Goal: Book appointment/travel/reservation

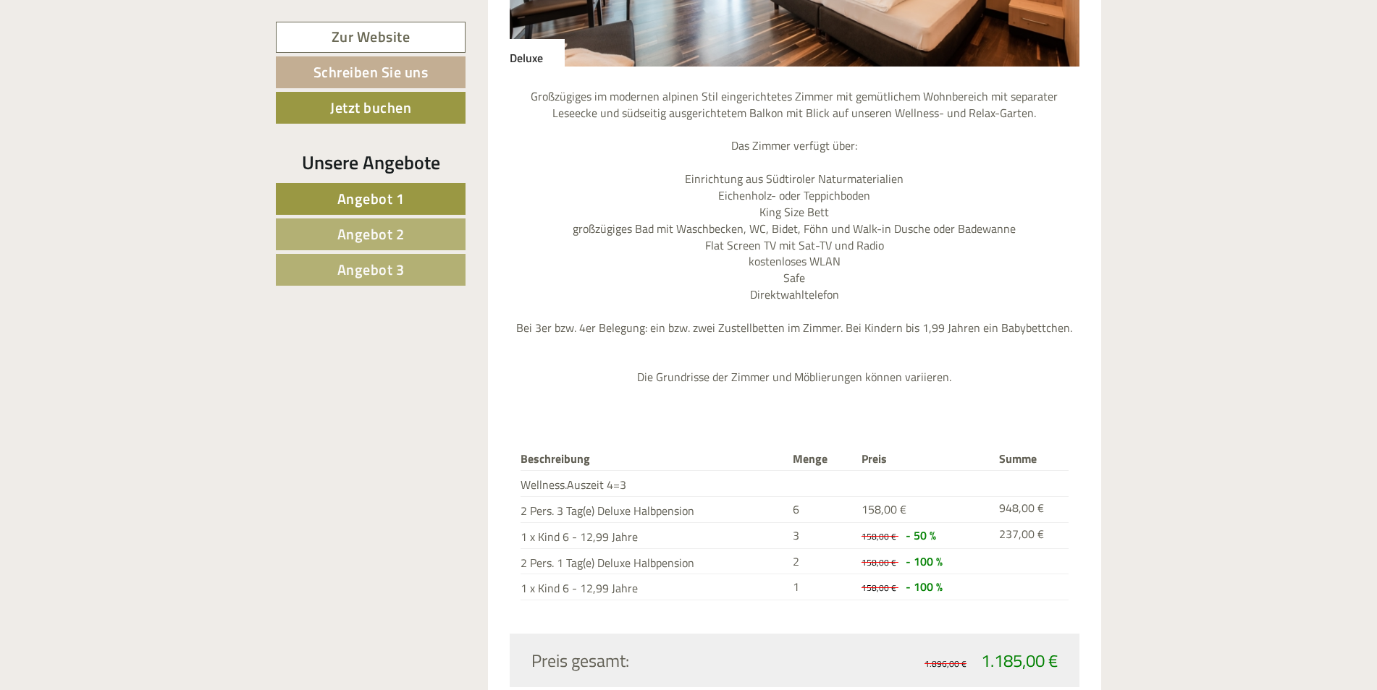
scroll to position [1448, 0]
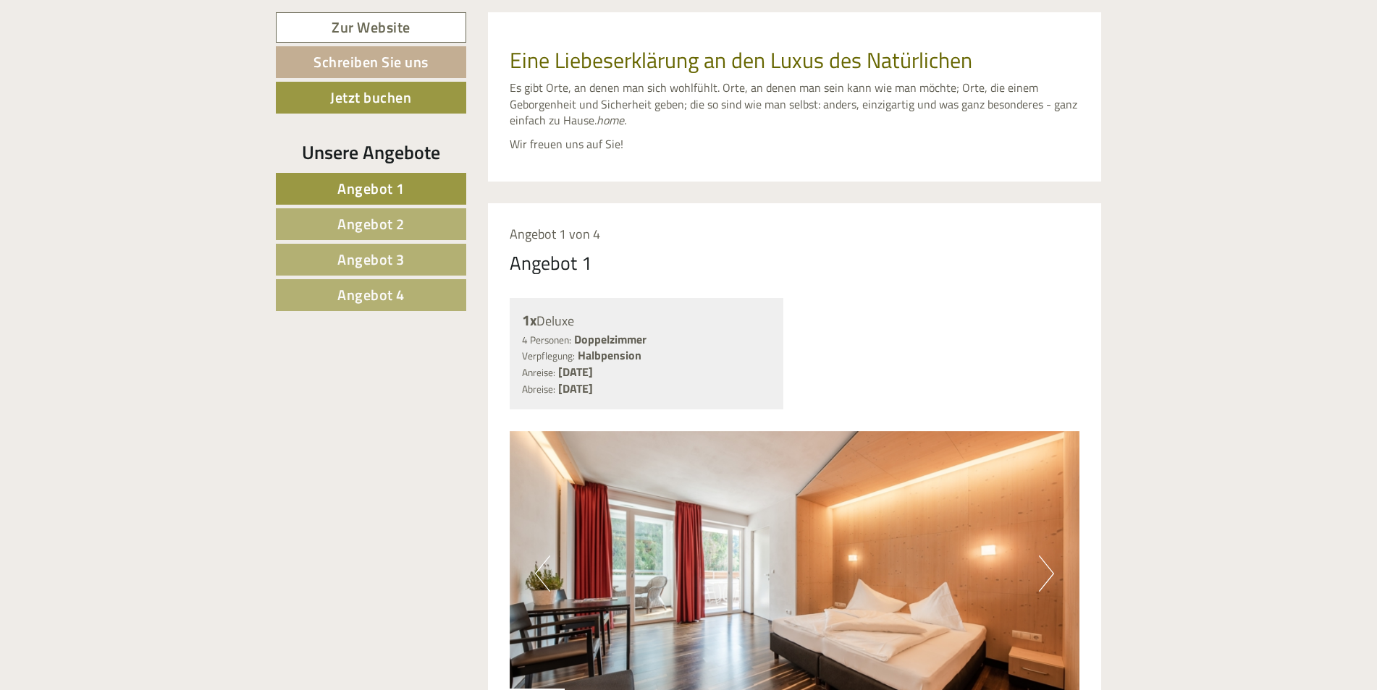
scroll to position [869, 0]
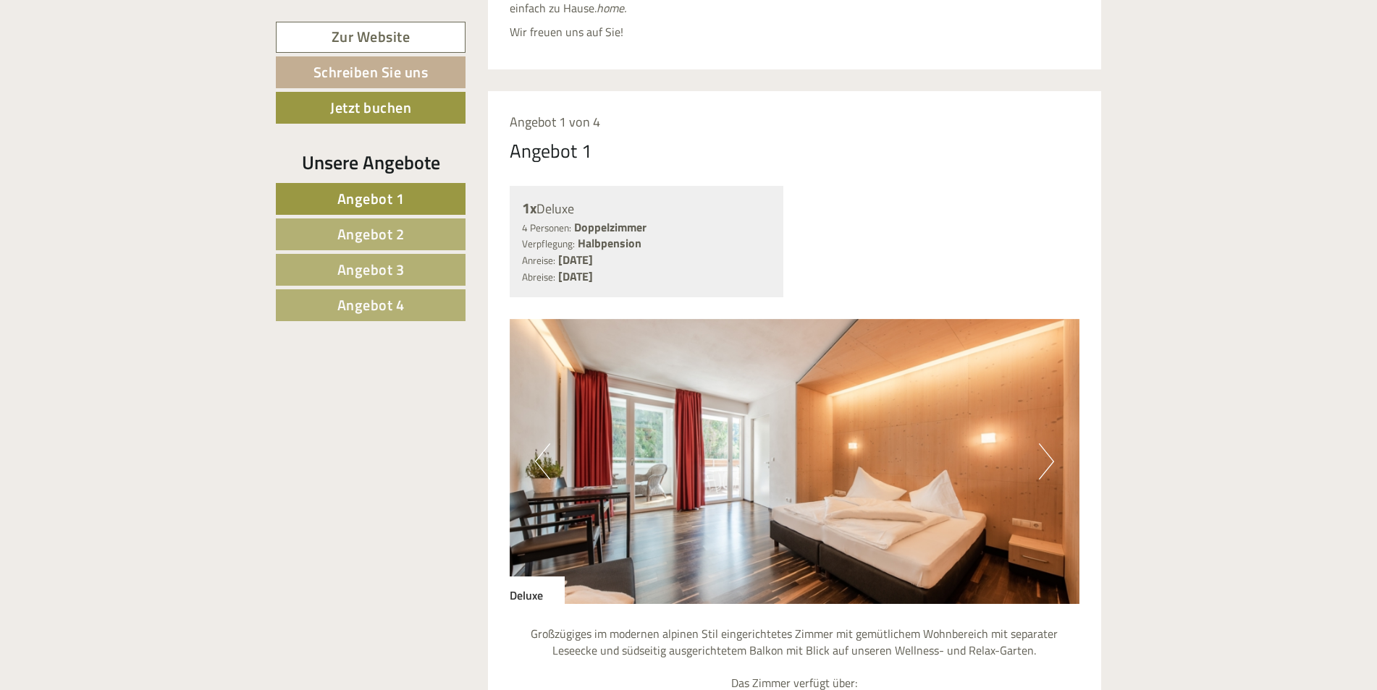
click at [1052, 444] on button "Next" at bounding box center [1046, 462] width 15 height 36
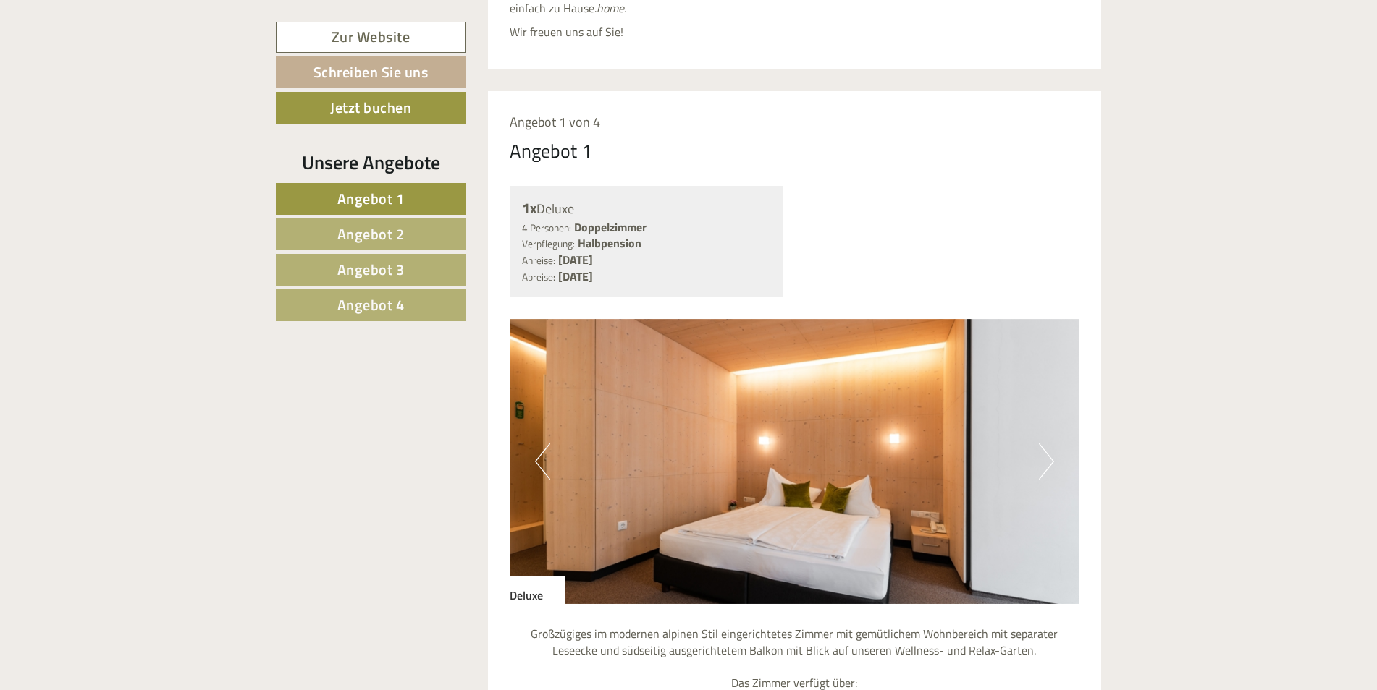
click at [1052, 444] on button "Next" at bounding box center [1046, 462] width 15 height 36
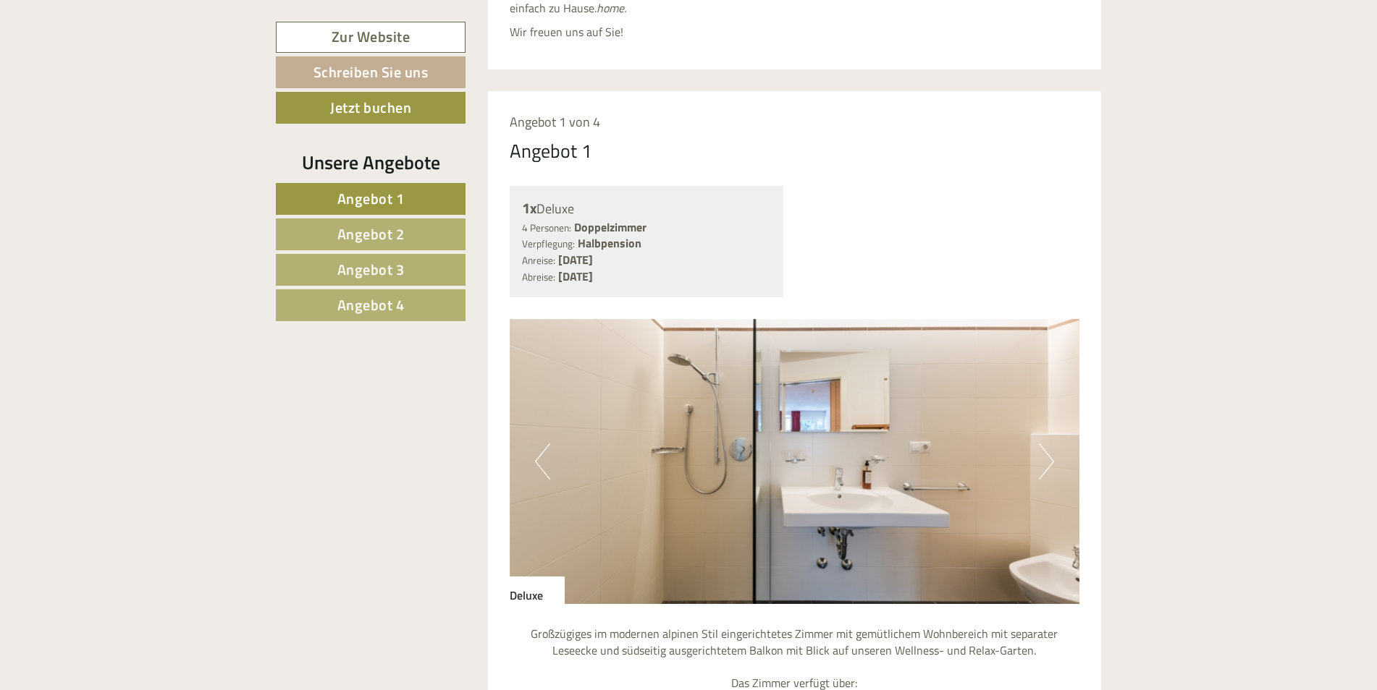
click at [1052, 444] on button "Next" at bounding box center [1046, 462] width 15 height 36
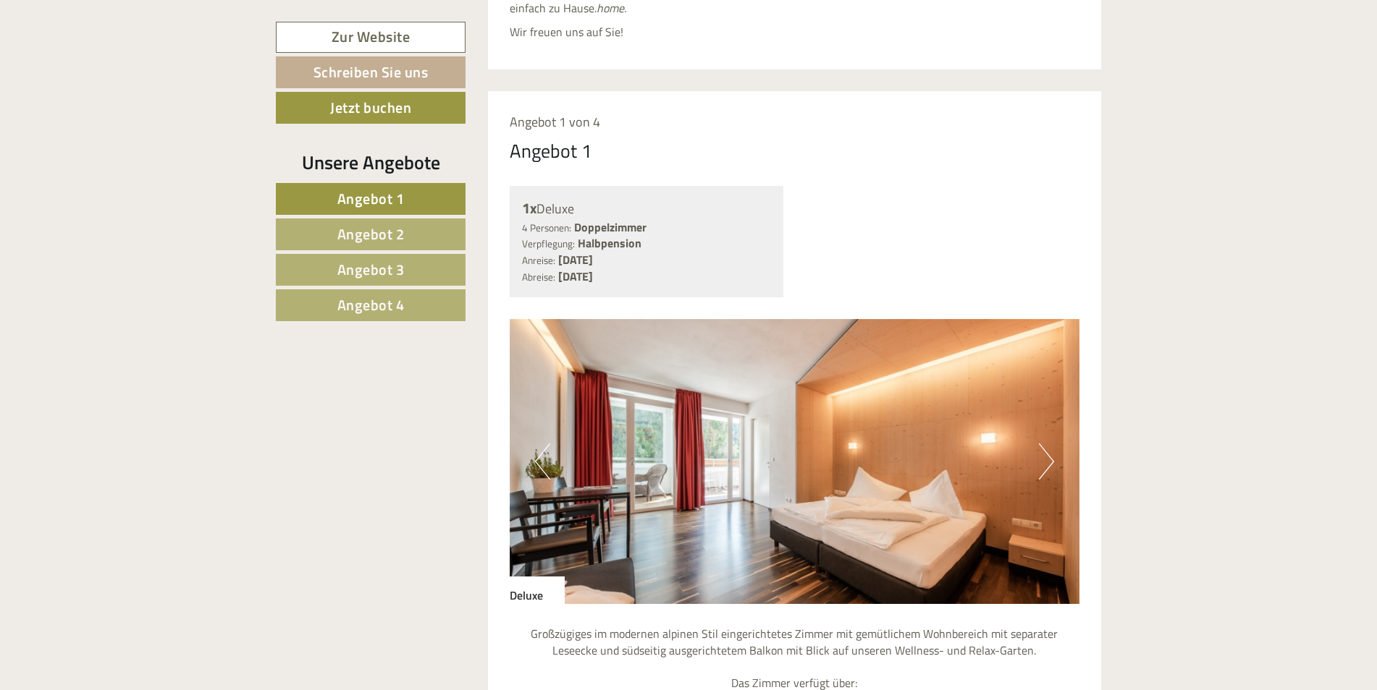
click at [1052, 444] on button "Next" at bounding box center [1046, 462] width 15 height 36
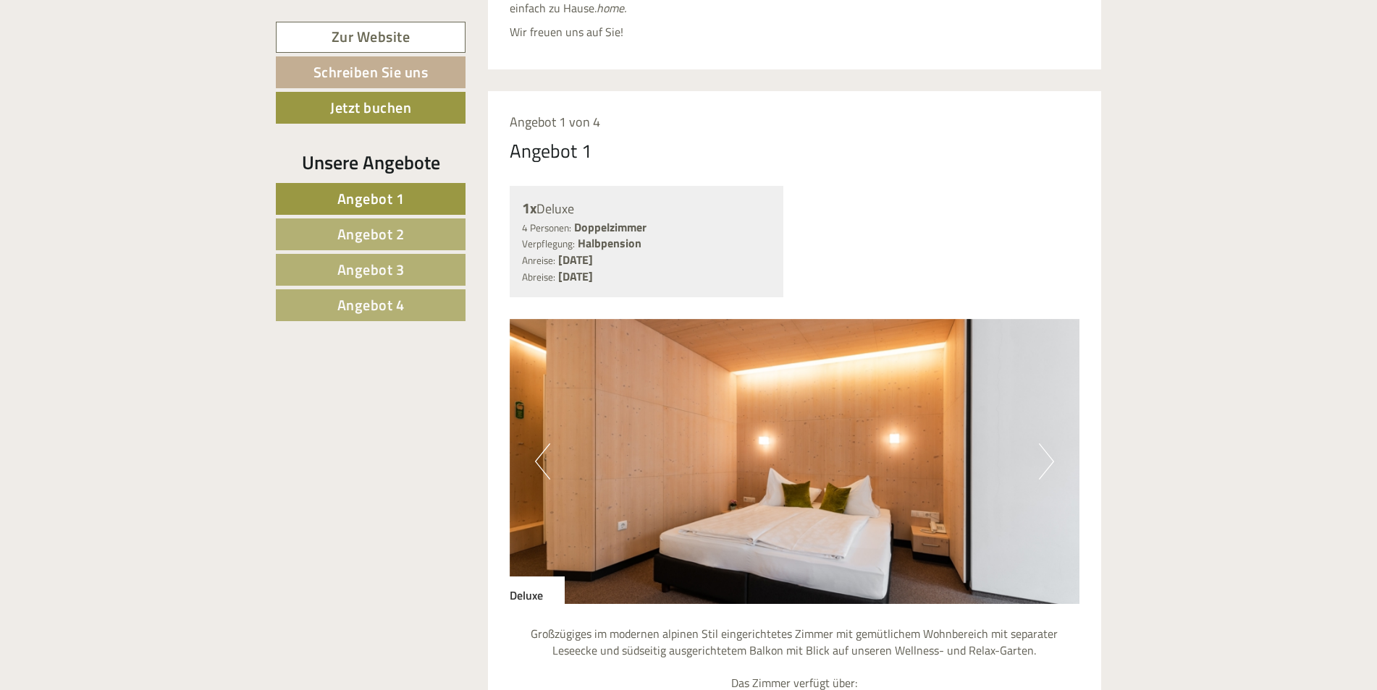
click at [1052, 444] on button "Next" at bounding box center [1046, 462] width 15 height 36
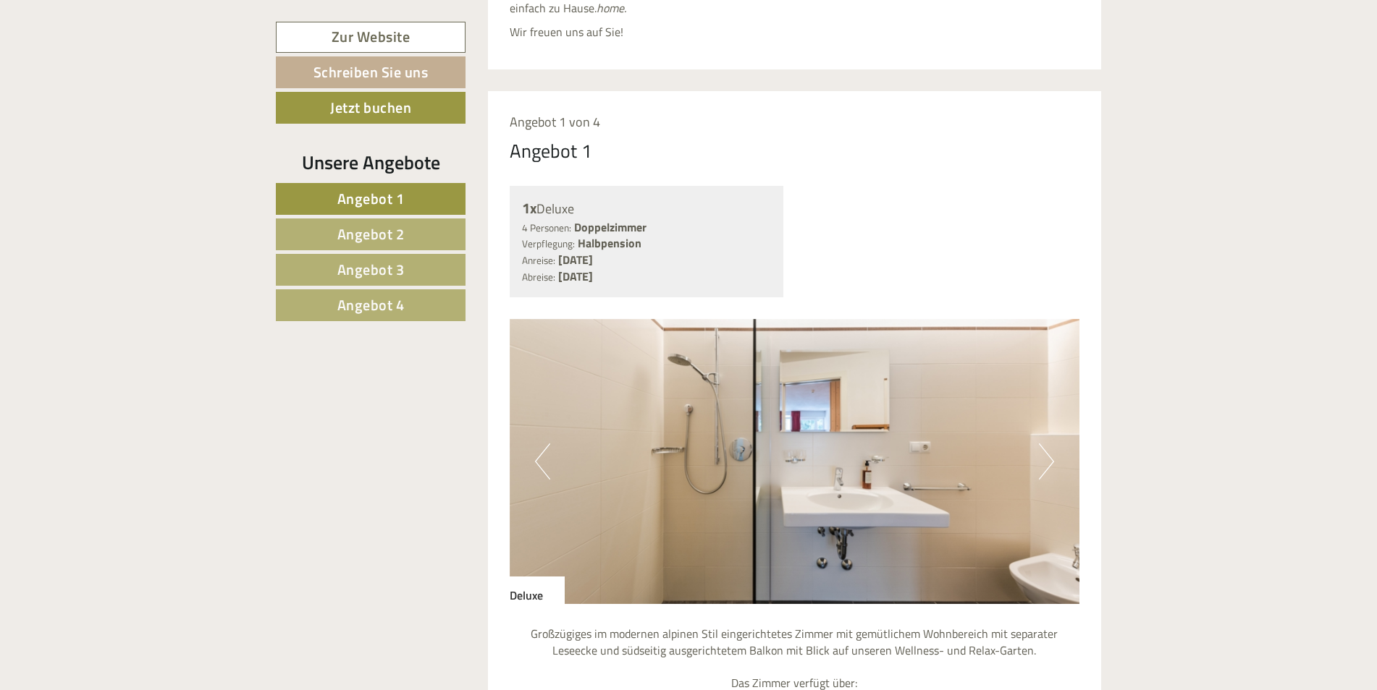
click at [1052, 444] on button "Next" at bounding box center [1046, 462] width 15 height 36
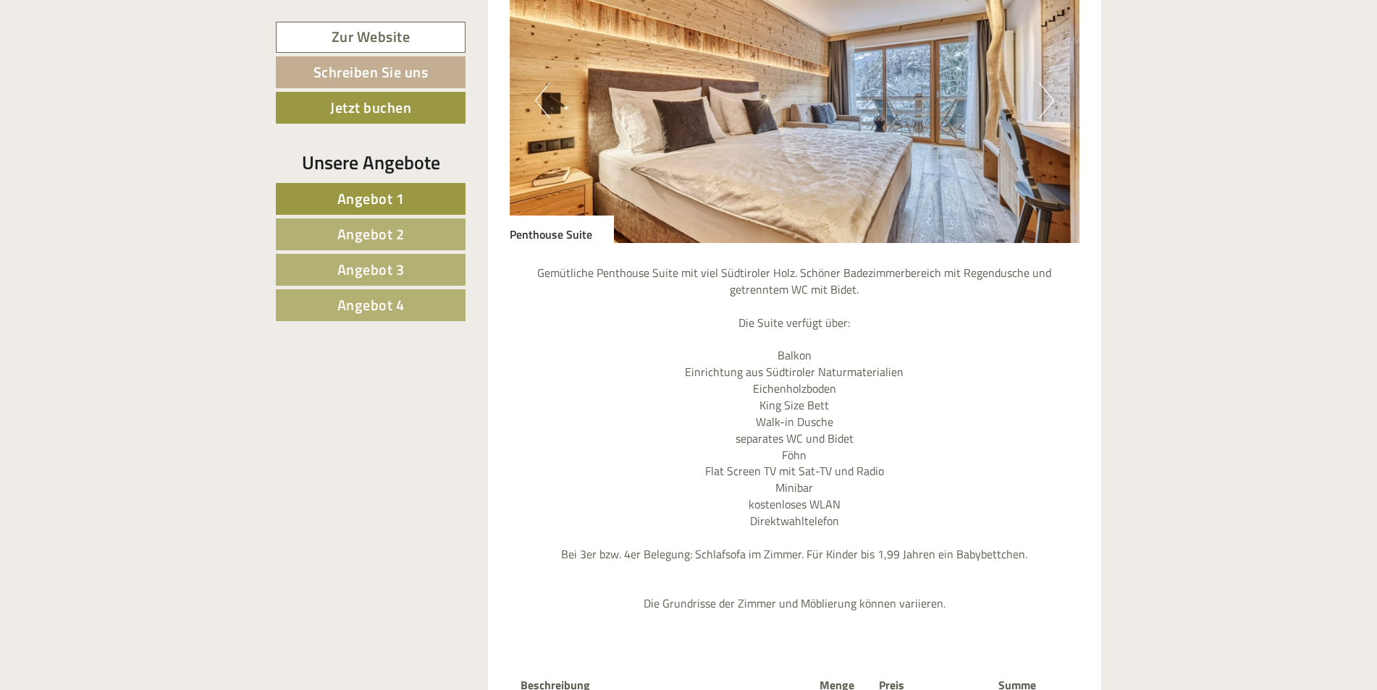
scroll to position [2388, 0]
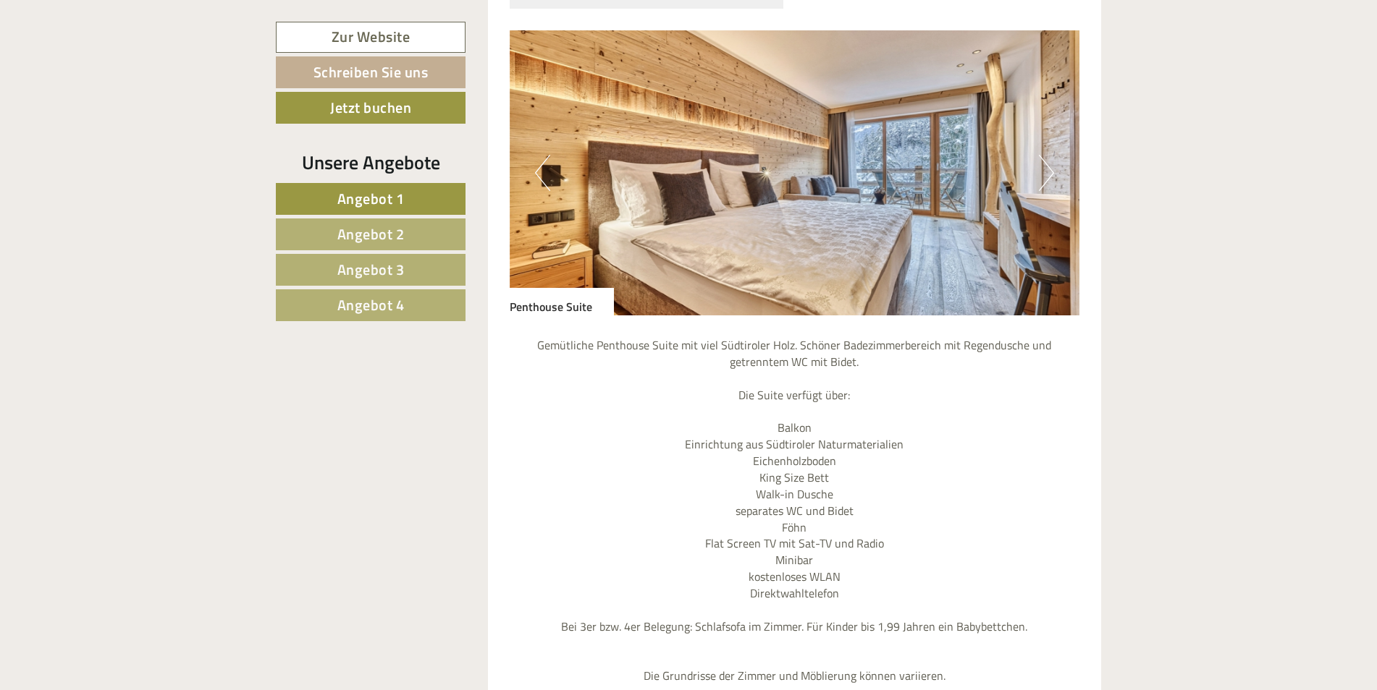
click at [1049, 155] on button "Next" at bounding box center [1046, 173] width 15 height 36
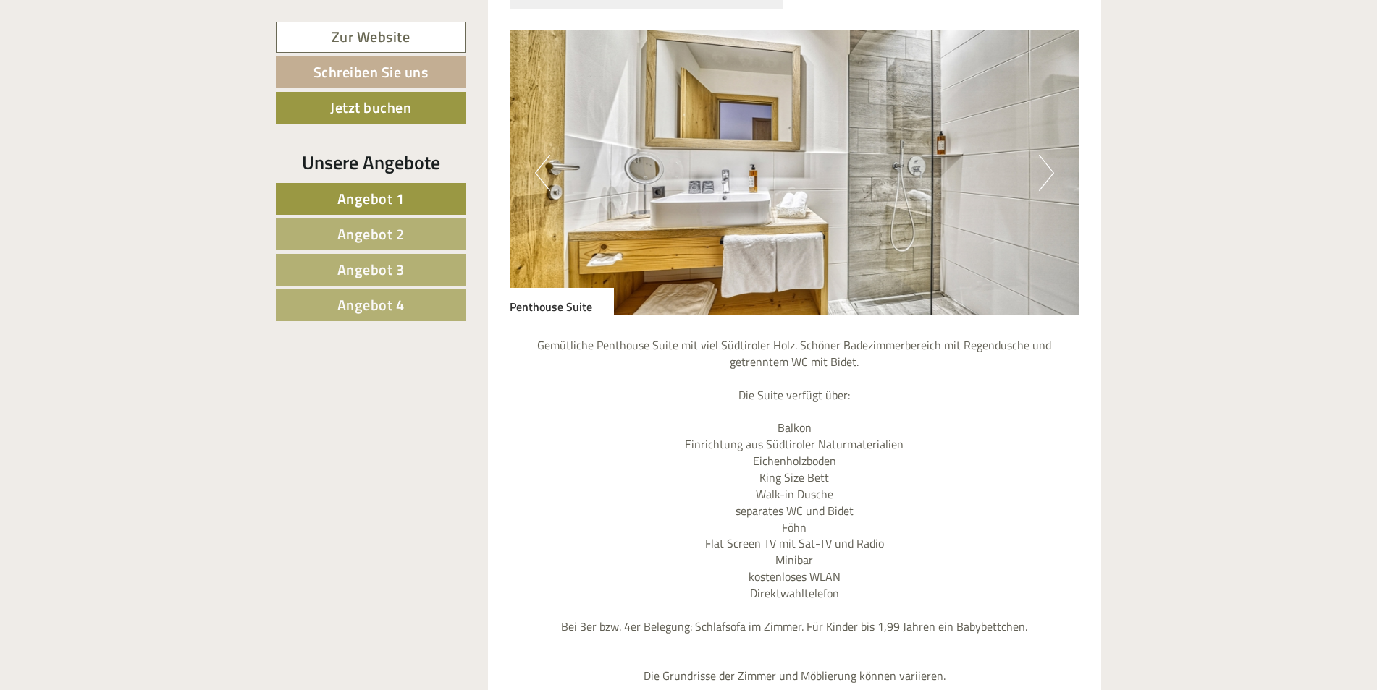
click at [1049, 155] on button "Next" at bounding box center [1046, 173] width 15 height 36
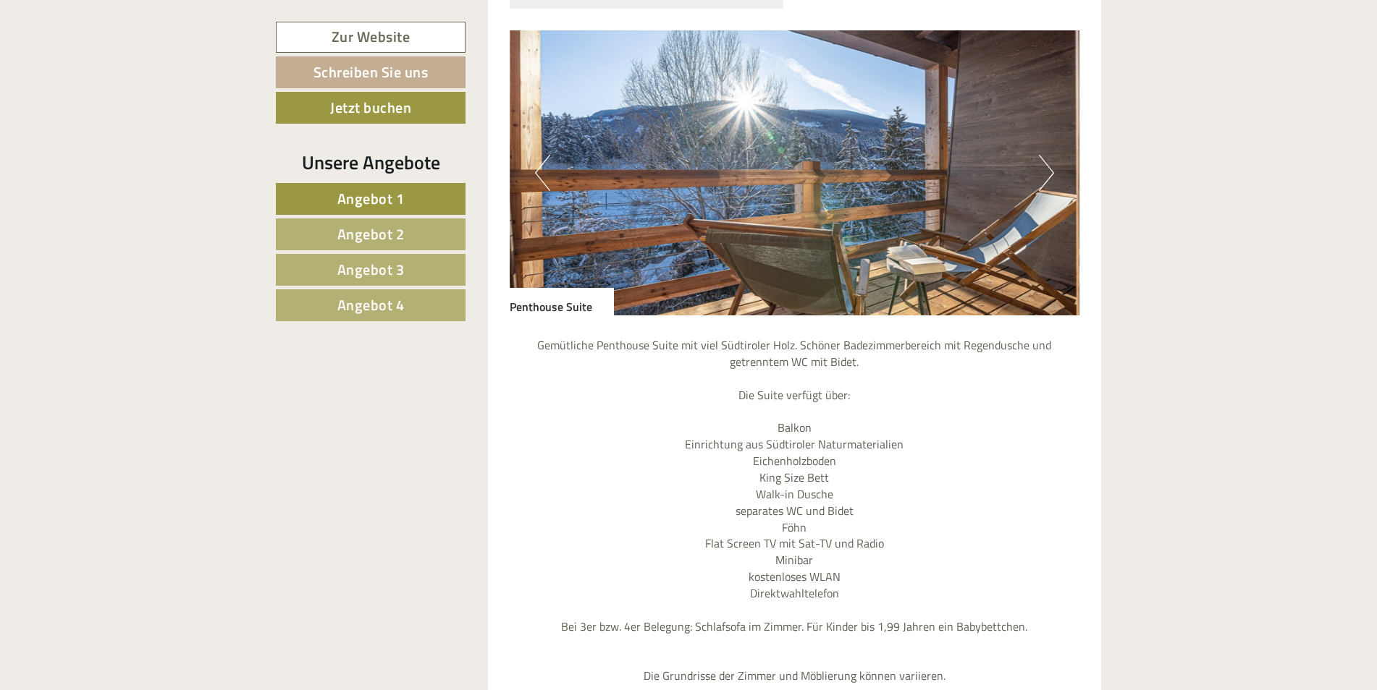
click at [1049, 155] on button "Next" at bounding box center [1046, 173] width 15 height 36
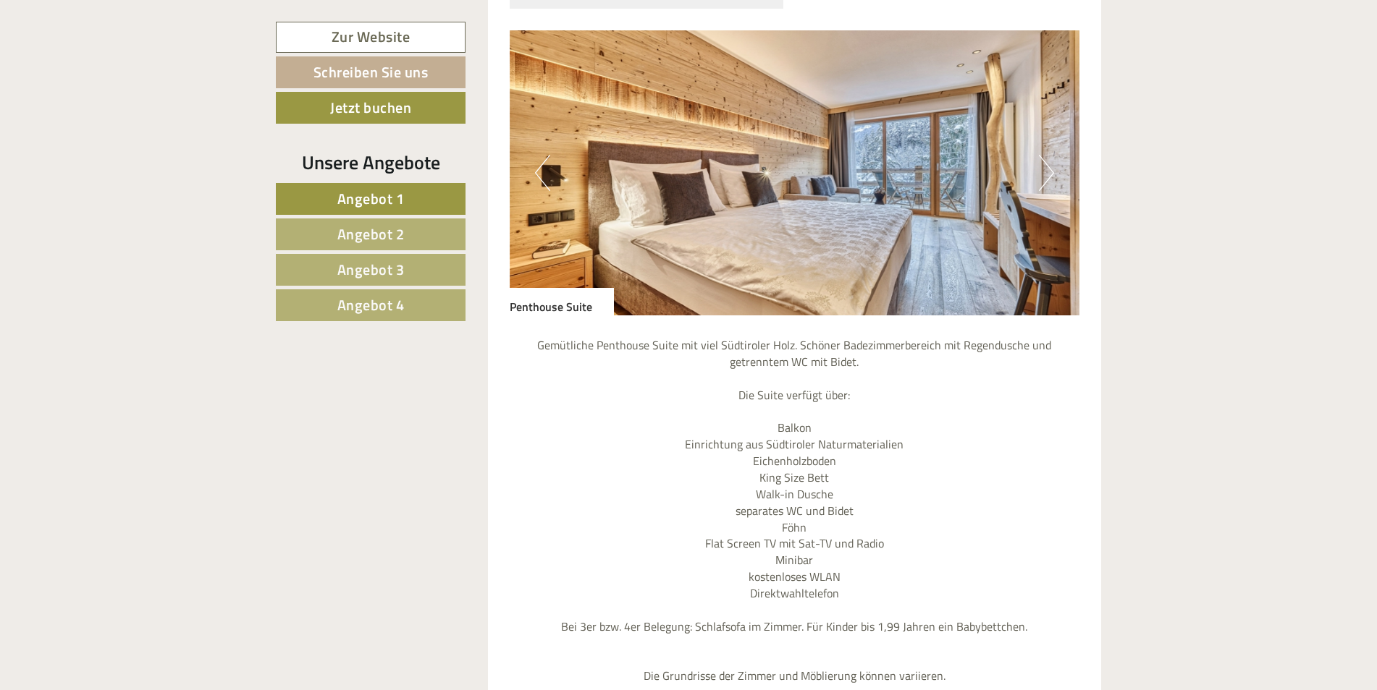
click at [1049, 155] on button "Next" at bounding box center [1046, 173] width 15 height 36
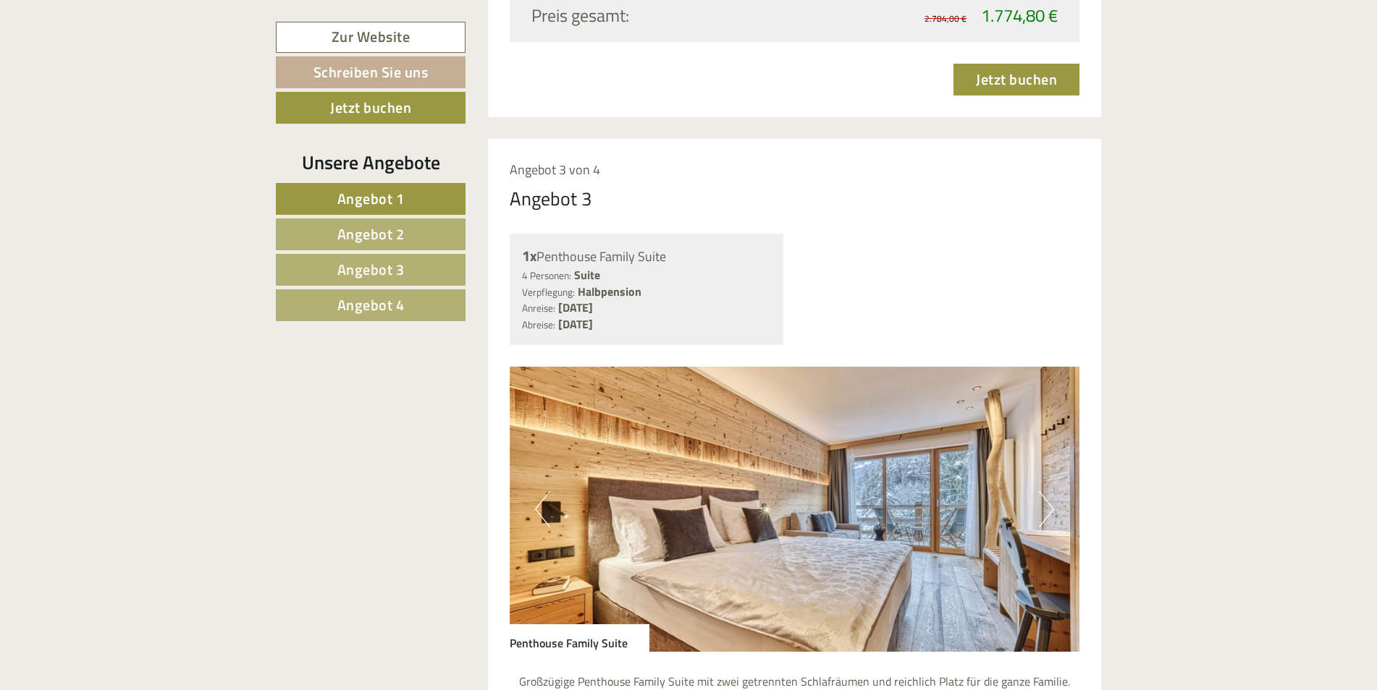
scroll to position [3402, 0]
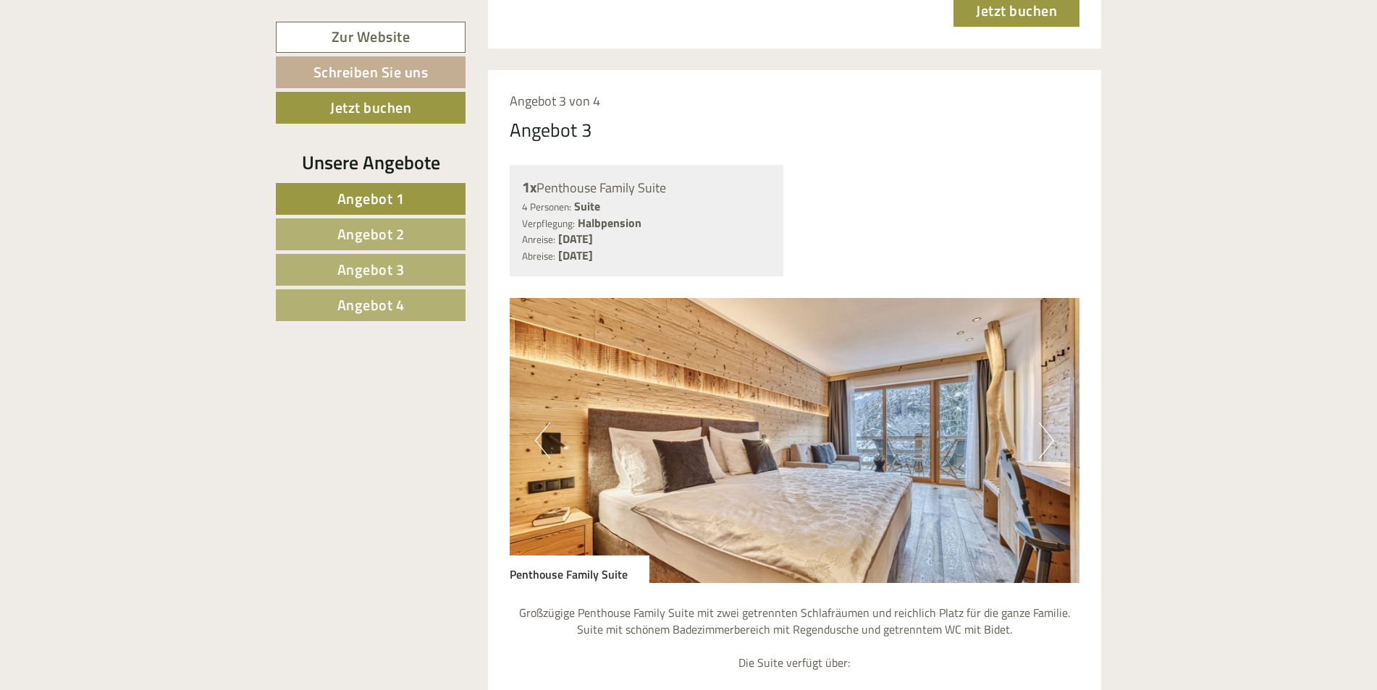
click at [1051, 423] on button "Next" at bounding box center [1046, 441] width 15 height 36
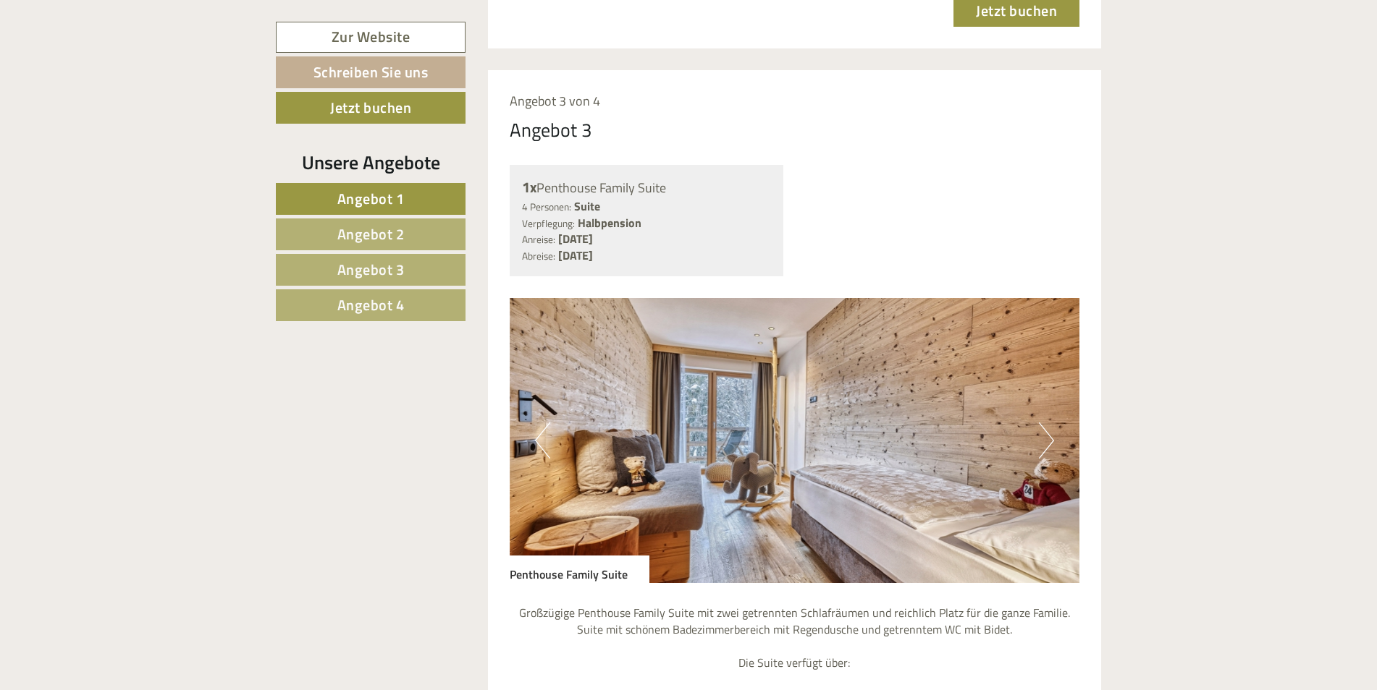
click at [1051, 423] on button "Next" at bounding box center [1046, 441] width 15 height 36
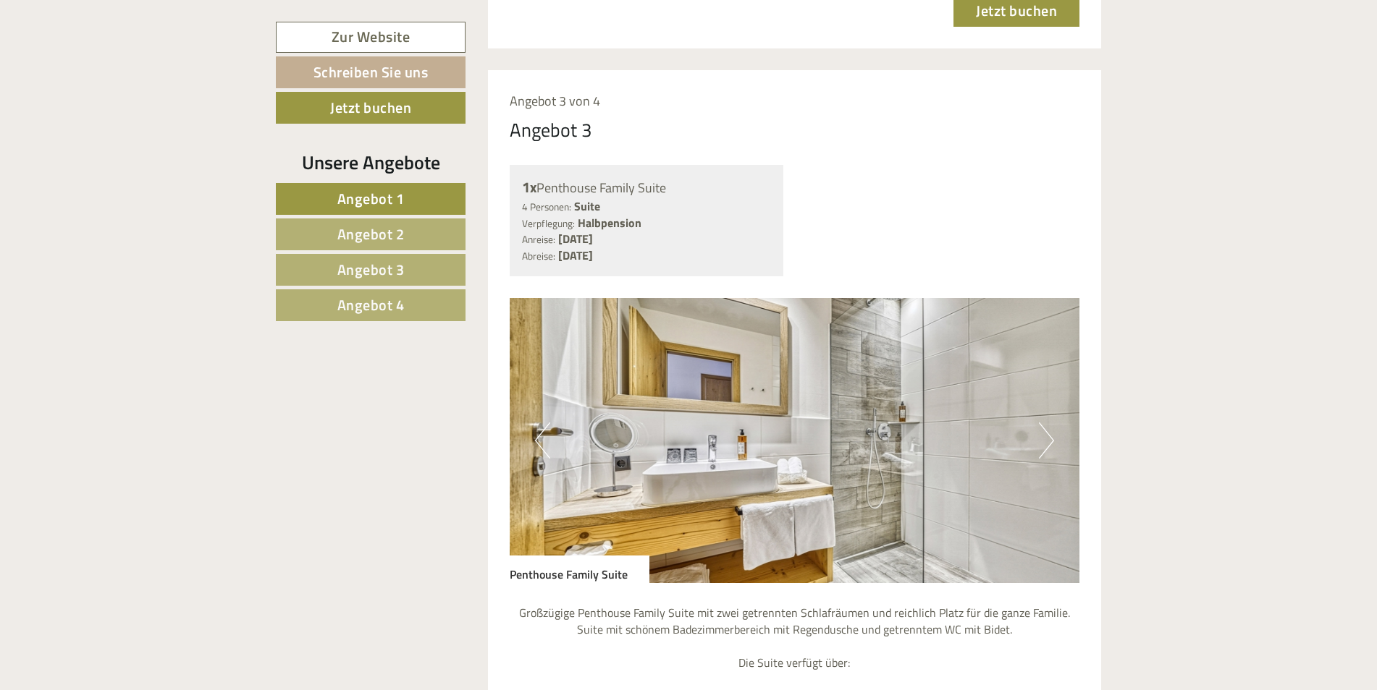
click at [1051, 423] on button "Next" at bounding box center [1046, 441] width 15 height 36
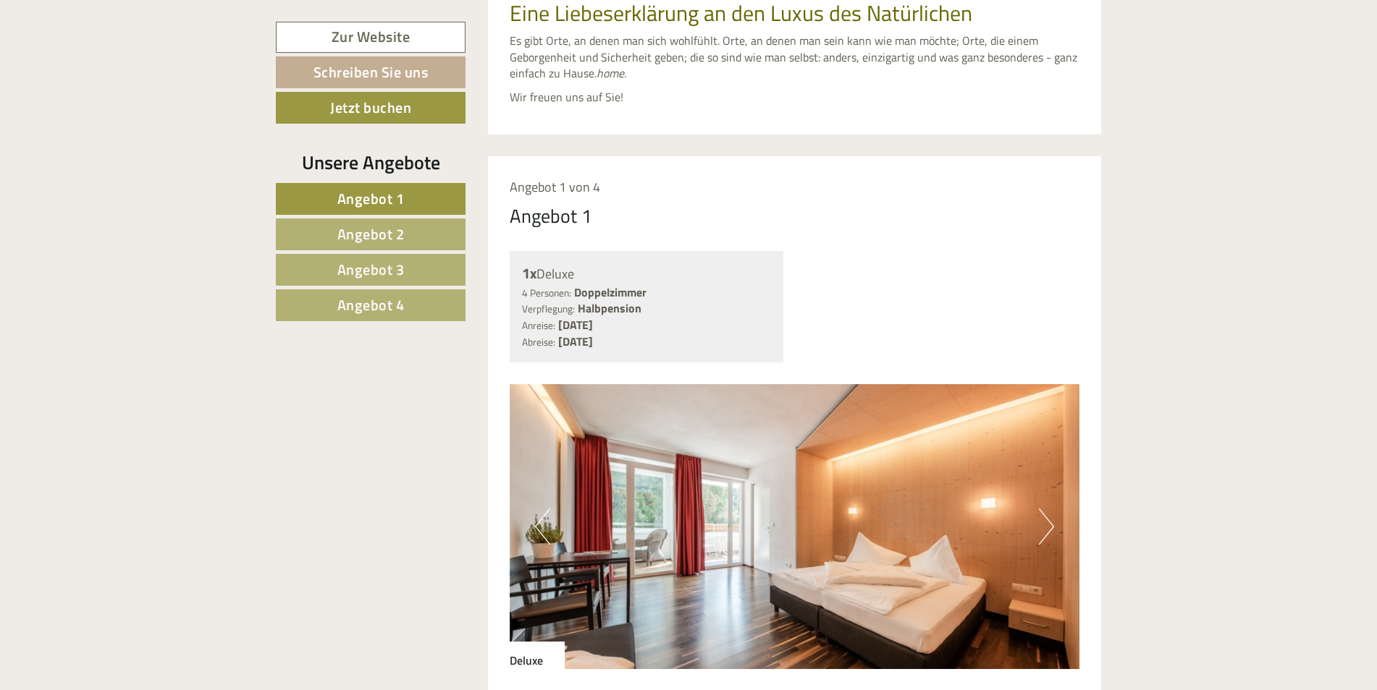
scroll to position [941, 0]
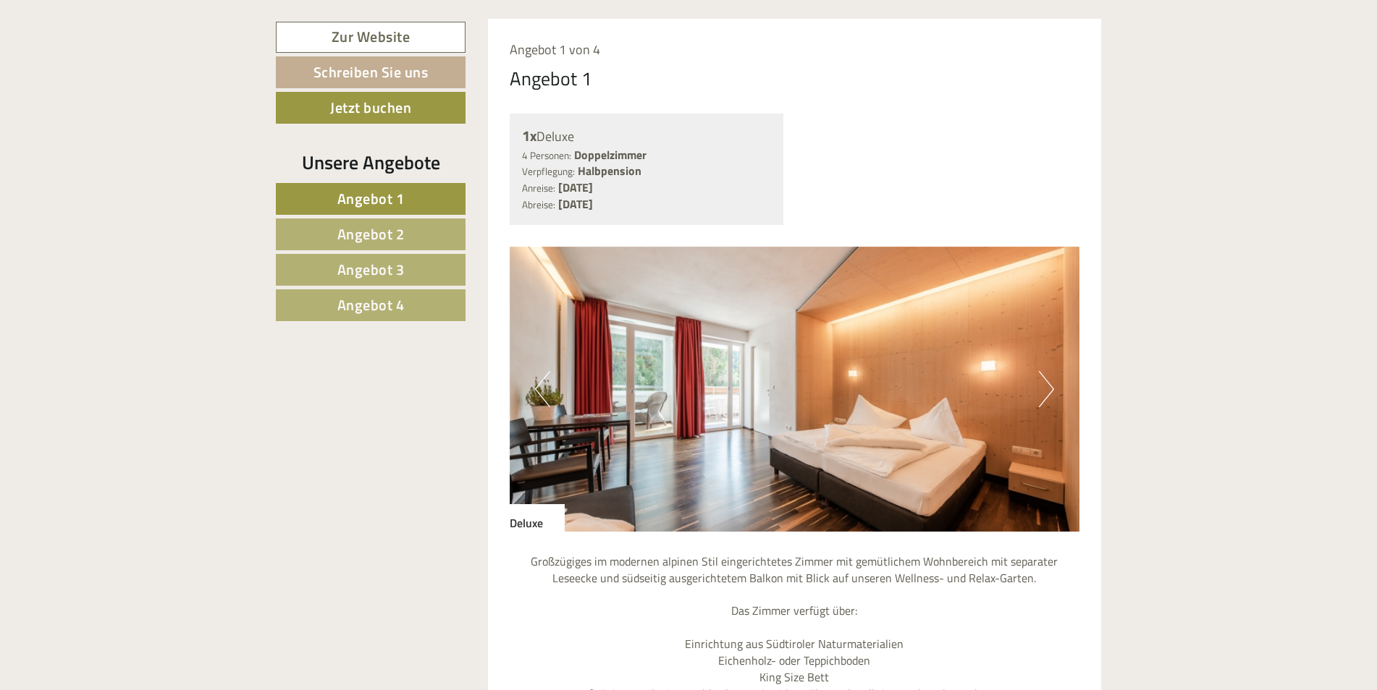
click at [1039, 371] on button "Next" at bounding box center [1046, 389] width 15 height 36
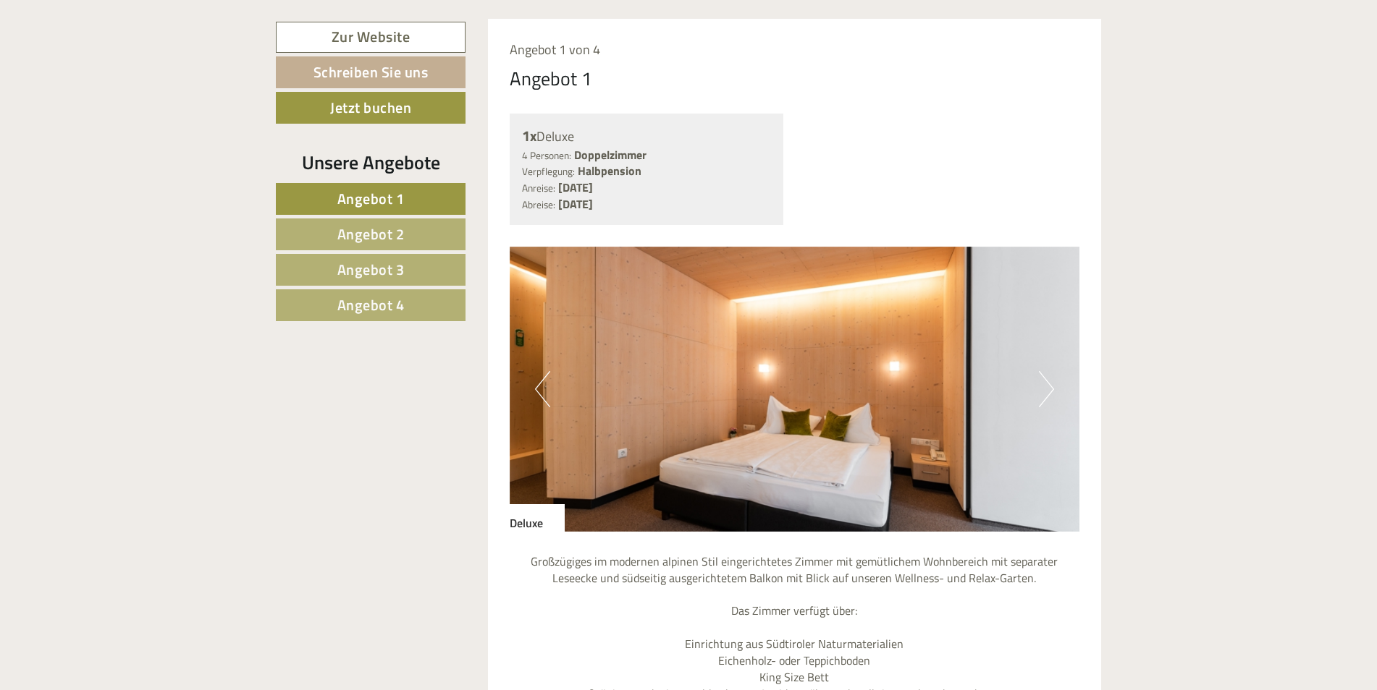
click at [1042, 373] on button "Next" at bounding box center [1046, 389] width 15 height 36
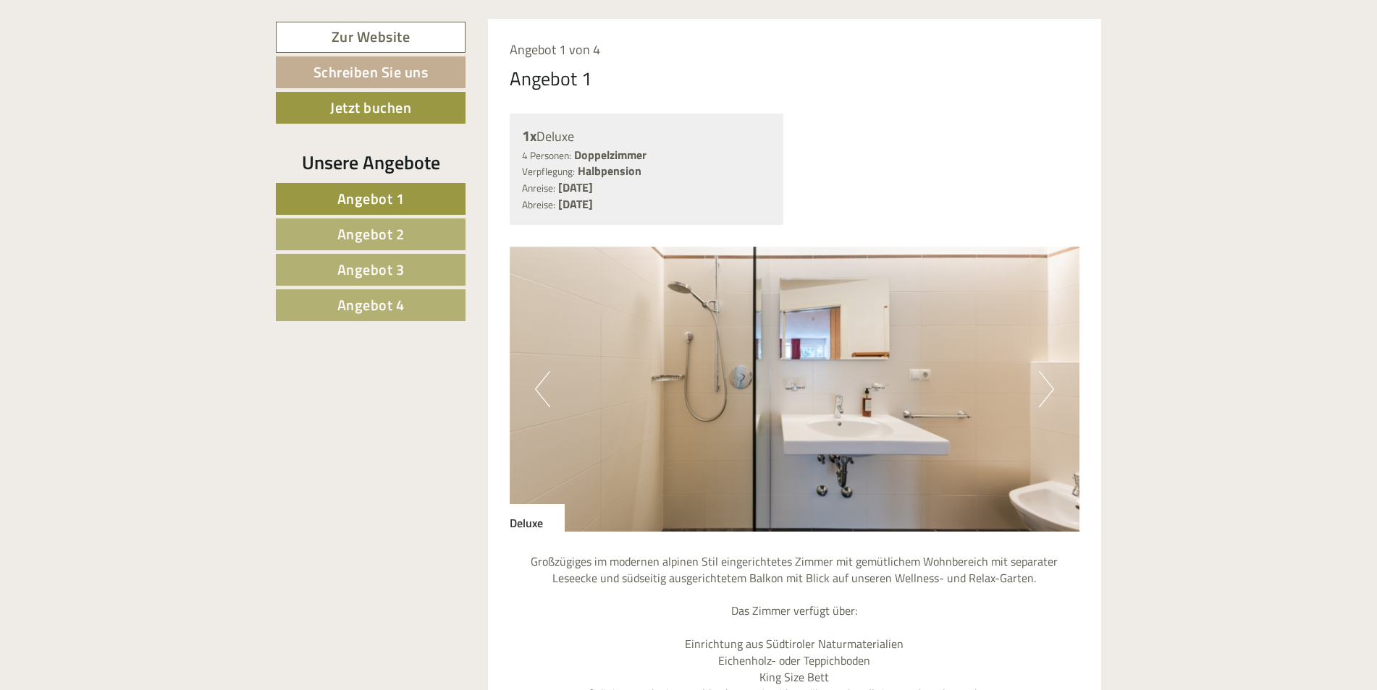
click at [1042, 371] on button "Next" at bounding box center [1046, 389] width 15 height 36
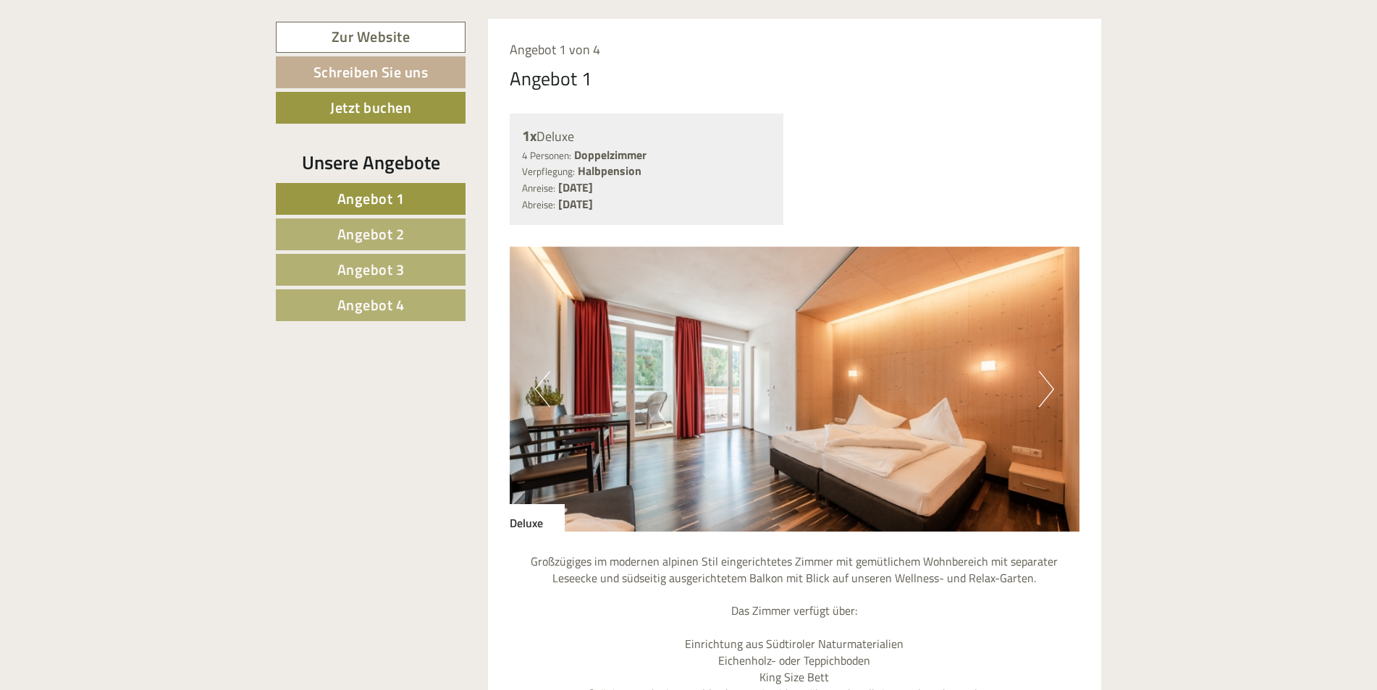
click at [540, 371] on button "Previous" at bounding box center [542, 389] width 15 height 36
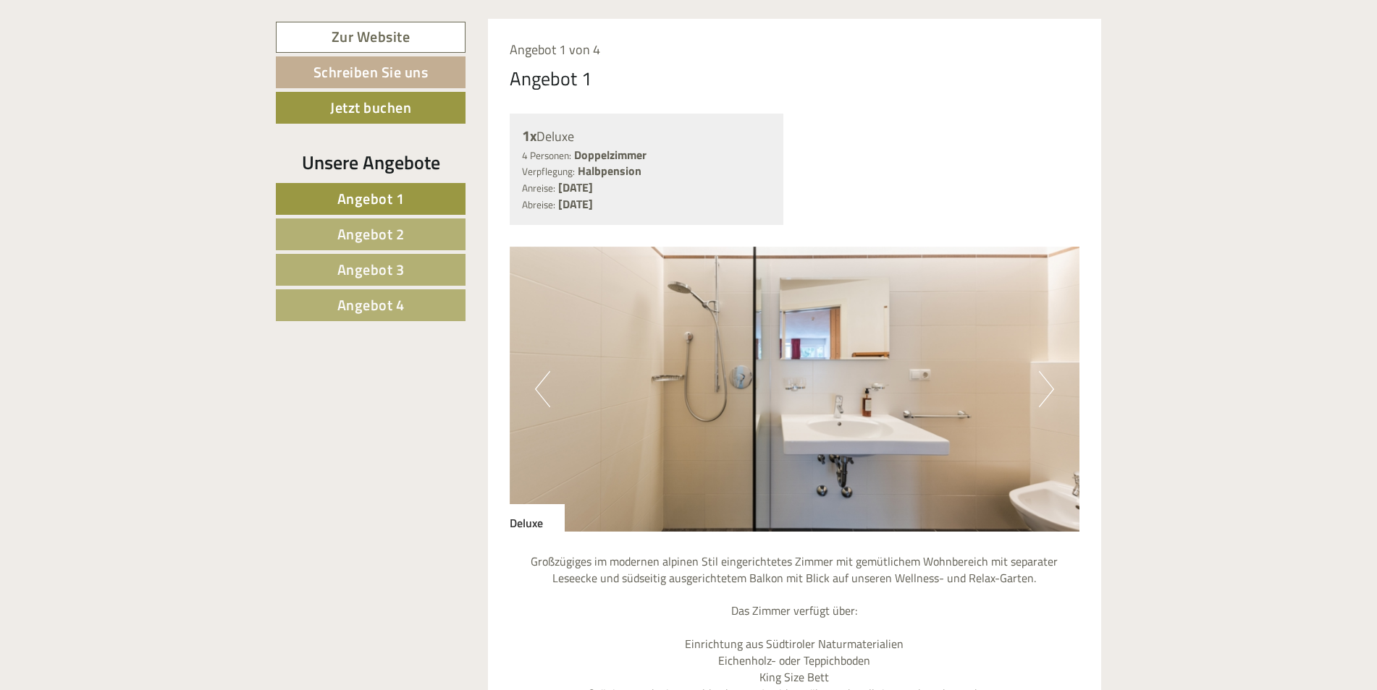
click at [540, 371] on button "Previous" at bounding box center [542, 389] width 15 height 36
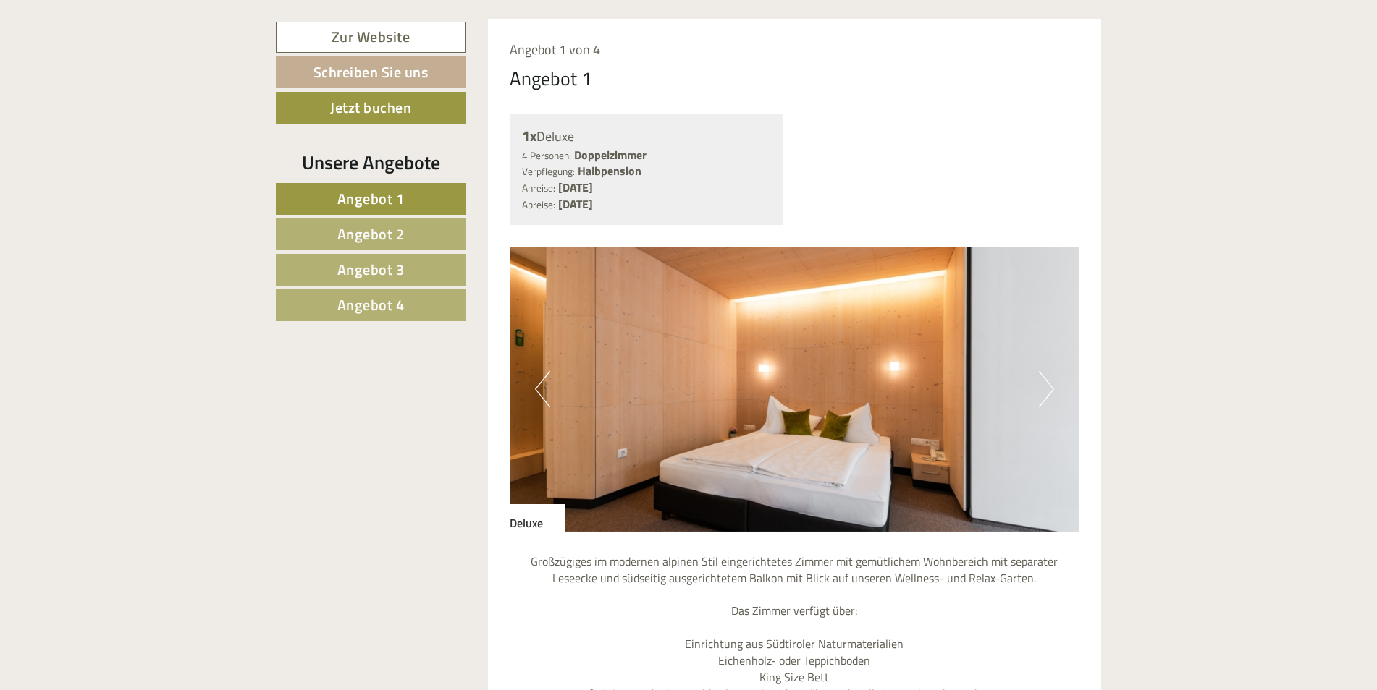
click at [1046, 371] on button "Next" at bounding box center [1046, 389] width 15 height 36
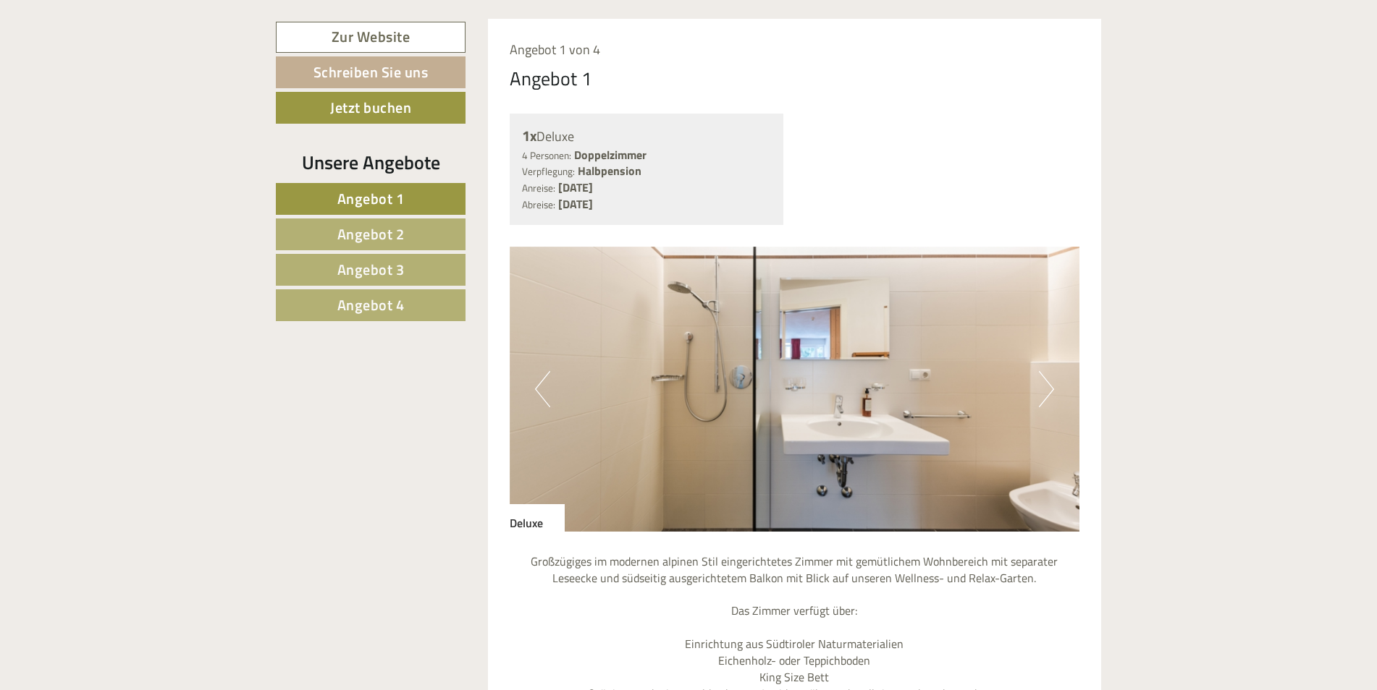
click at [1047, 371] on button "Next" at bounding box center [1046, 389] width 15 height 36
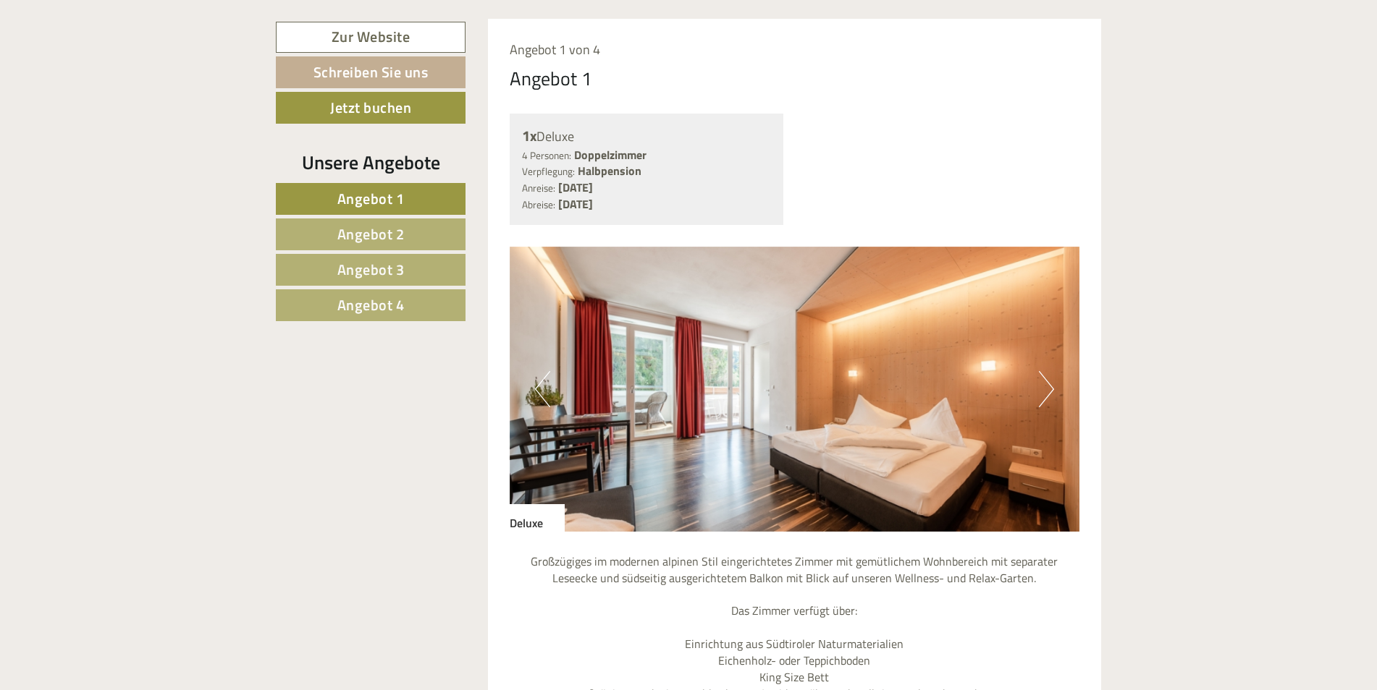
click at [1050, 371] on button "Next" at bounding box center [1046, 389] width 15 height 36
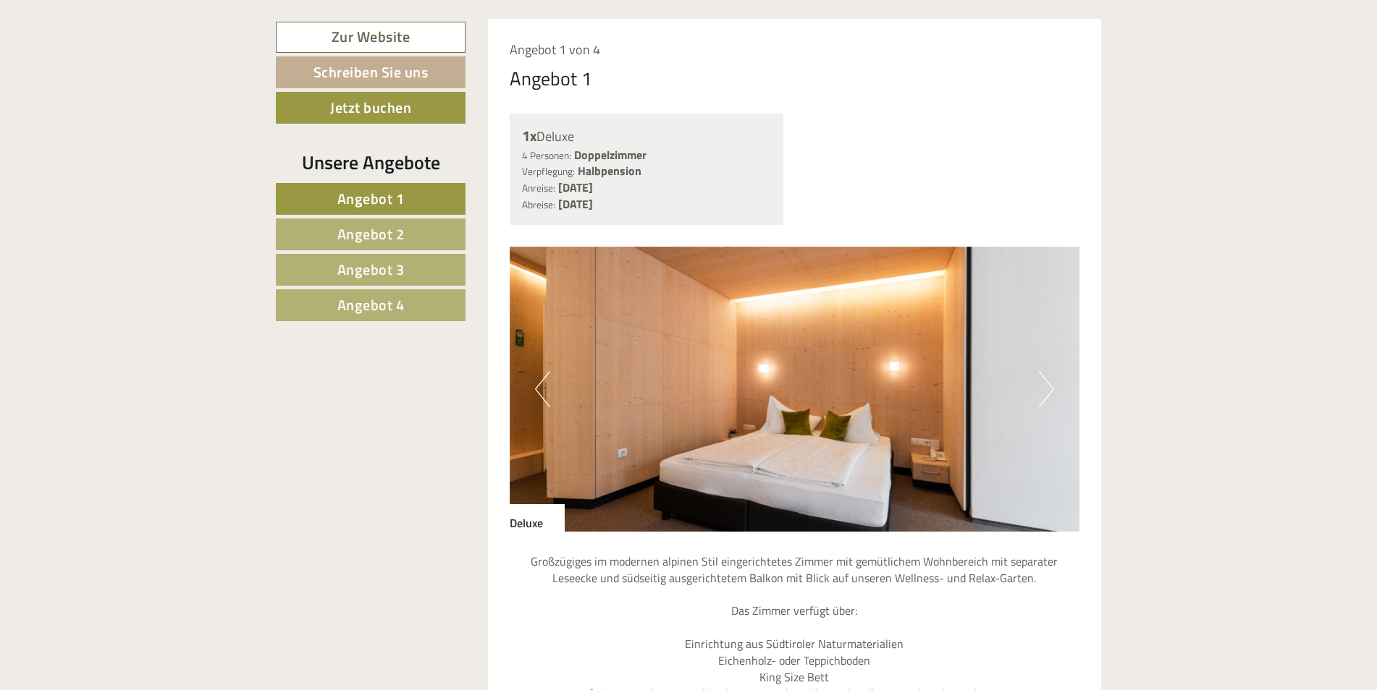
click at [1050, 371] on button "Next" at bounding box center [1046, 389] width 15 height 36
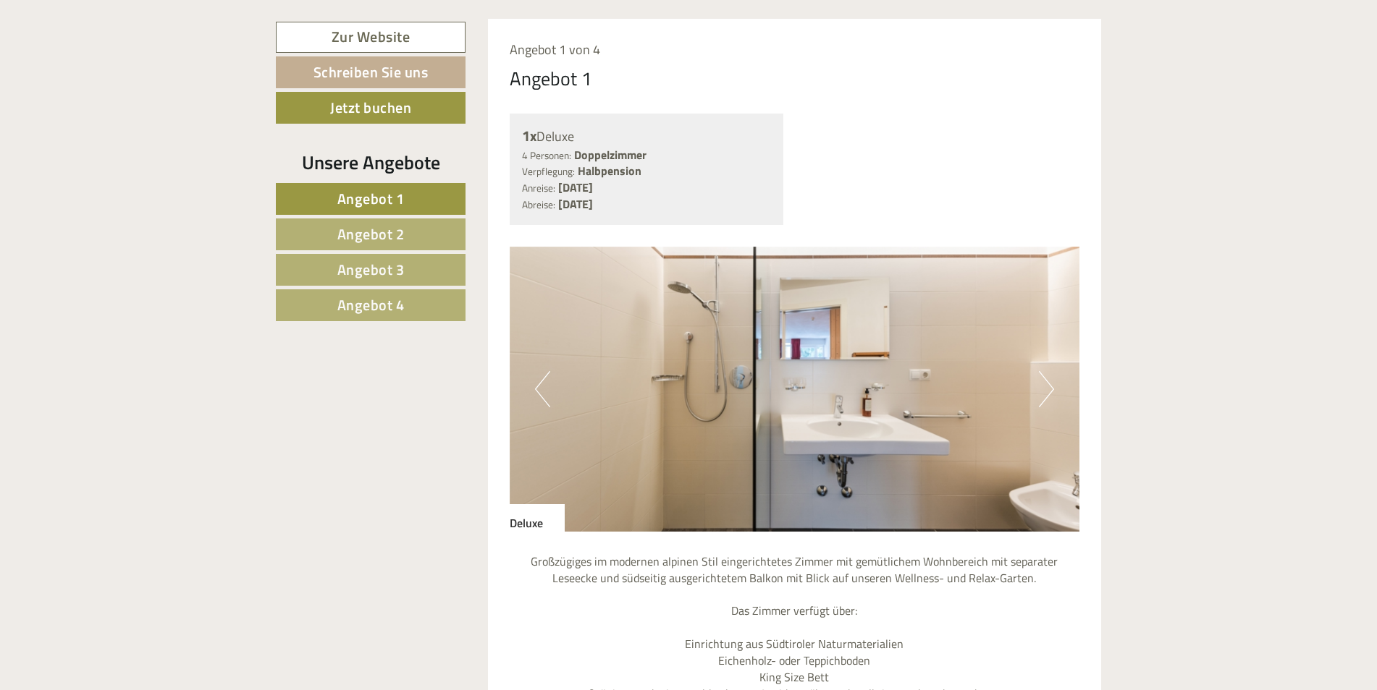
click at [1048, 371] on button "Next" at bounding box center [1046, 389] width 15 height 36
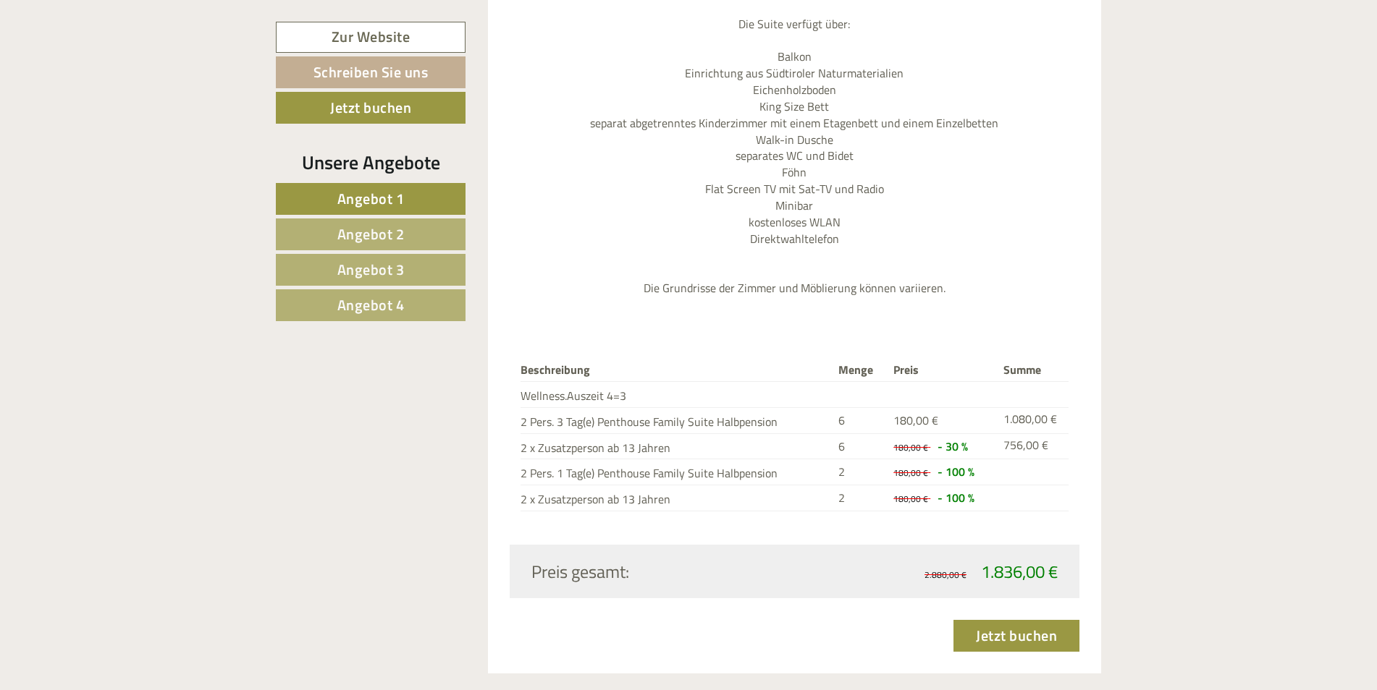
scroll to position [4053, 0]
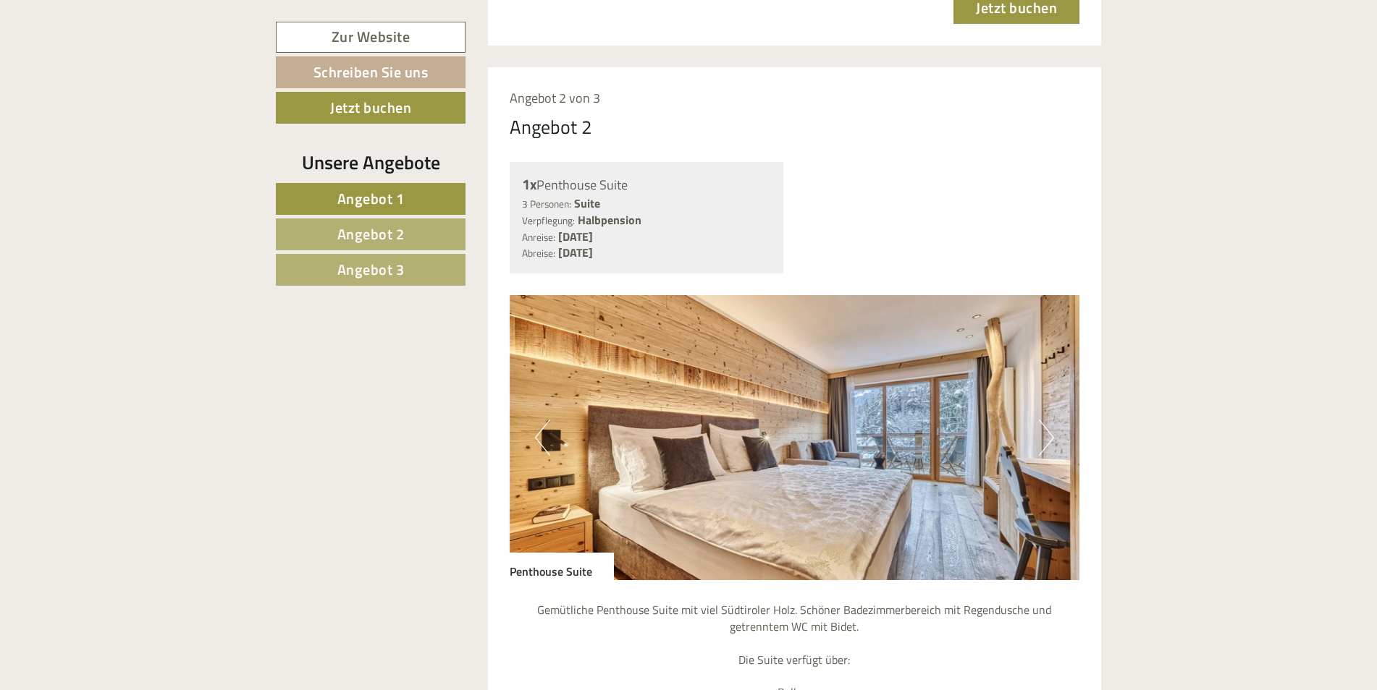
scroll to position [2171, 0]
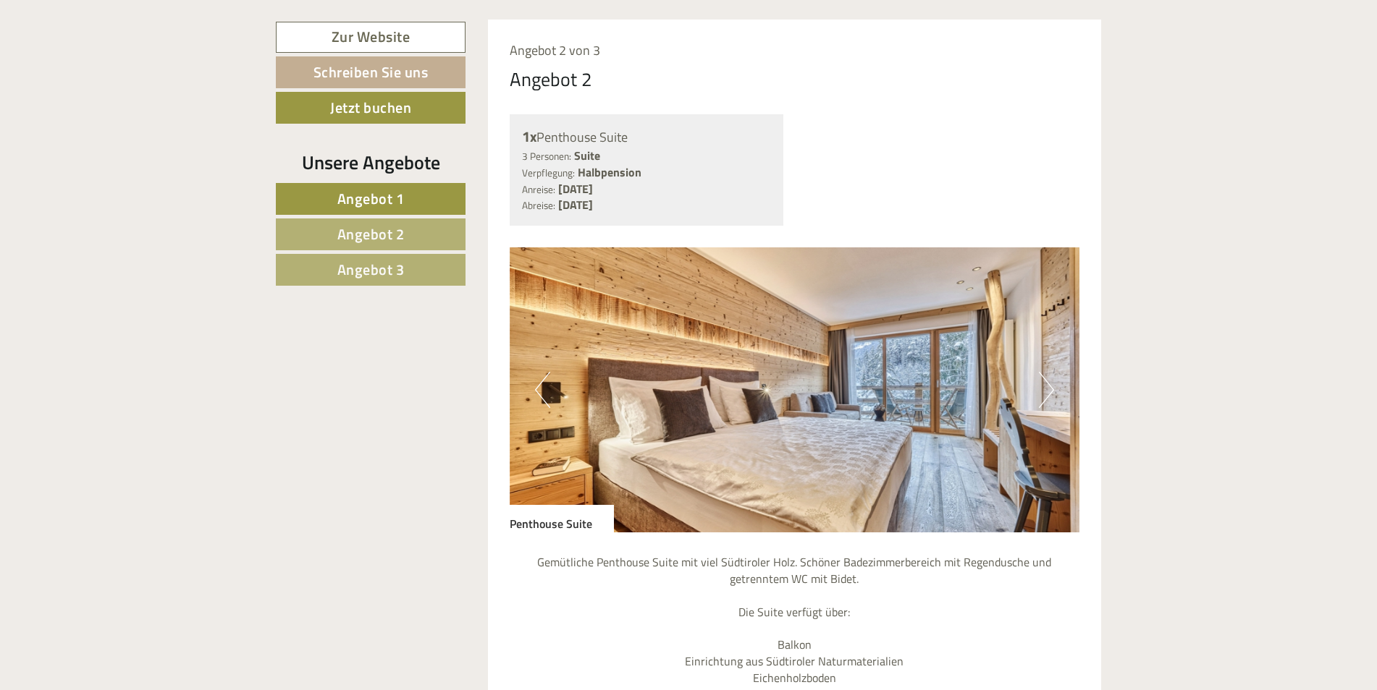
click at [1042, 372] on button "Next" at bounding box center [1046, 390] width 15 height 36
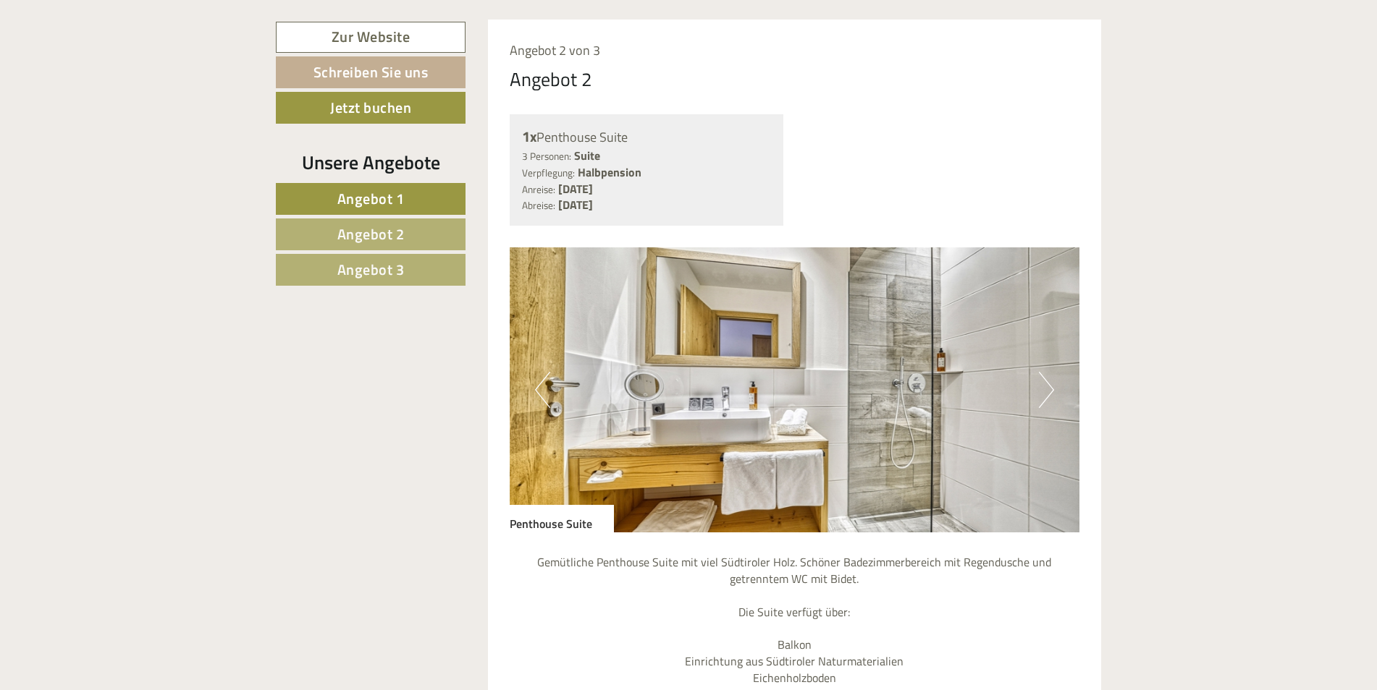
click at [1043, 372] on button "Next" at bounding box center [1046, 390] width 15 height 36
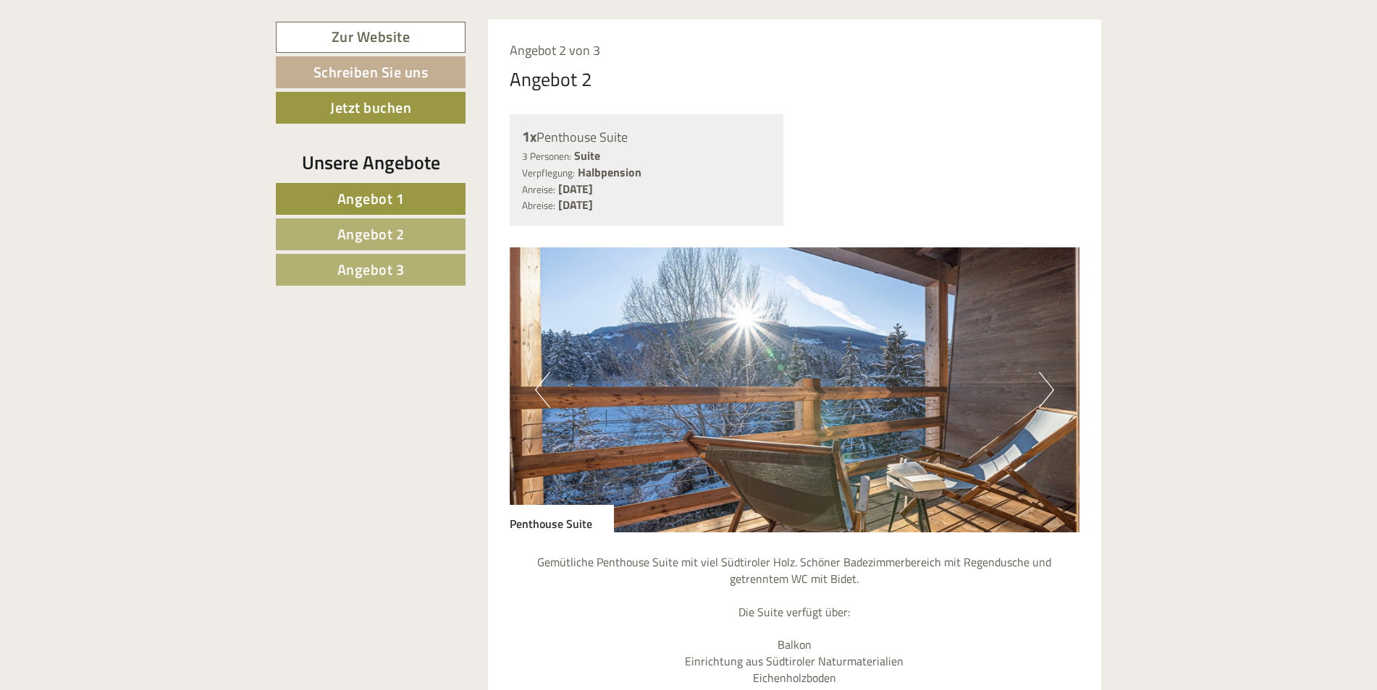
click at [1043, 372] on button "Next" at bounding box center [1046, 390] width 15 height 36
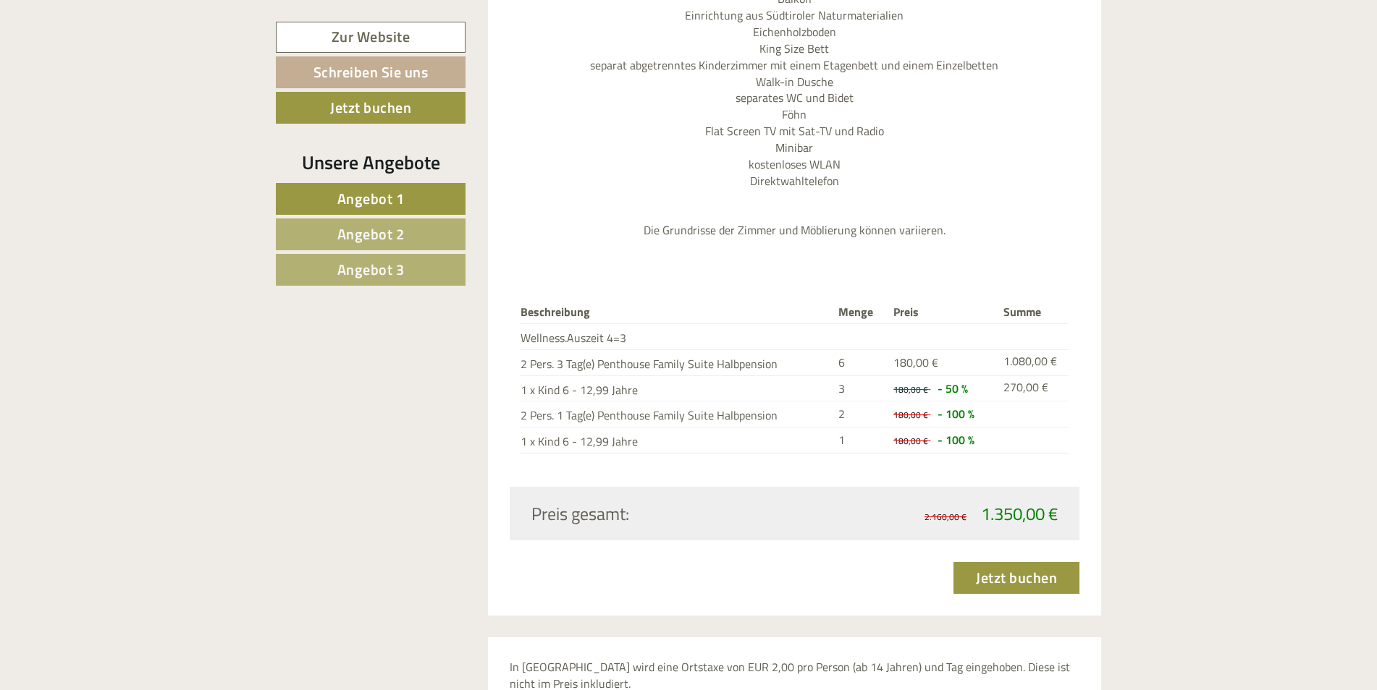
scroll to position [4126, 0]
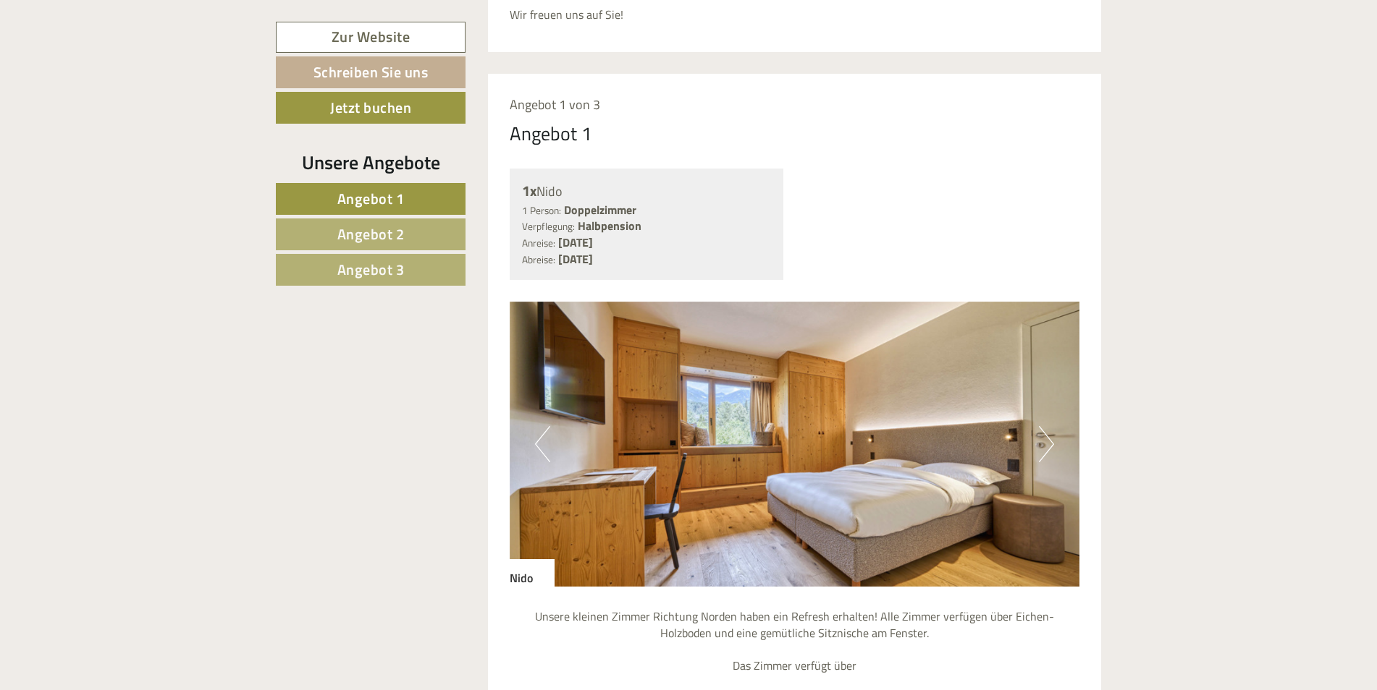
scroll to position [941, 0]
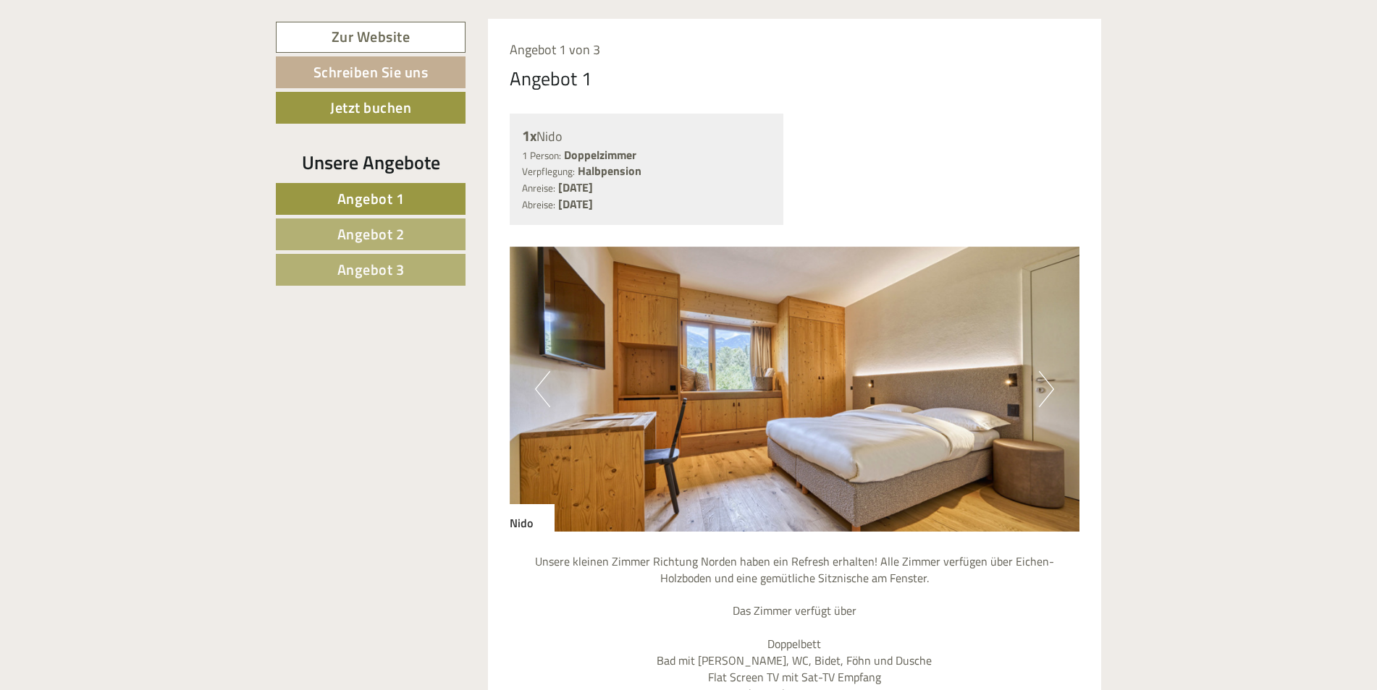
click at [1044, 371] on button "Next" at bounding box center [1046, 389] width 15 height 36
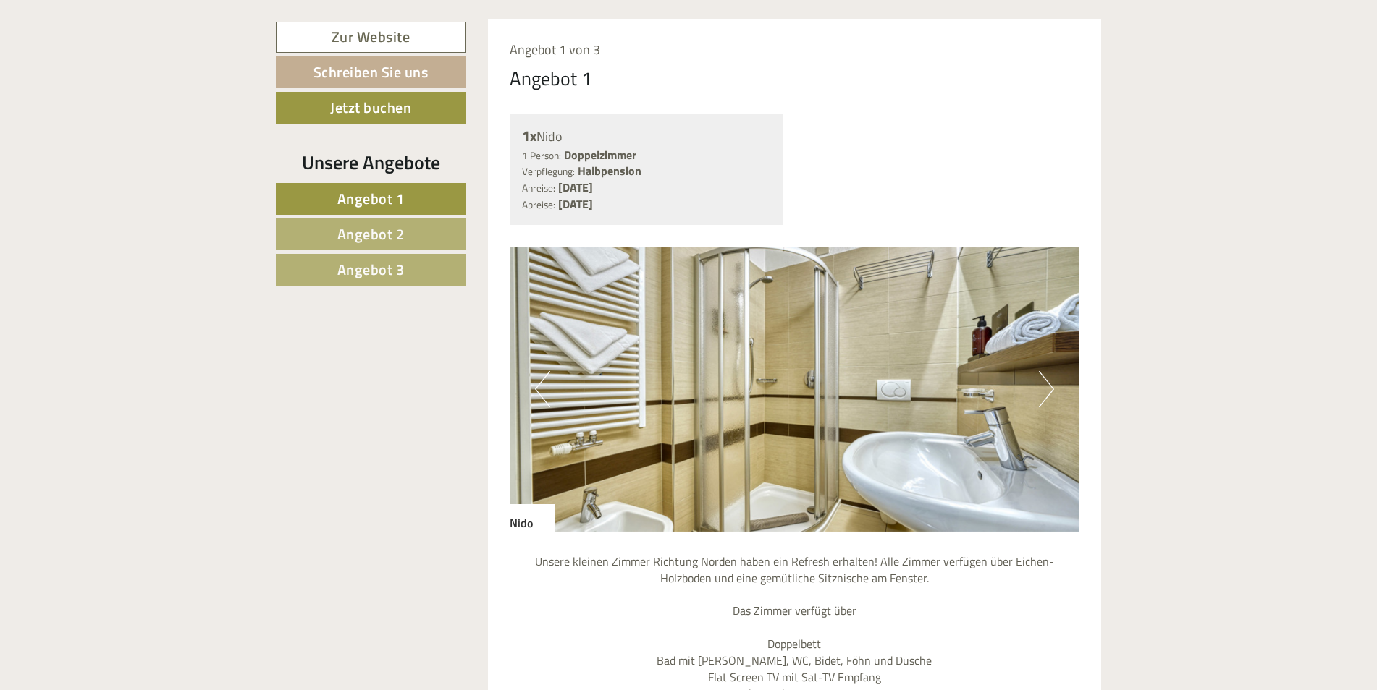
click at [1045, 371] on button "Next" at bounding box center [1046, 389] width 15 height 36
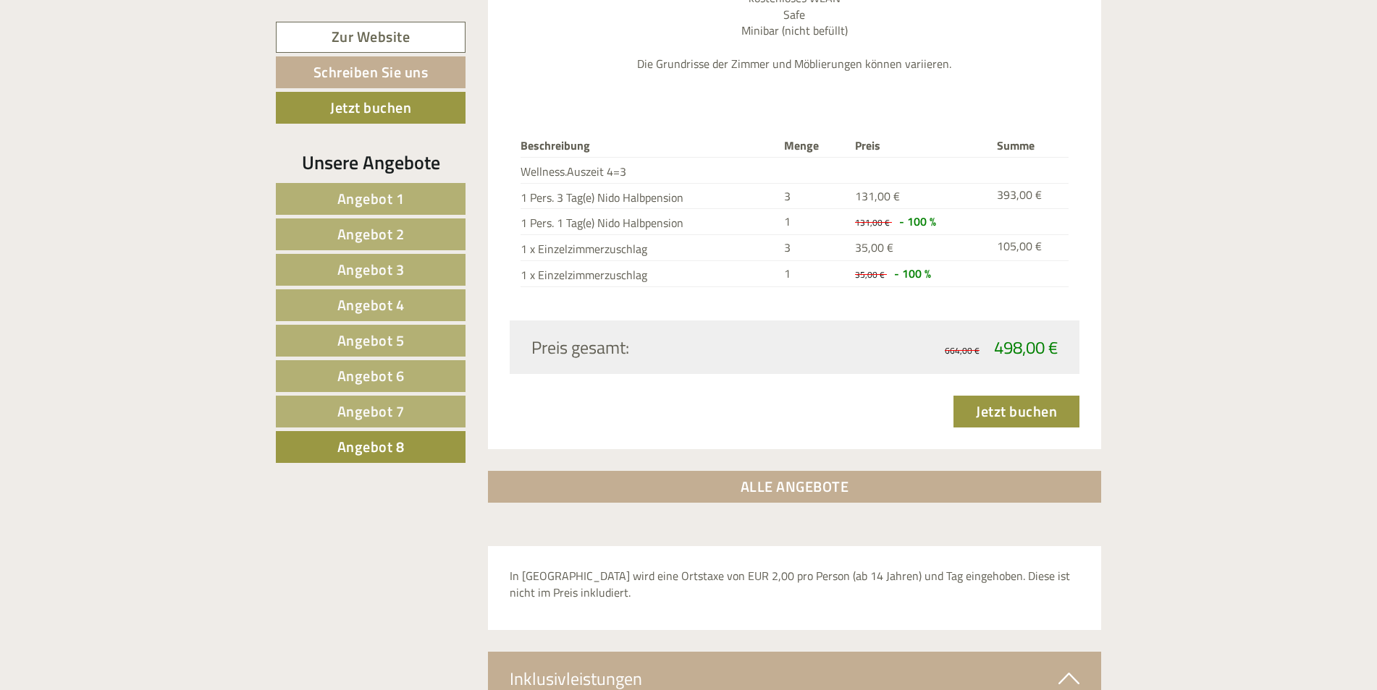
scroll to position [1809, 0]
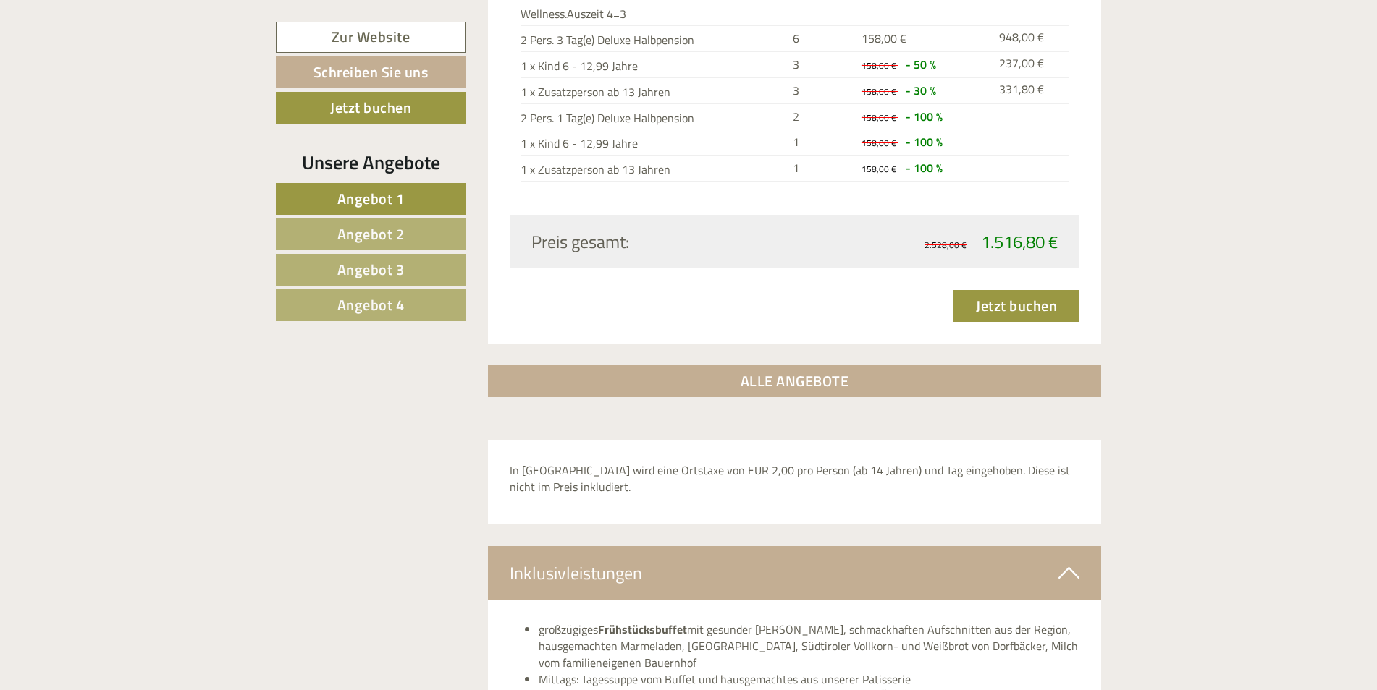
scroll to position [4560, 0]
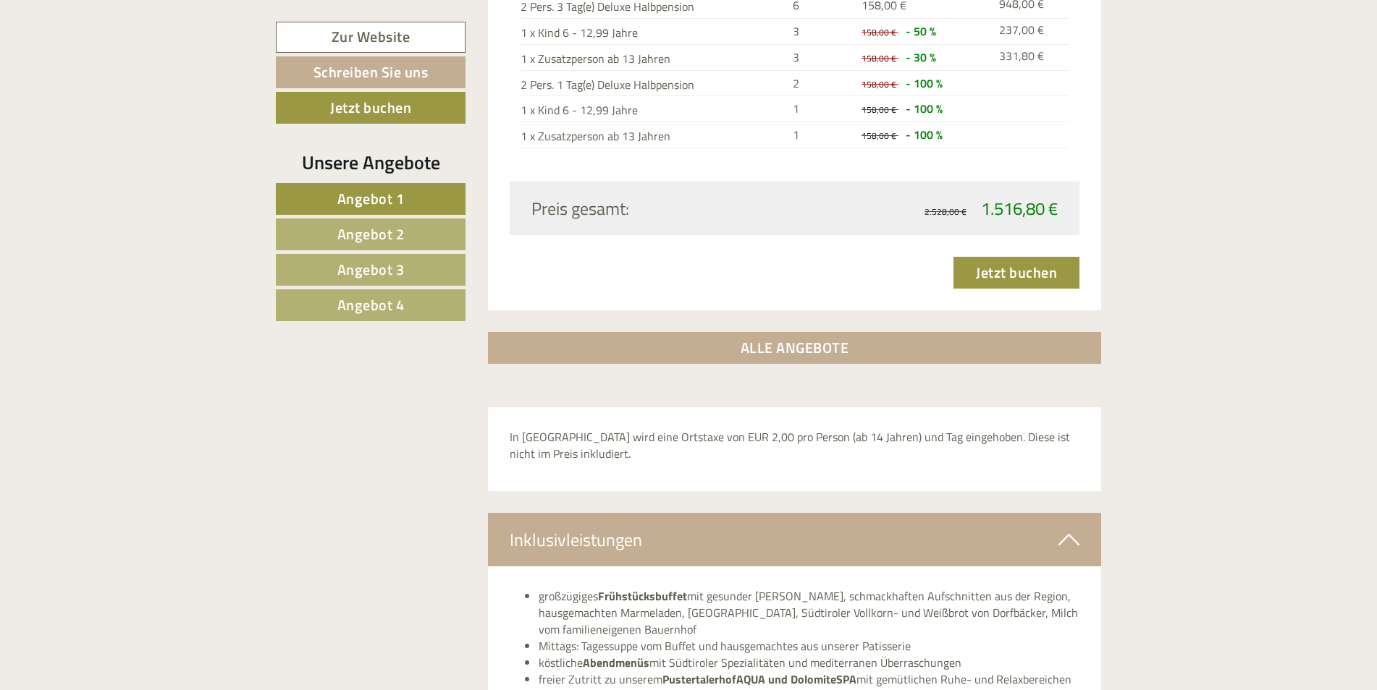
click at [414, 230] on link "Angebot 2" at bounding box center [371, 235] width 190 height 32
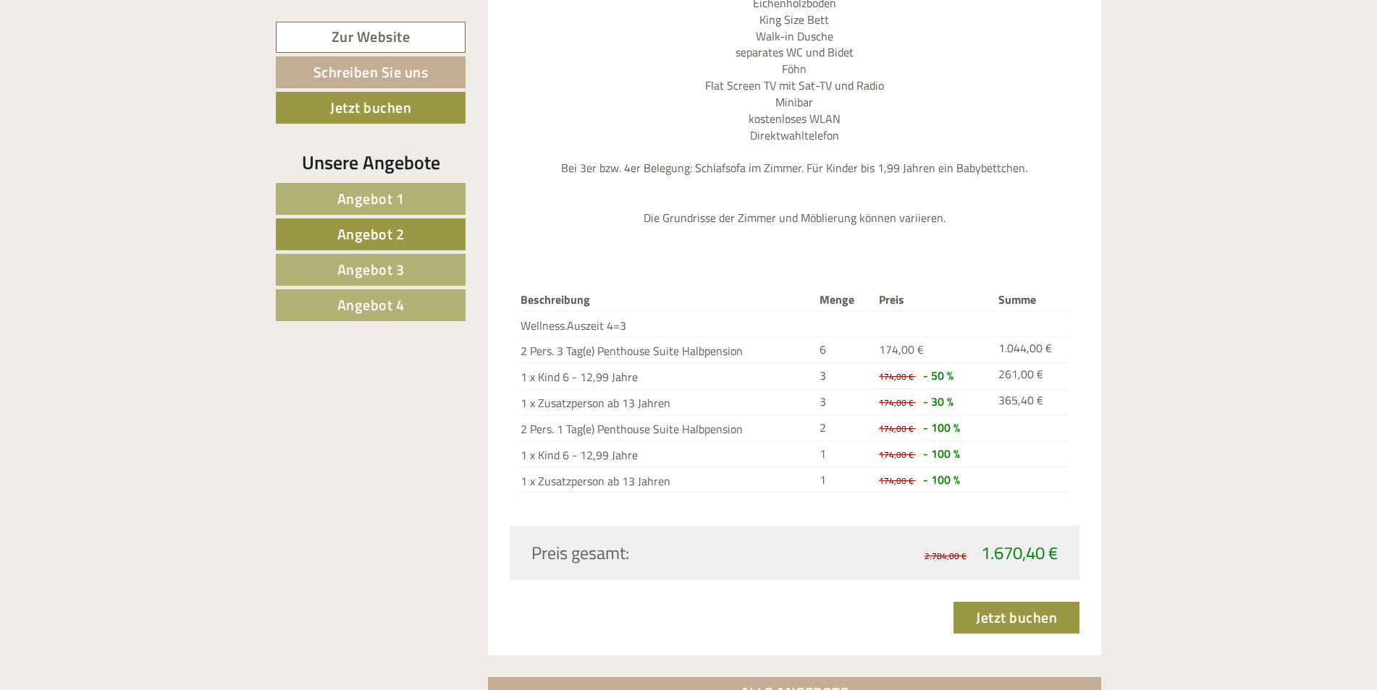
scroll to position [1728, 0]
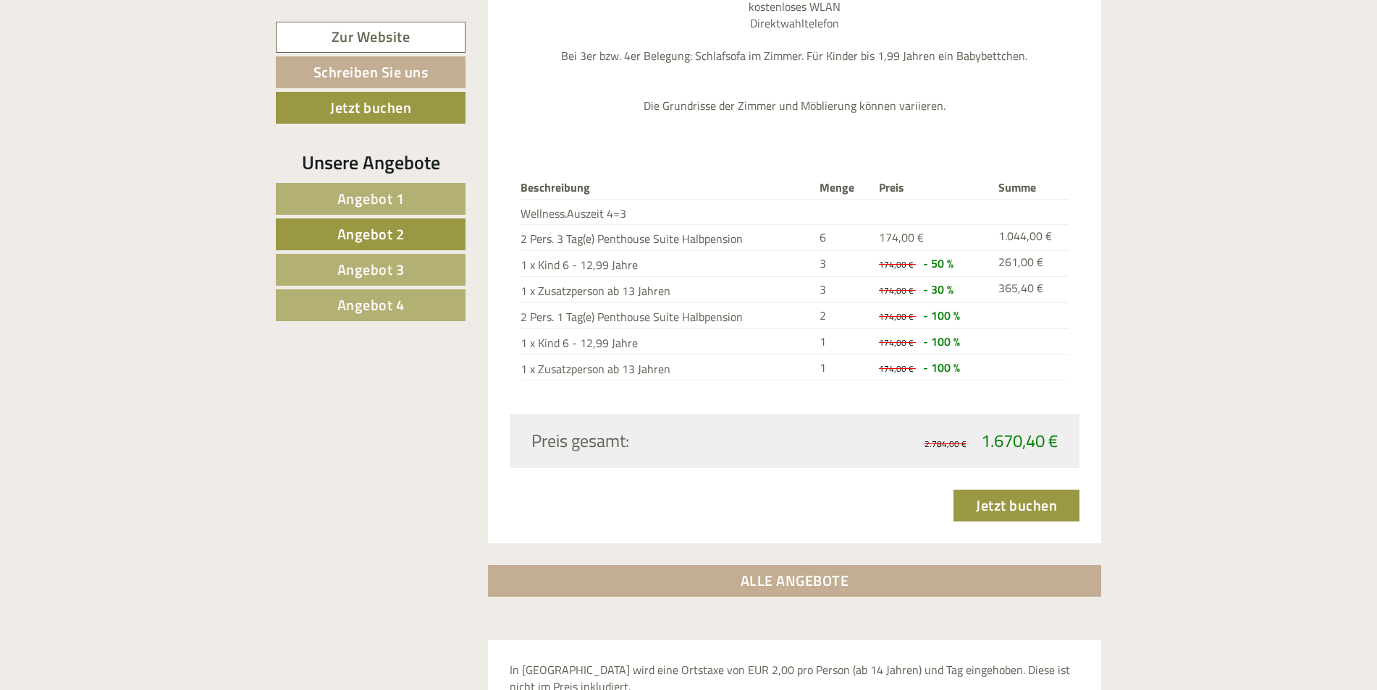
click at [434, 258] on link "Angebot 3" at bounding box center [371, 270] width 190 height 32
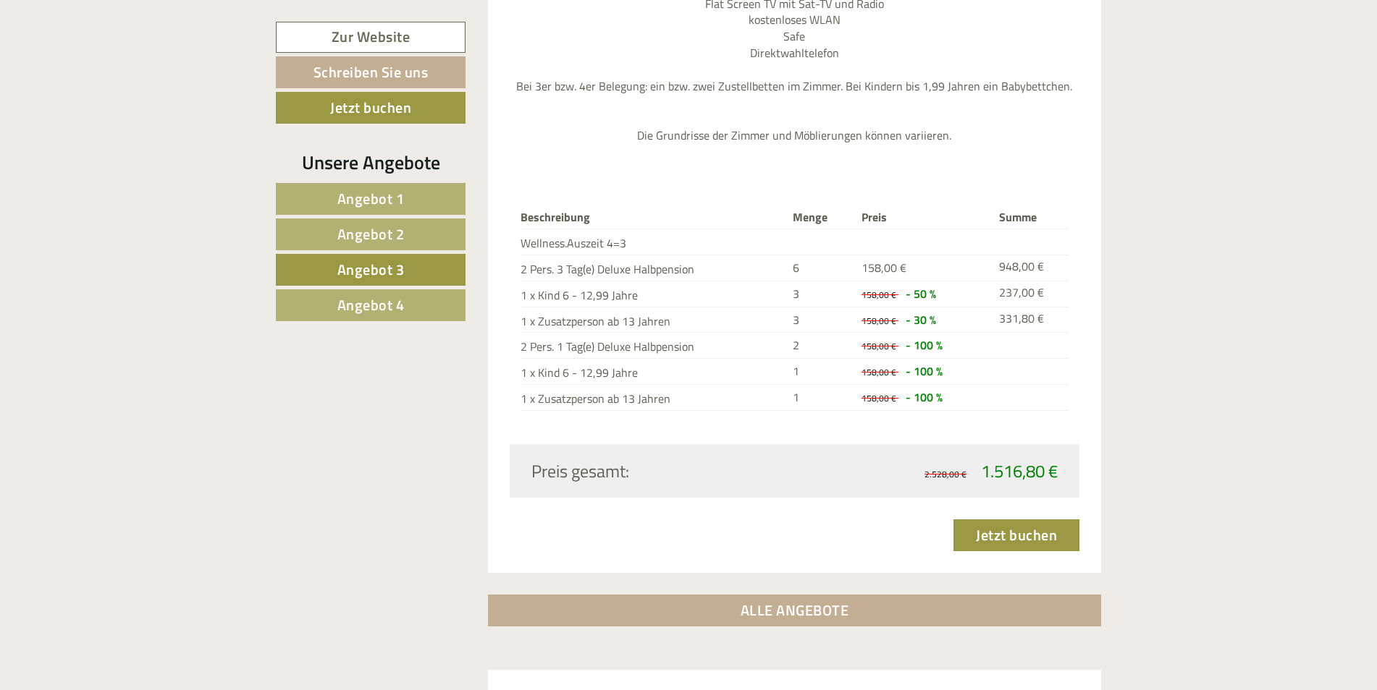
scroll to position [1655, 0]
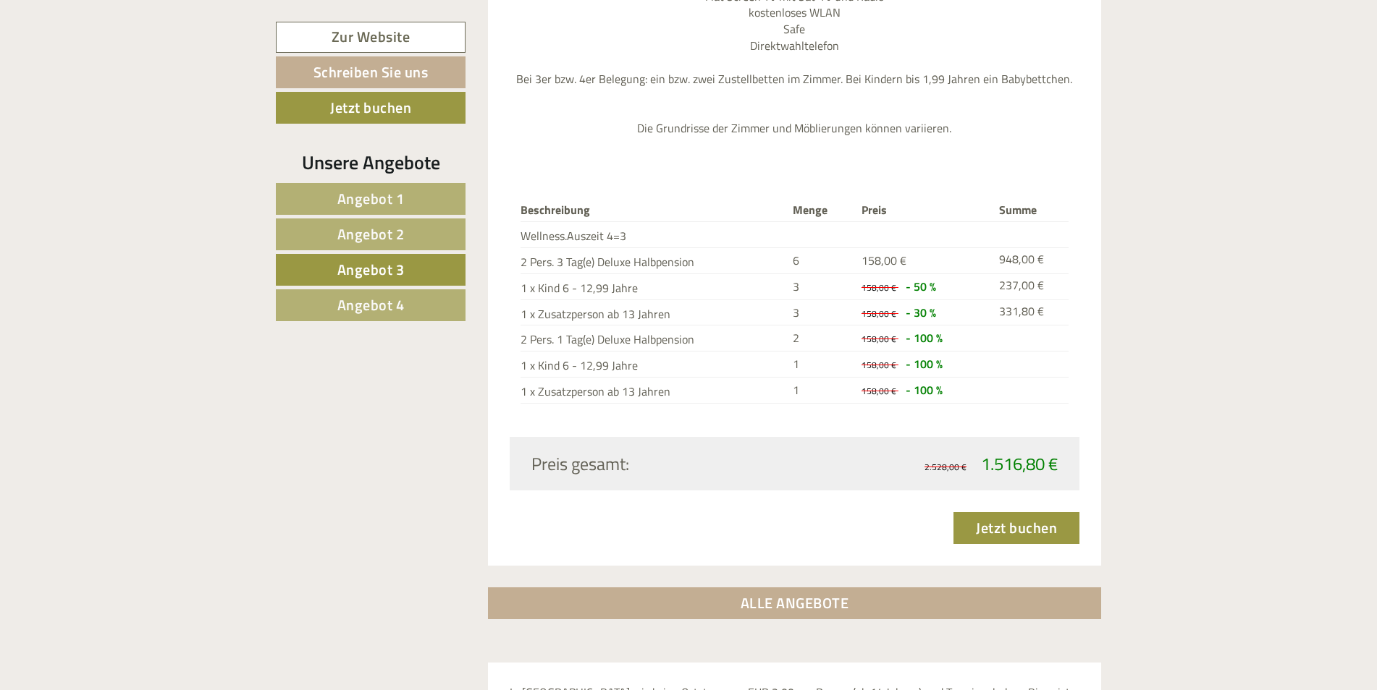
click at [386, 297] on span "Angebot 4" at bounding box center [370, 305] width 67 height 22
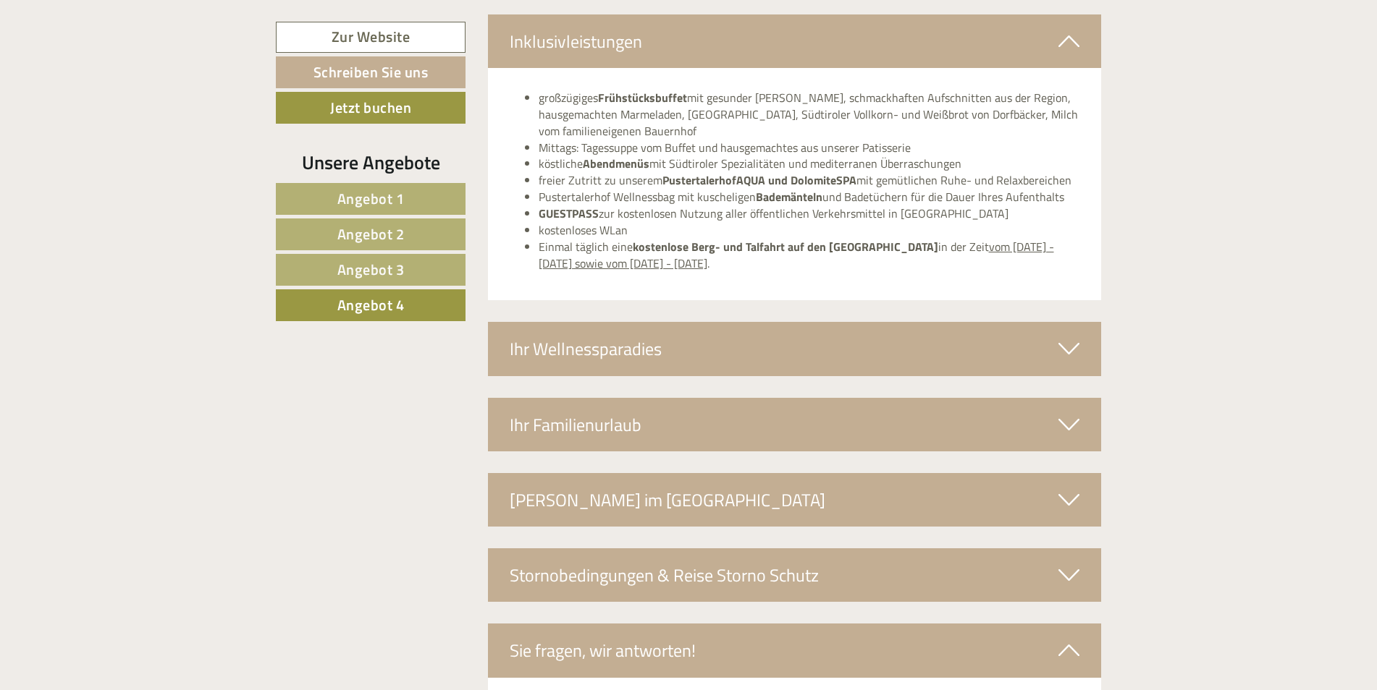
scroll to position [2307, 0]
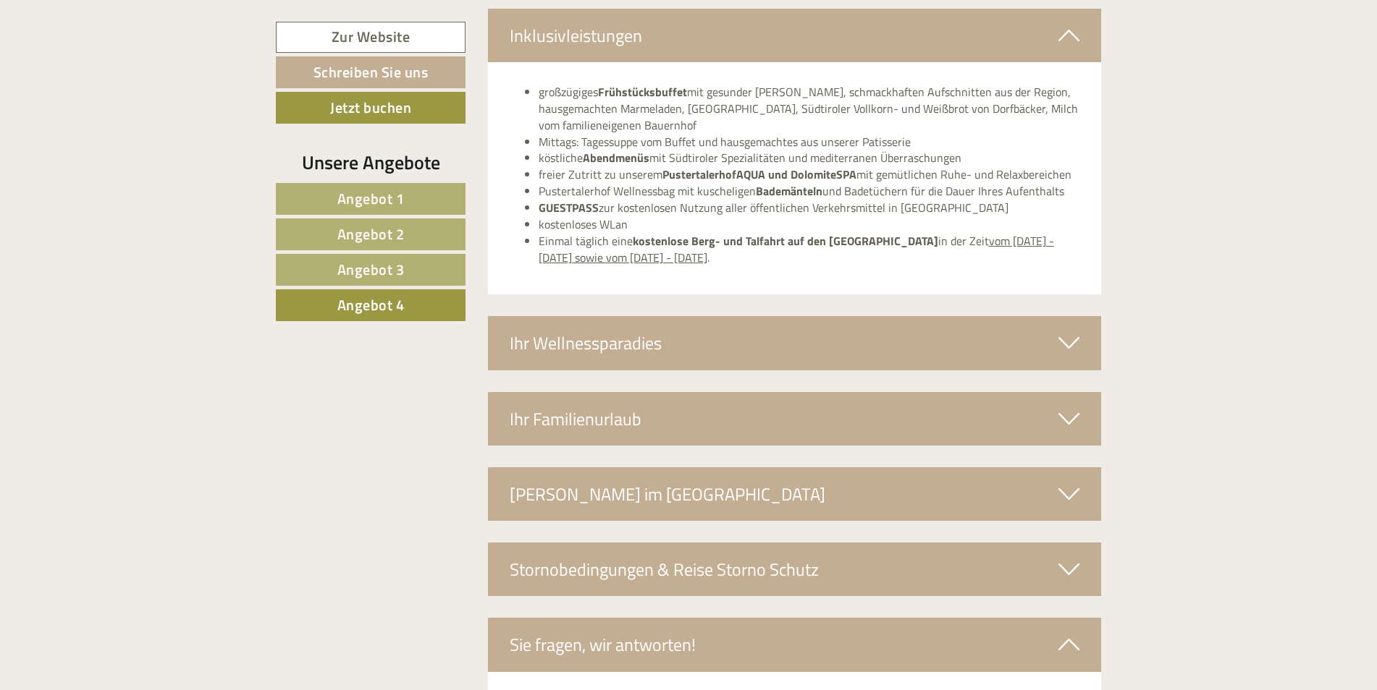
click at [441, 195] on link "Angebot 1" at bounding box center [371, 199] width 190 height 32
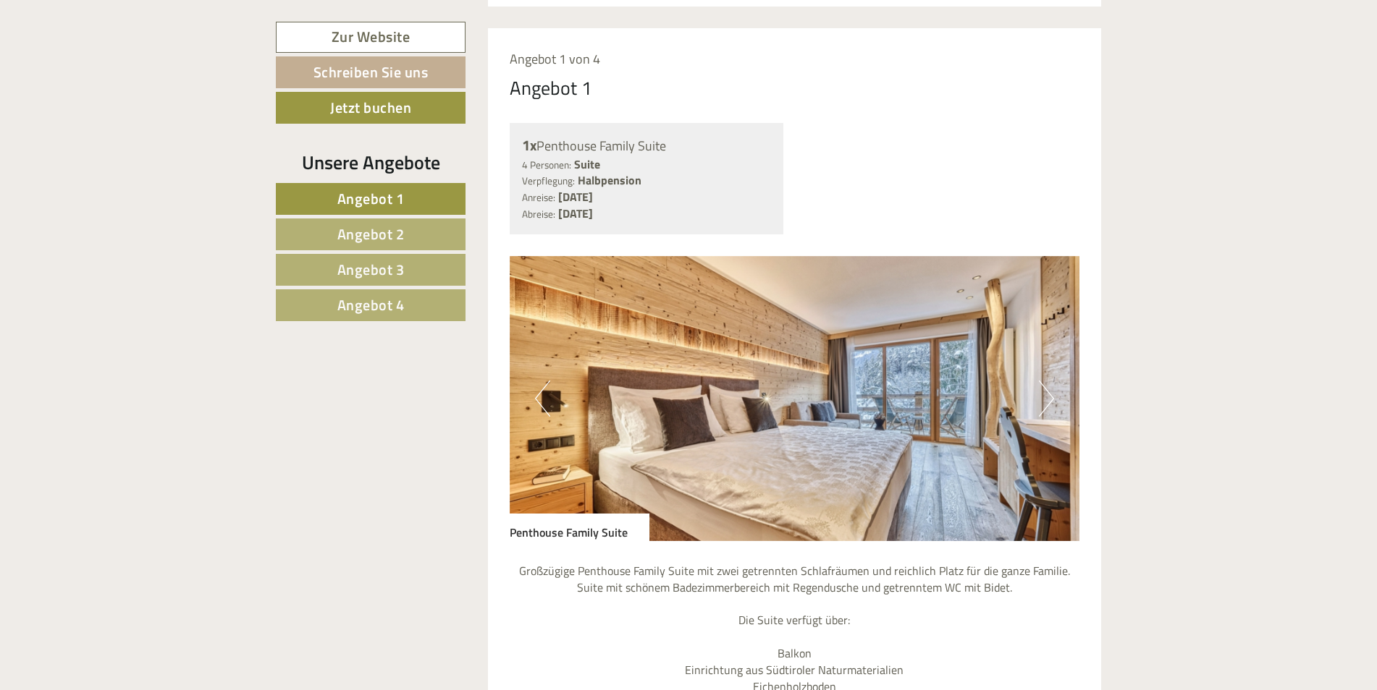
click at [407, 225] on link "Angebot 2" at bounding box center [371, 235] width 190 height 32
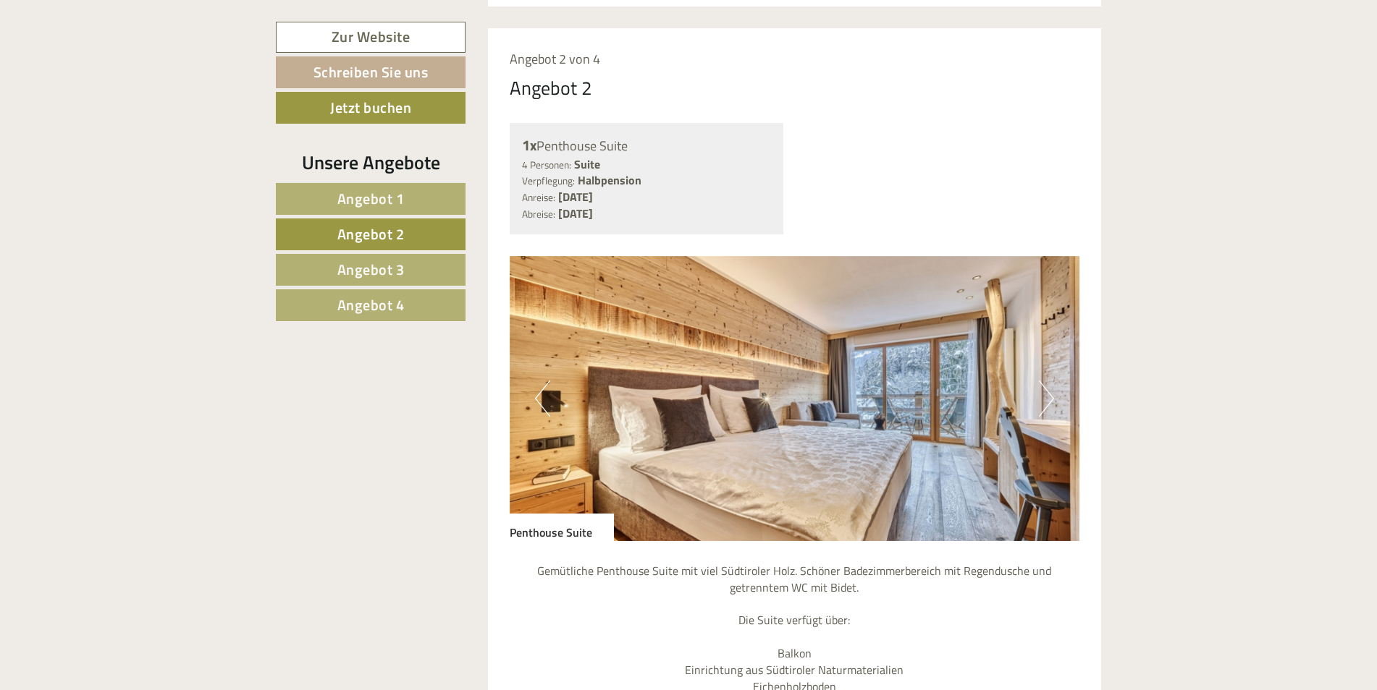
click at [393, 260] on span "Angebot 3" at bounding box center [370, 269] width 67 height 22
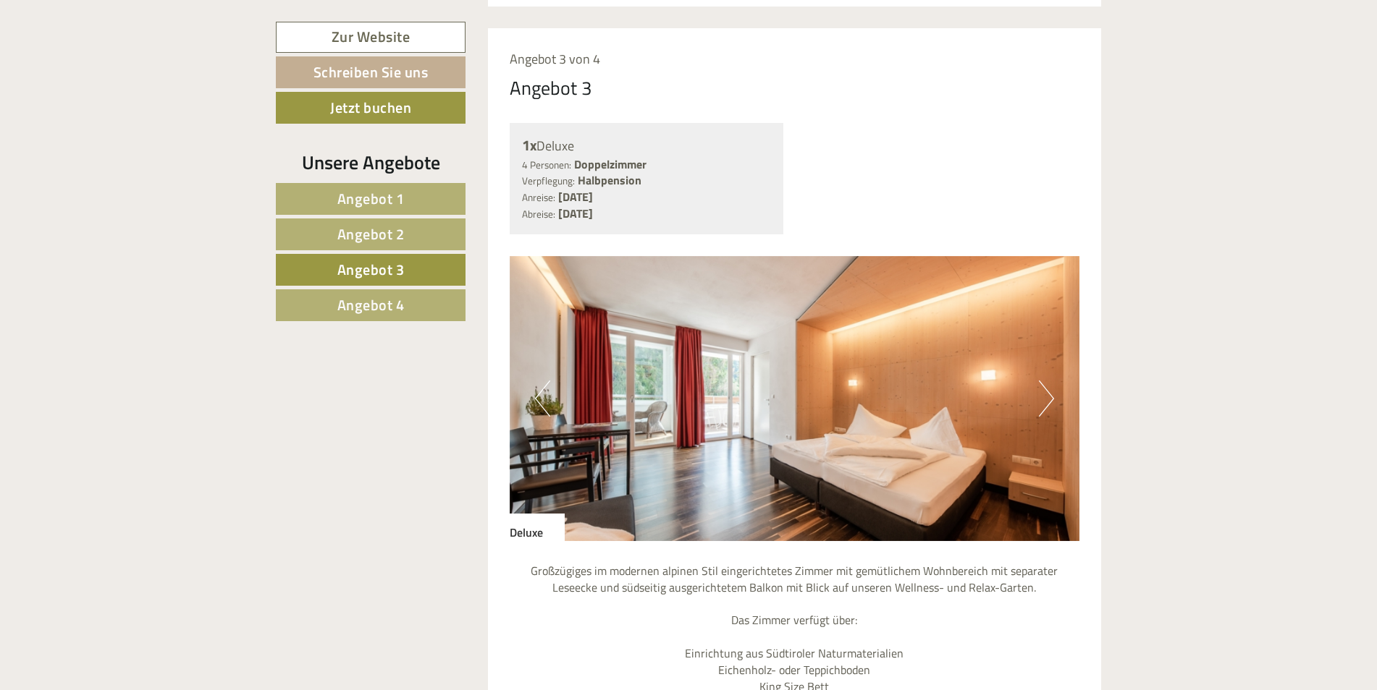
click at [392, 295] on span "Angebot 4" at bounding box center [370, 305] width 67 height 22
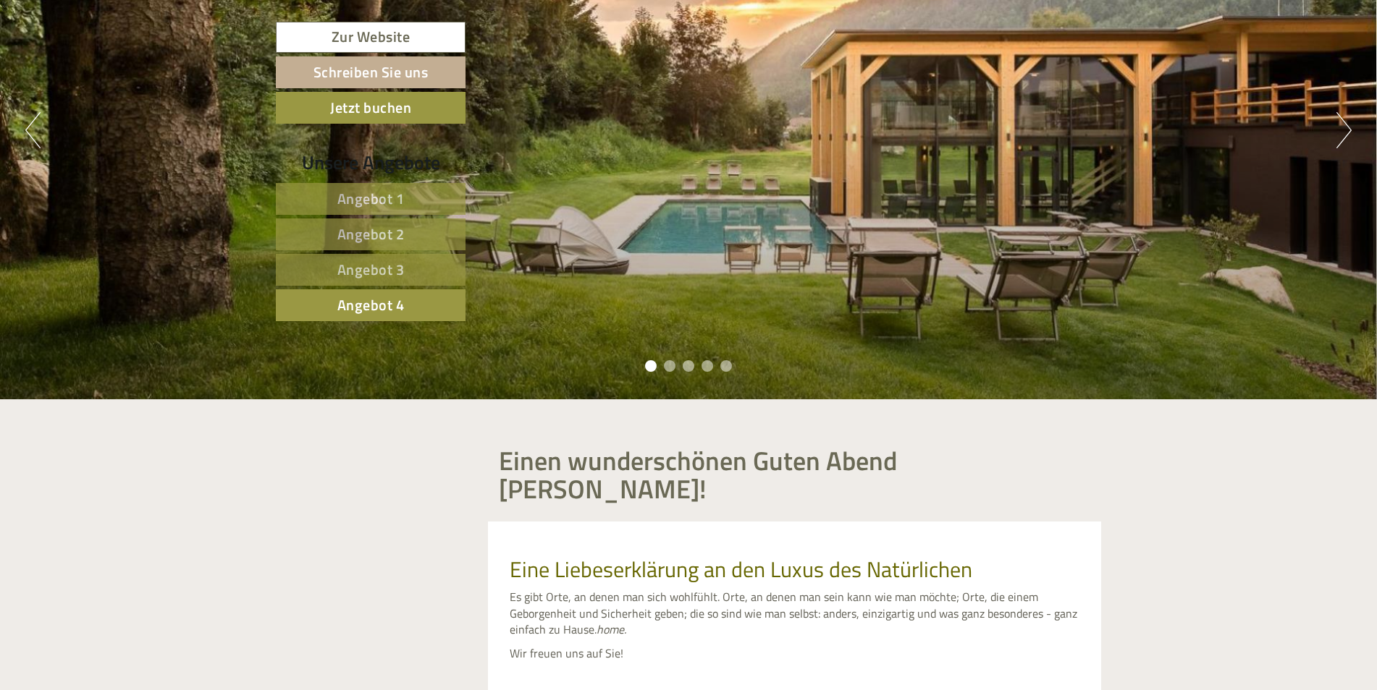
scroll to position [0, 0]
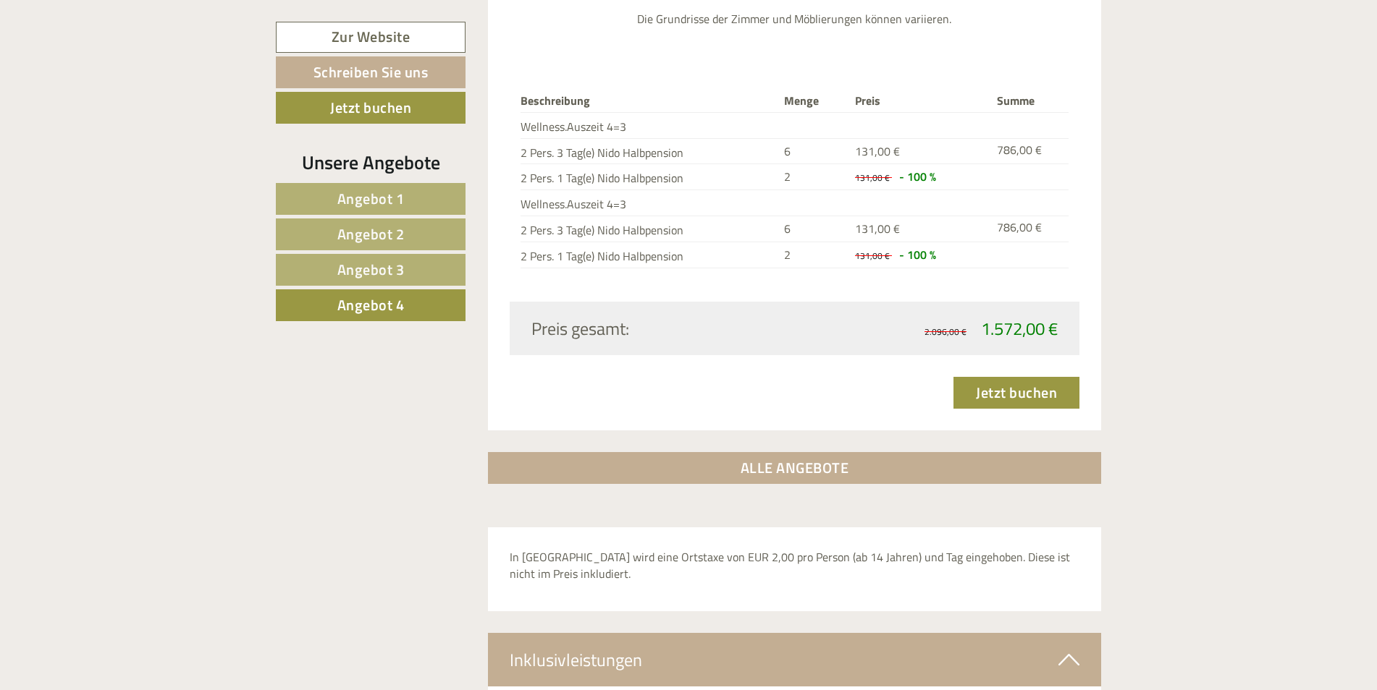
click at [414, 195] on link "Angebot 1" at bounding box center [371, 199] width 190 height 32
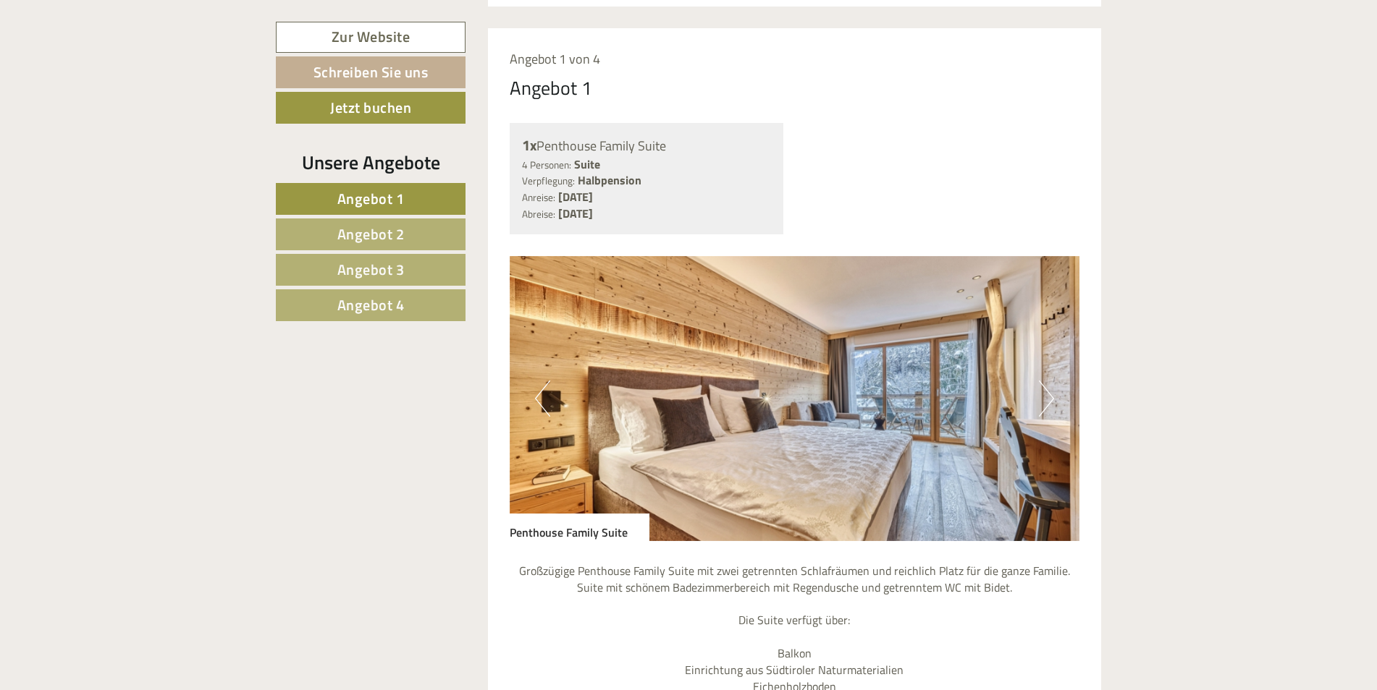
click at [421, 232] on link "Angebot 2" at bounding box center [371, 235] width 190 height 32
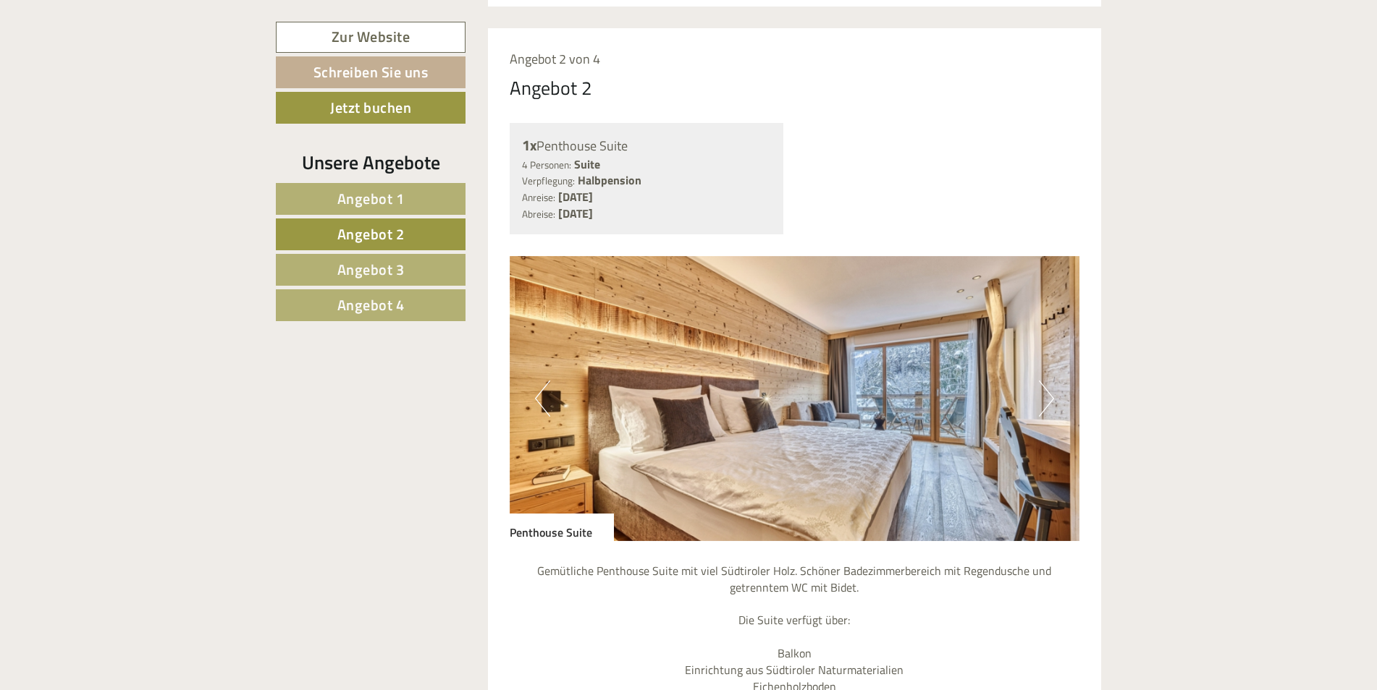
click at [393, 269] on span "Angebot 3" at bounding box center [370, 269] width 67 height 22
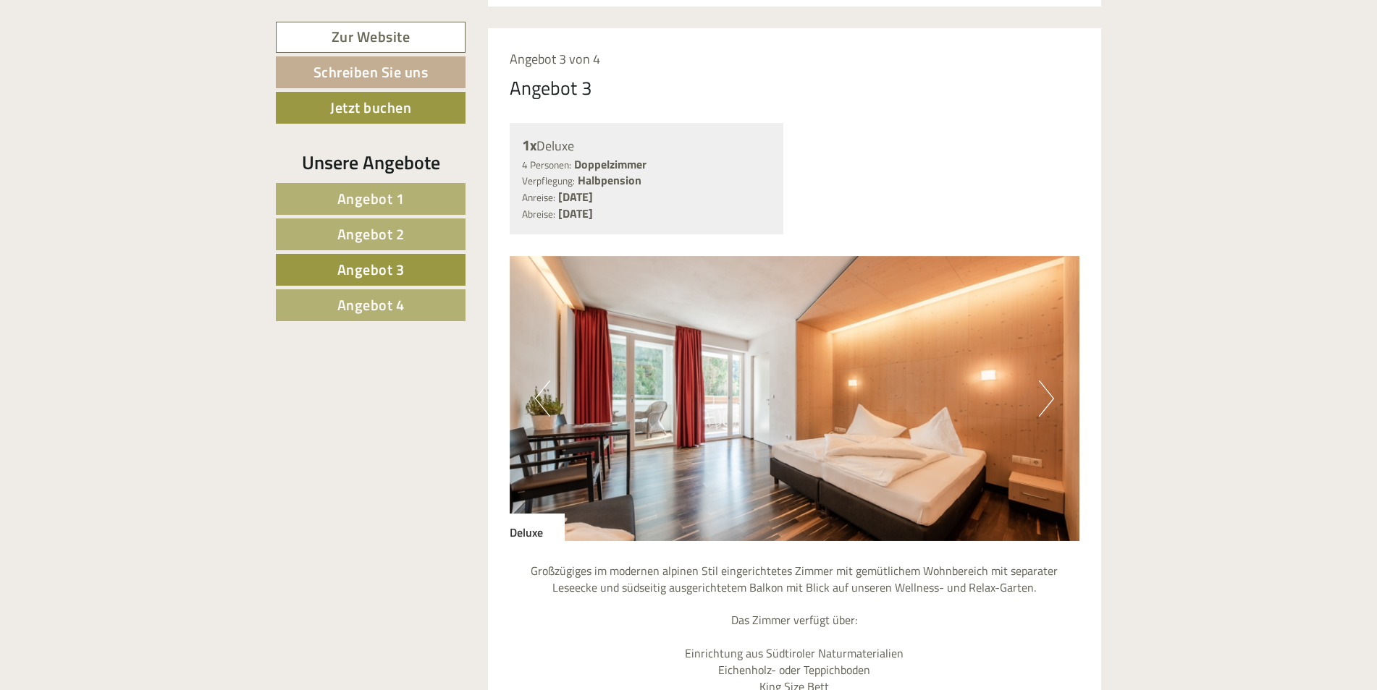
click at [381, 194] on span "Angebot 1" at bounding box center [370, 198] width 67 height 22
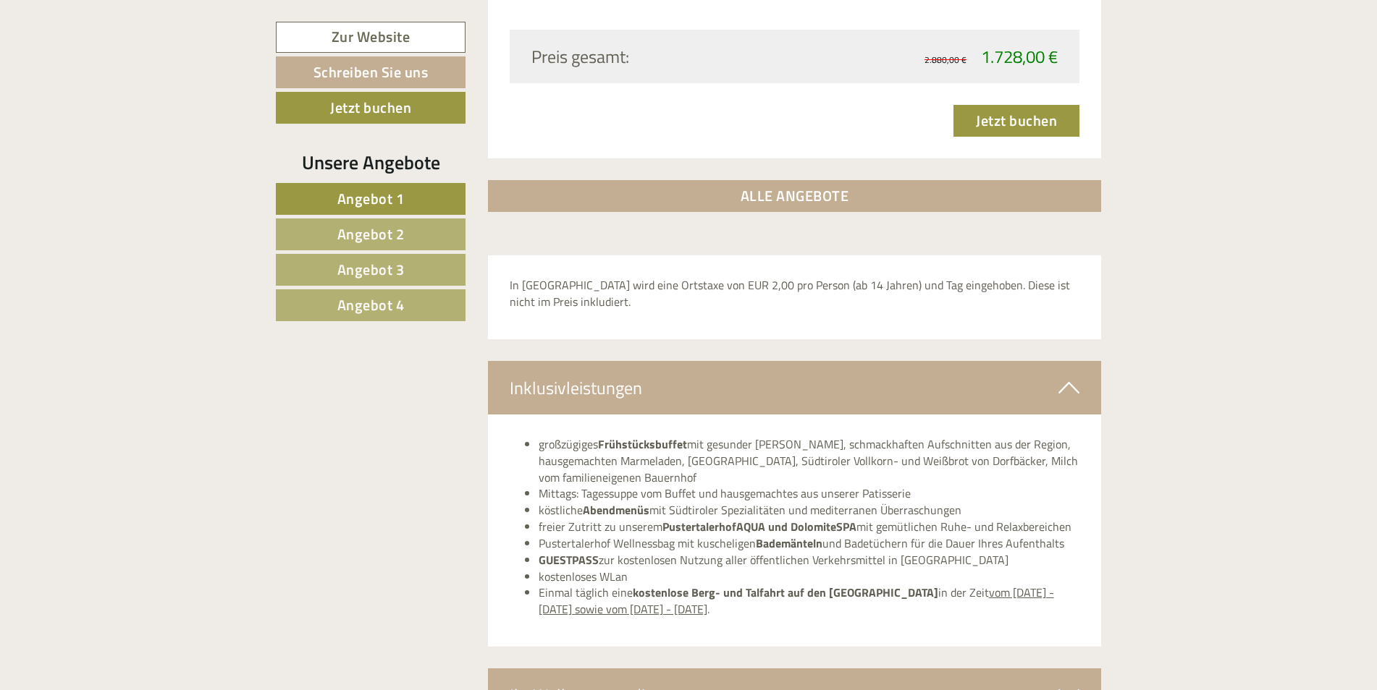
scroll to position [2090, 0]
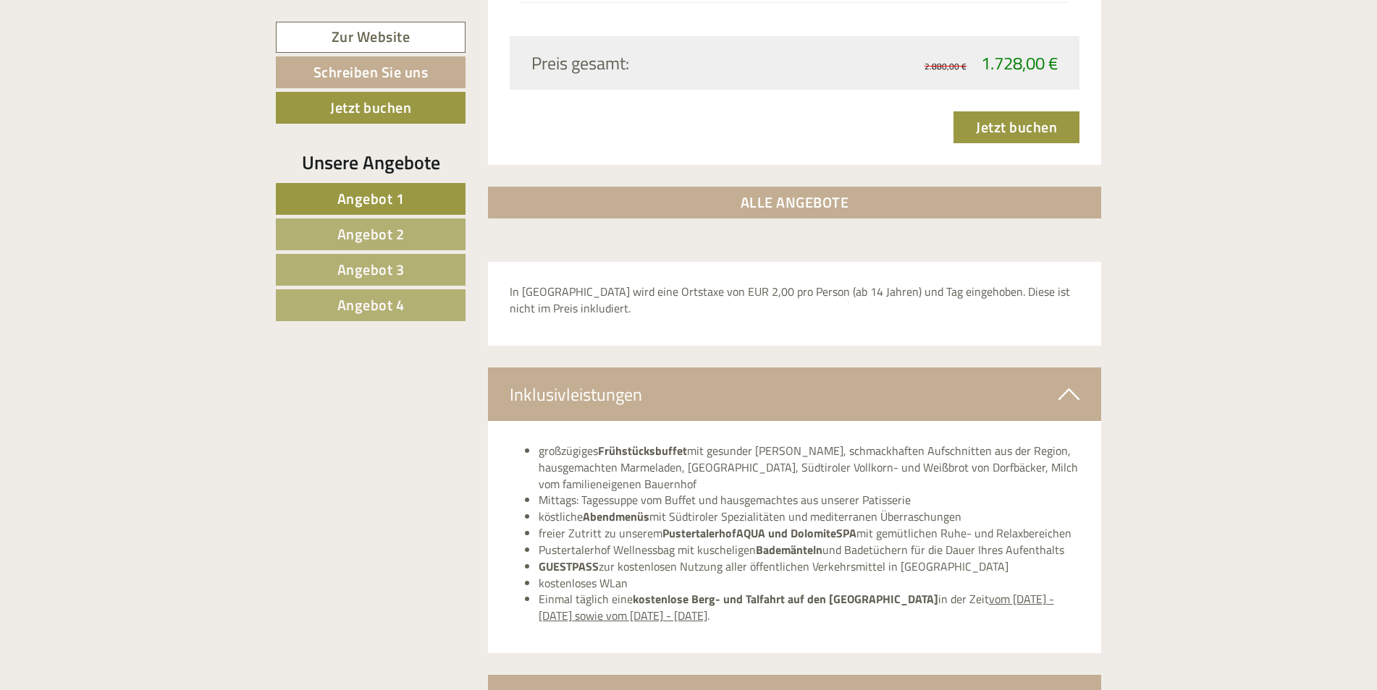
click at [373, 229] on span "Angebot 2" at bounding box center [370, 234] width 67 height 22
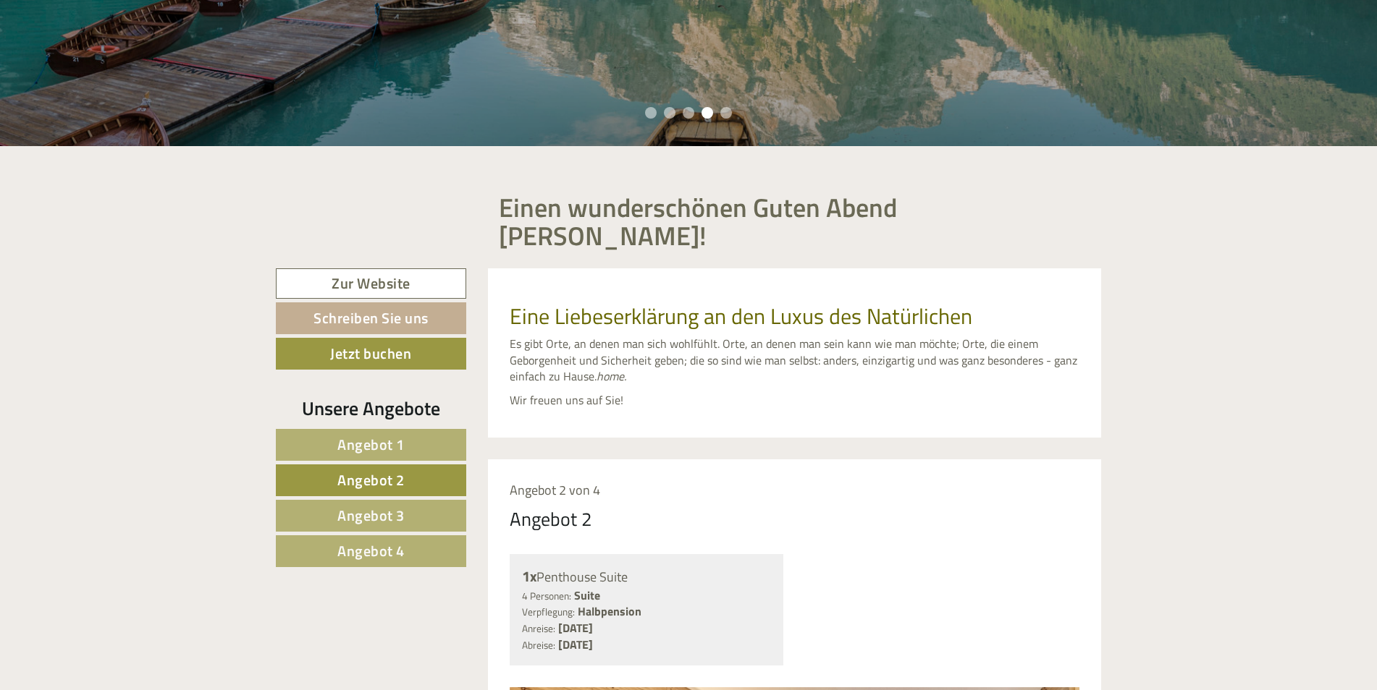
scroll to position [497, 0]
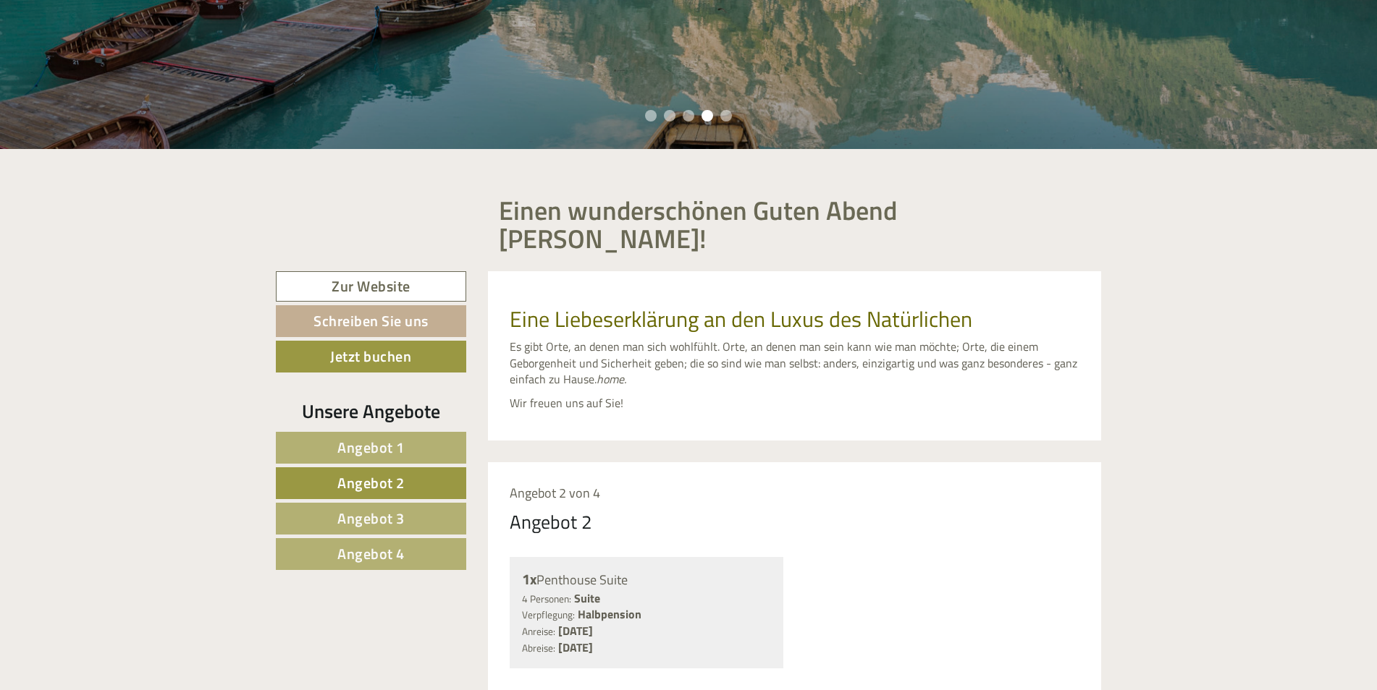
click at [431, 503] on link "Angebot 3" at bounding box center [371, 519] width 190 height 32
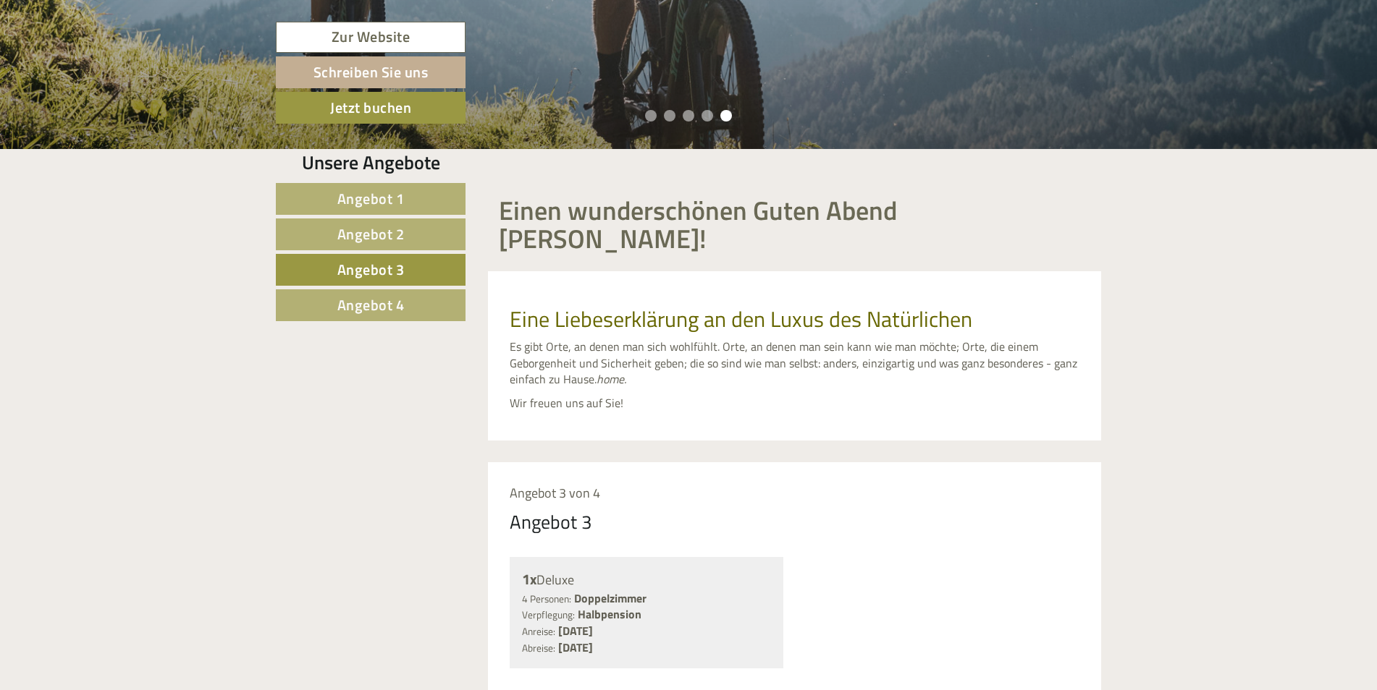
scroll to position [931, 0]
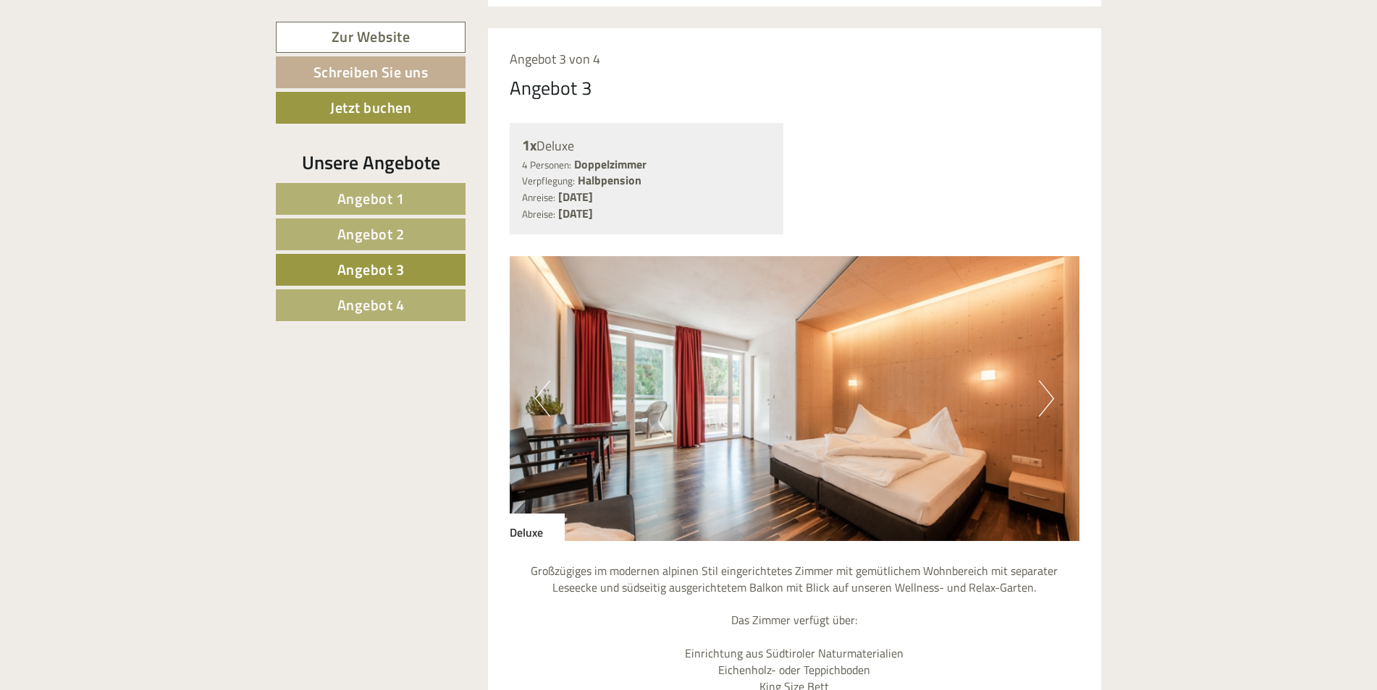
click at [426, 302] on link "Angebot 4" at bounding box center [371, 306] width 190 height 32
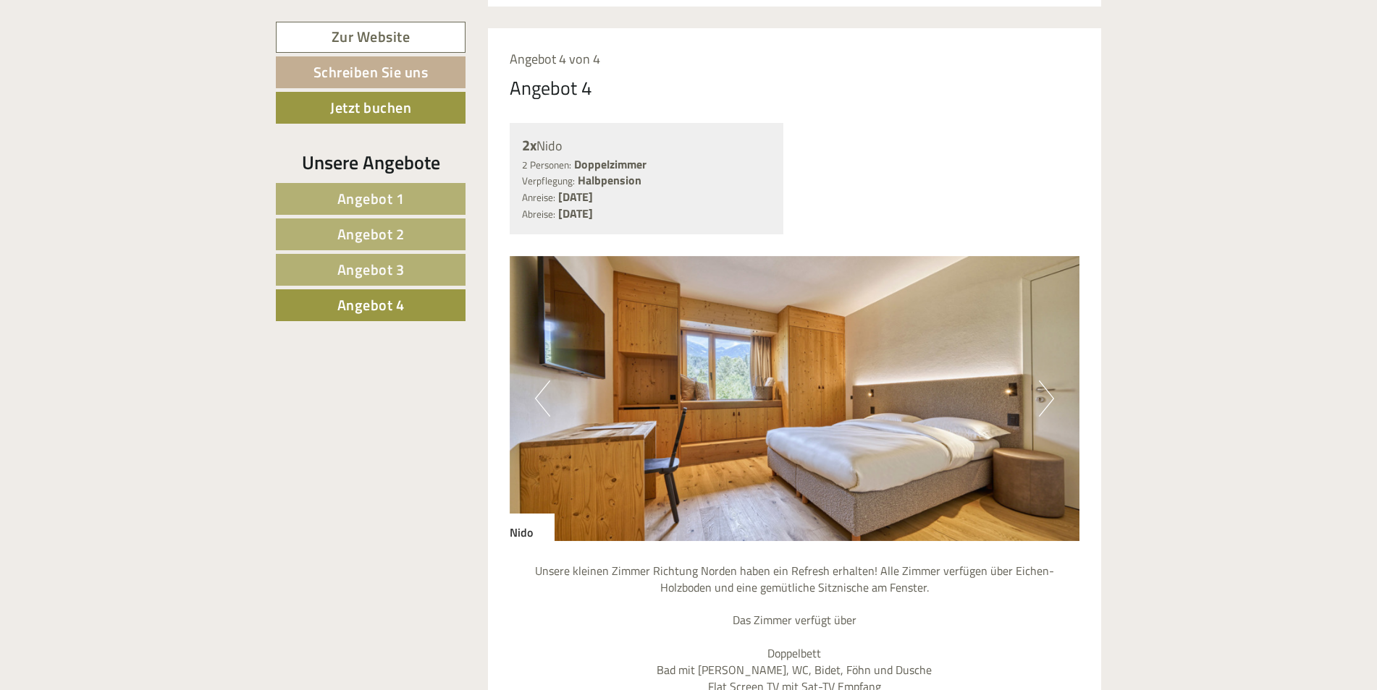
click at [389, 261] on span "Angebot 3" at bounding box center [370, 269] width 67 height 22
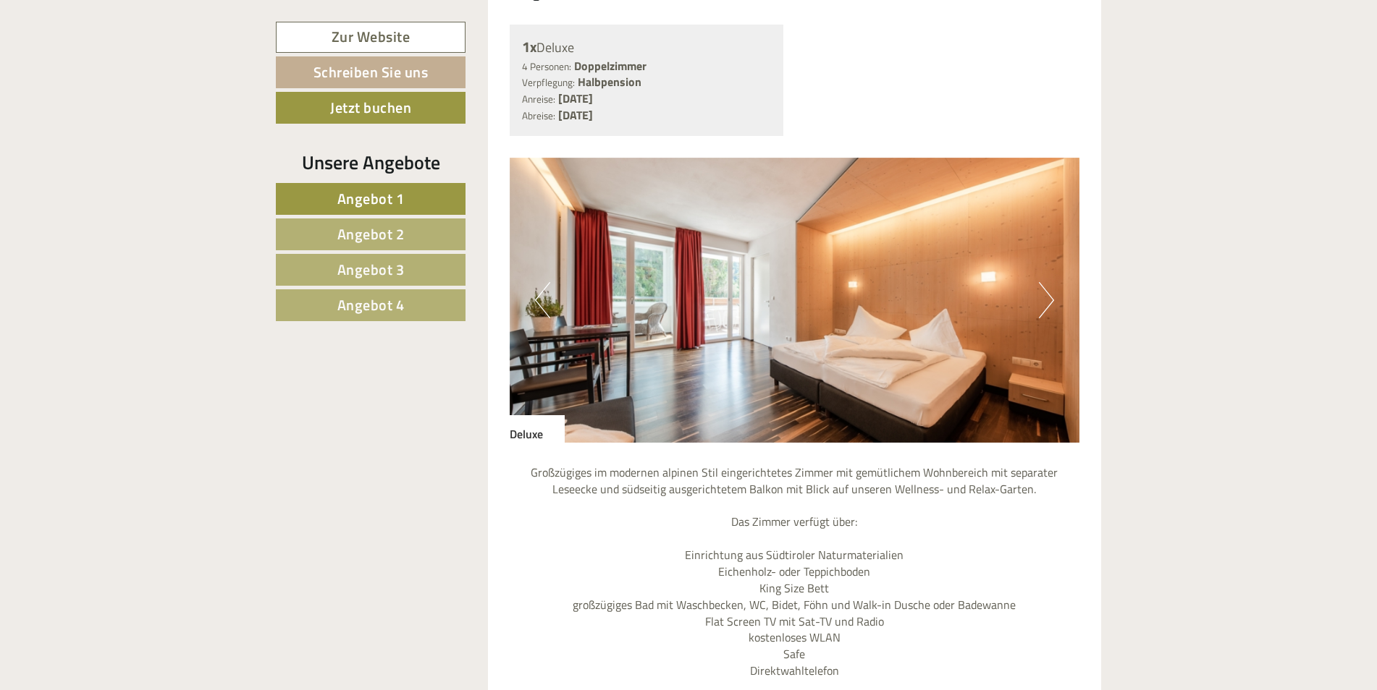
scroll to position [1086, 0]
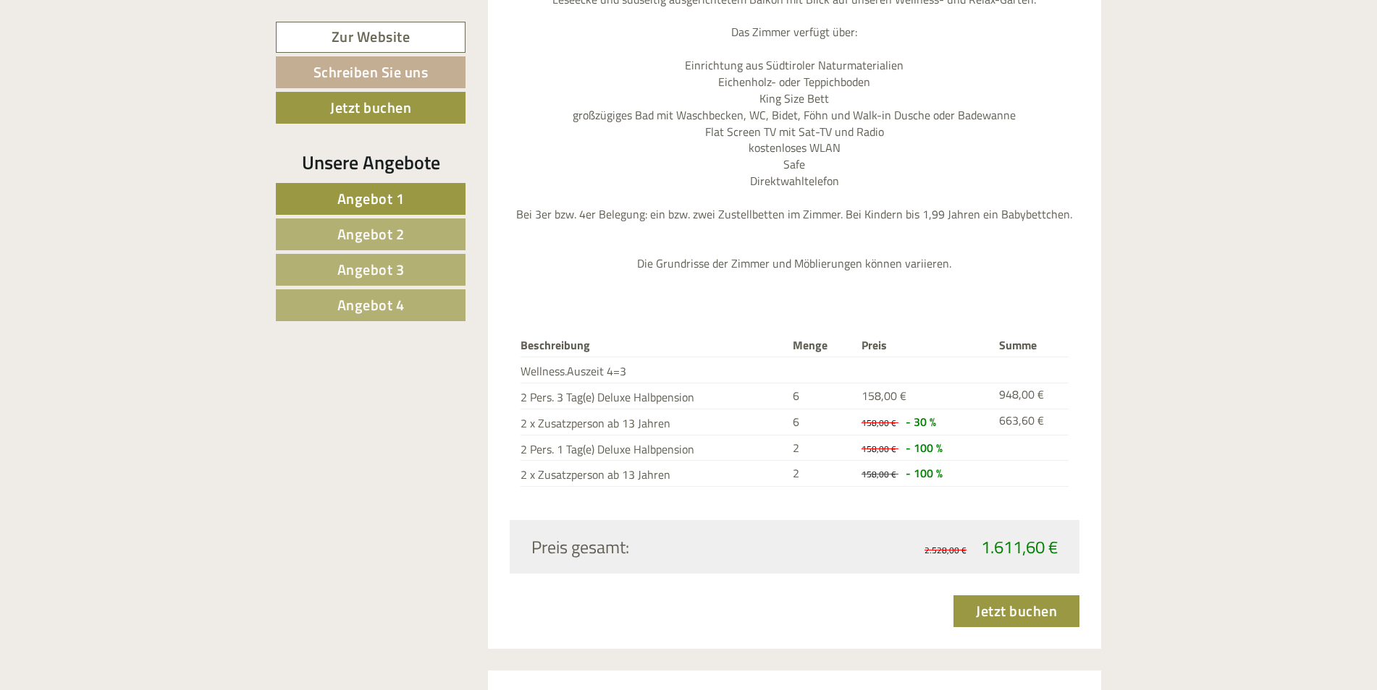
click at [396, 188] on span "Angebot 1" at bounding box center [370, 198] width 67 height 22
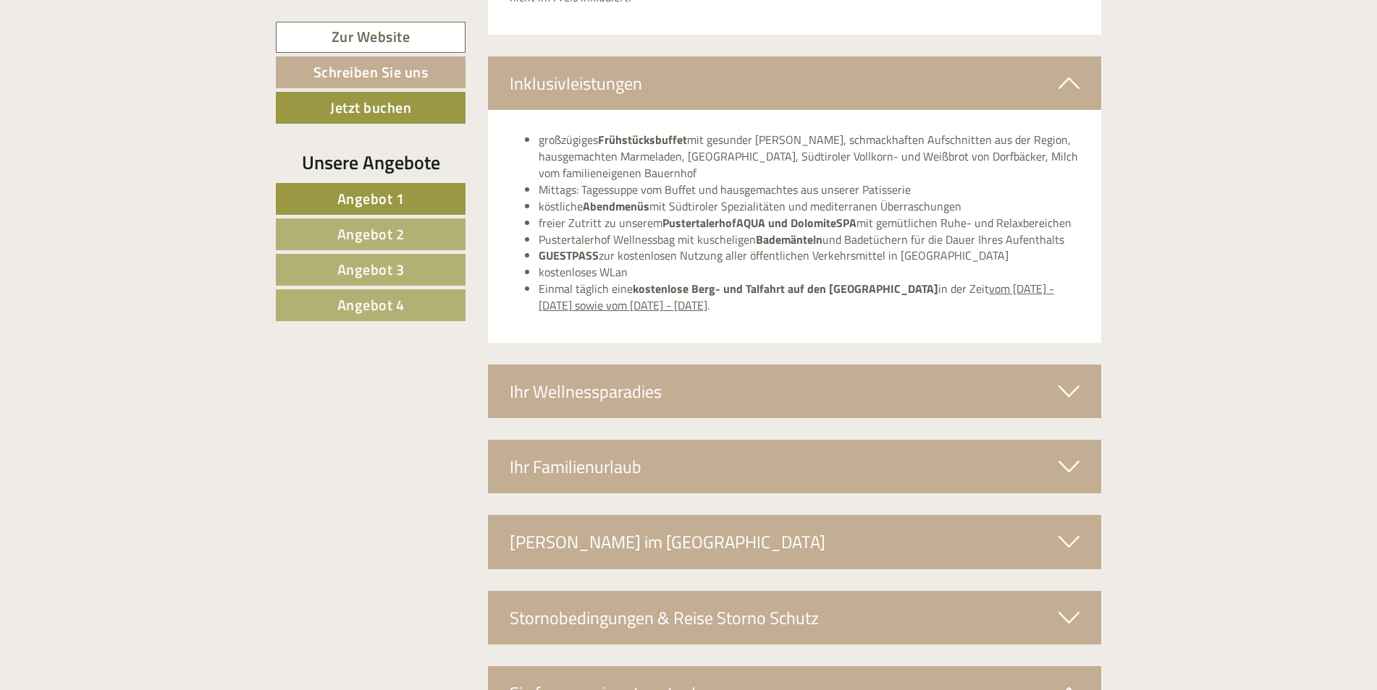
scroll to position [2596, 0]
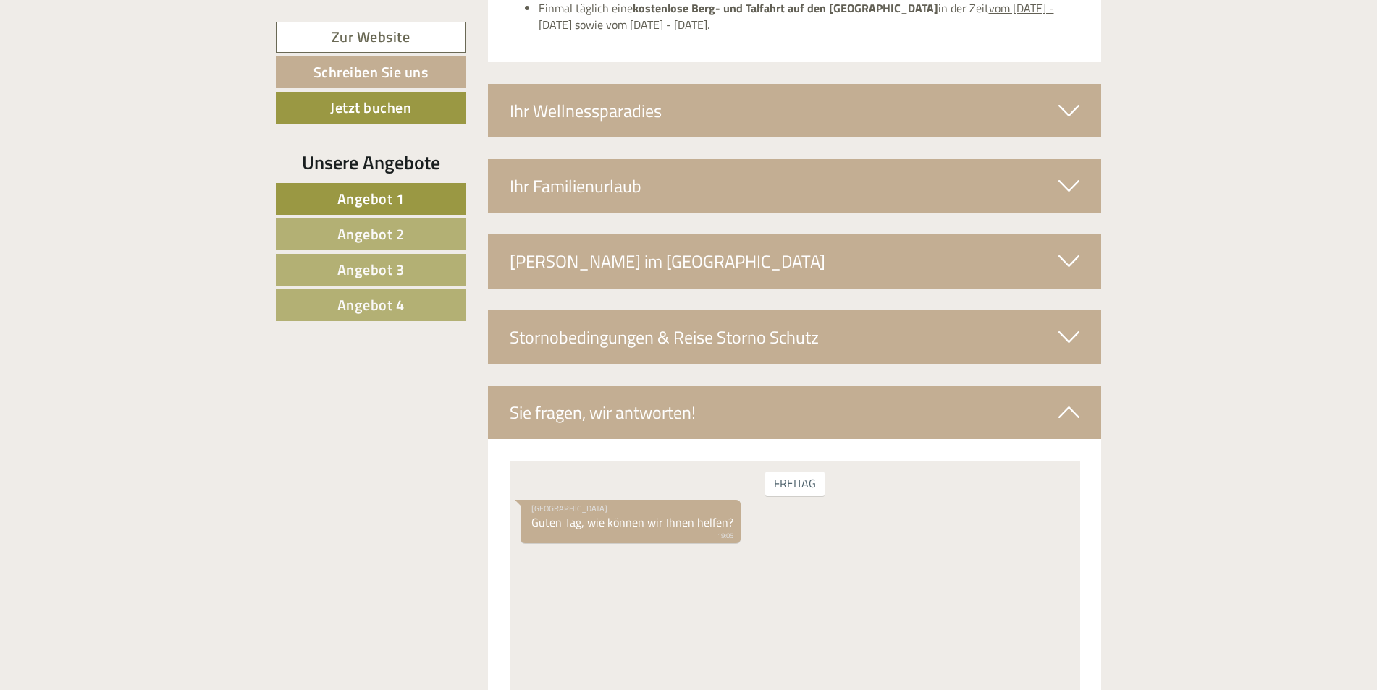
click at [418, 221] on link "Angebot 2" at bounding box center [371, 235] width 190 height 32
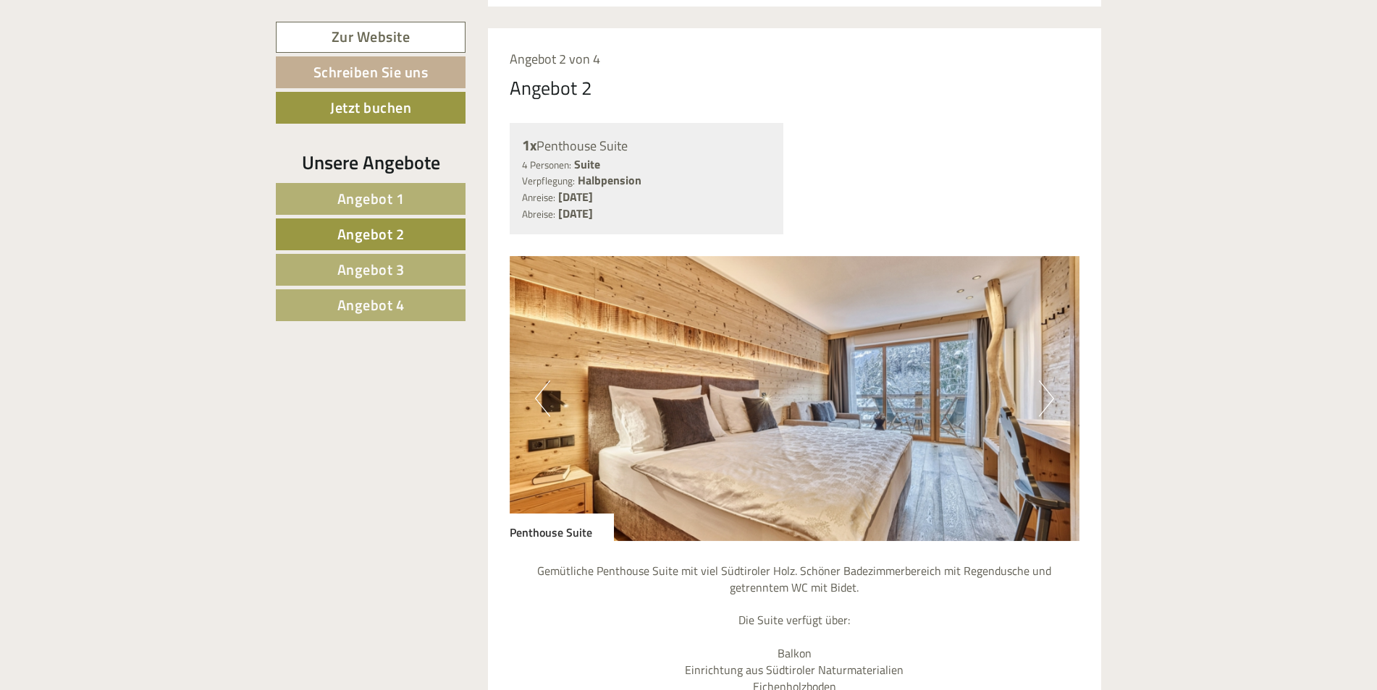
click at [387, 255] on link "Angebot 3" at bounding box center [371, 270] width 190 height 32
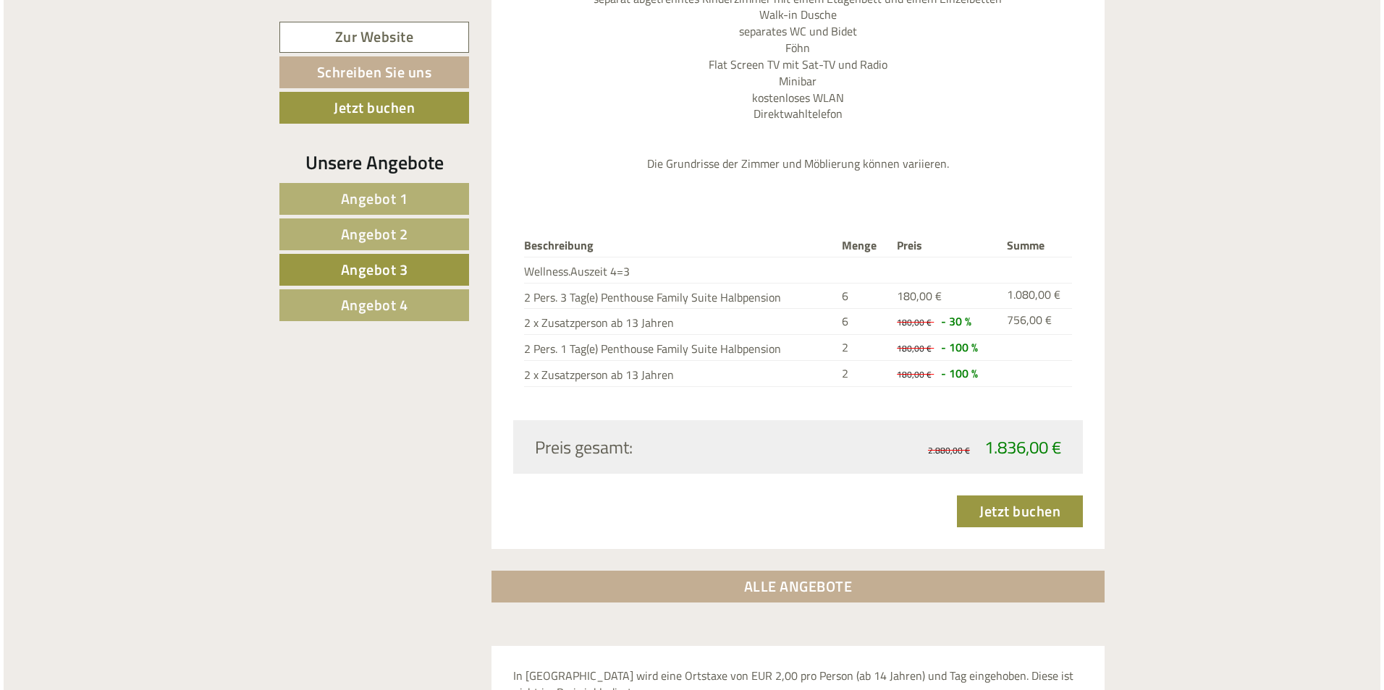
scroll to position [1655, 0]
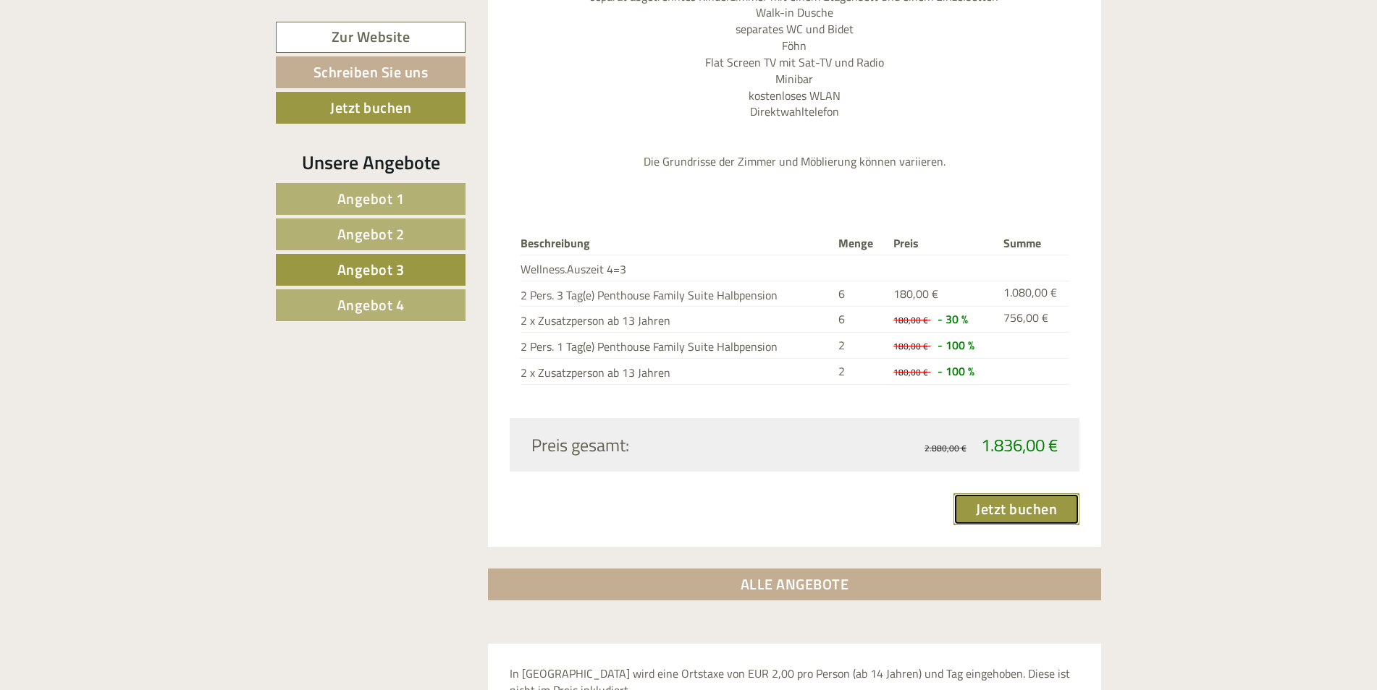
click at [1021, 494] on link "Jetzt buchen" at bounding box center [1016, 510] width 126 height 32
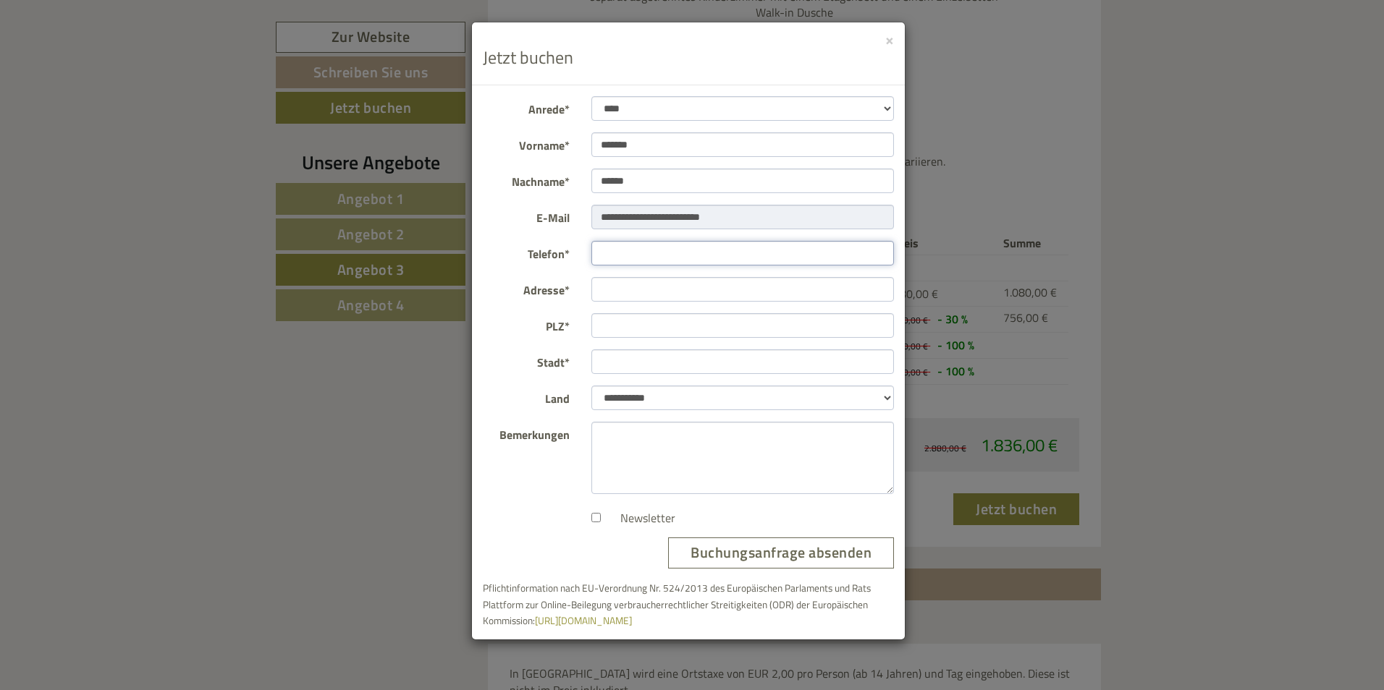
click at [688, 246] on input "Telefon*" at bounding box center [742, 253] width 303 height 25
type input "**********"
click at [636, 289] on input "Adresse*" at bounding box center [742, 289] width 303 height 25
type input "**********"
type input "*****"
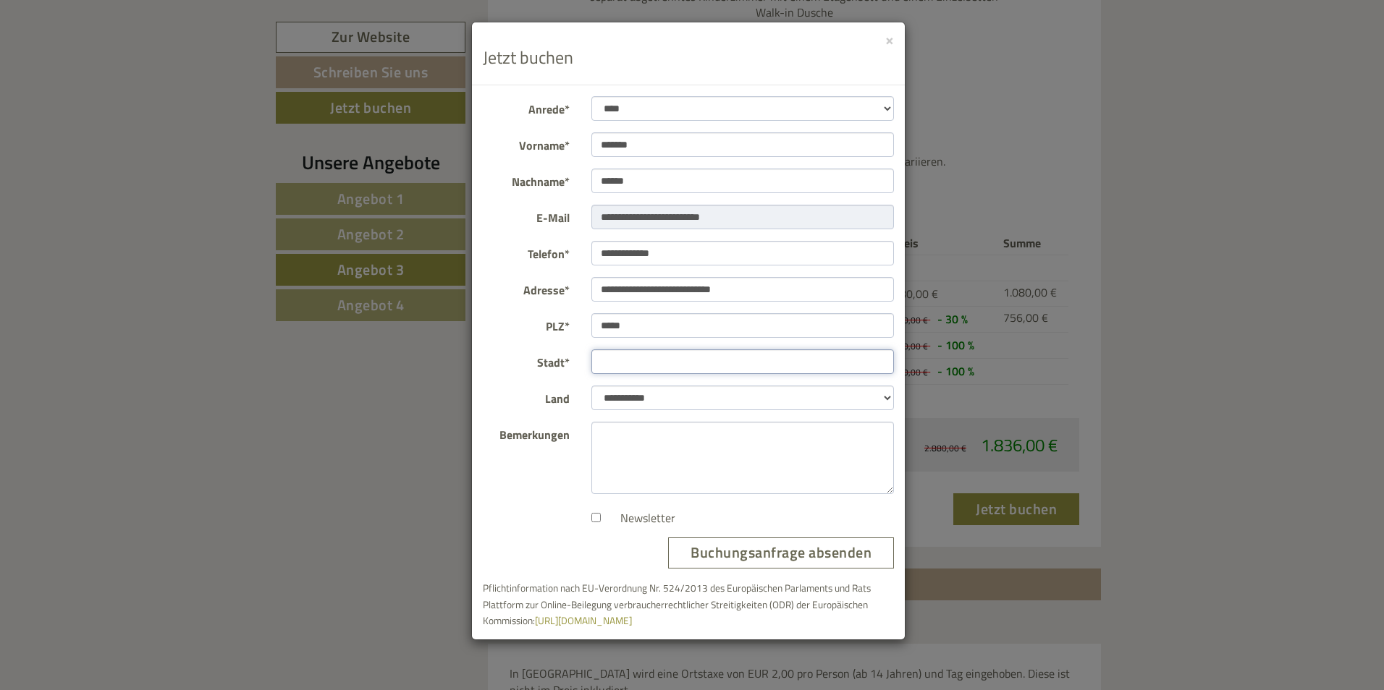
type input "**********"
drag, startPoint x: 659, startPoint y: 291, endPoint x: 759, endPoint y: 288, distance: 99.9
click at [759, 288] on input "**********" at bounding box center [742, 289] width 303 height 25
type input "**********"
click at [740, 245] on input "**********" at bounding box center [742, 253] width 303 height 25
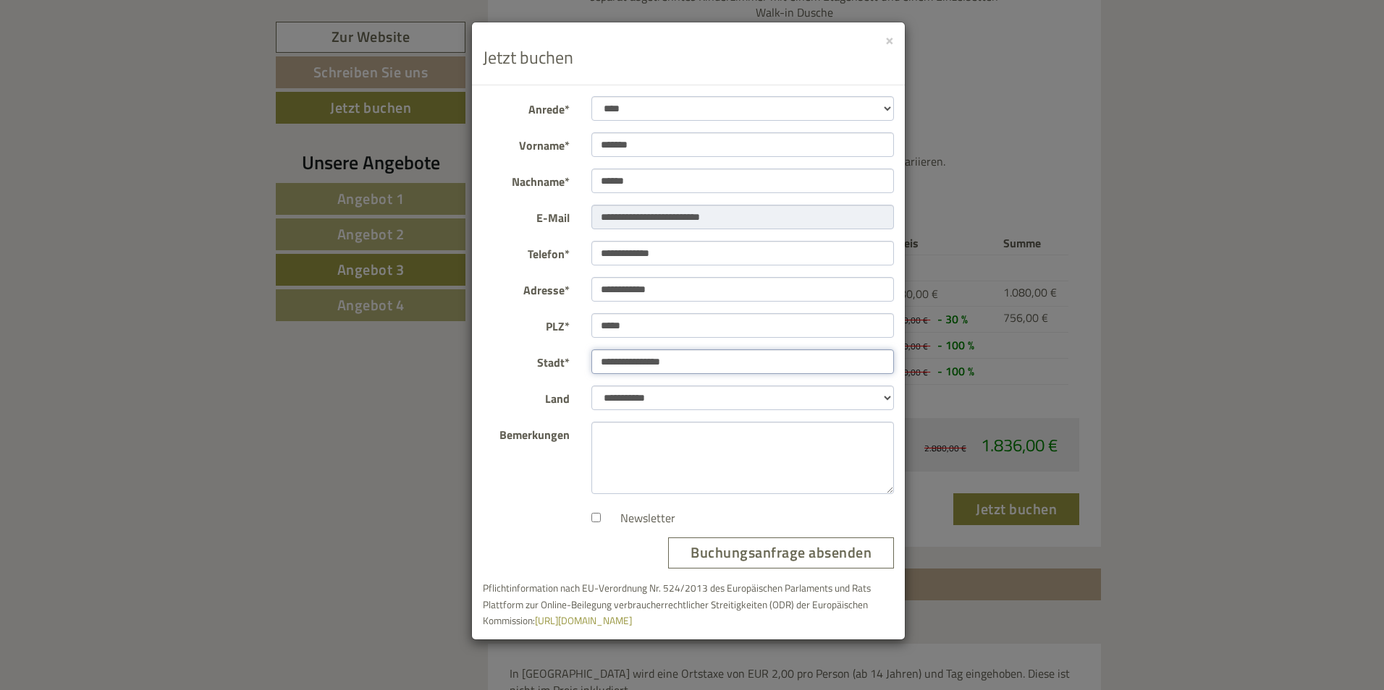
drag, startPoint x: 632, startPoint y: 359, endPoint x: 643, endPoint y: 368, distance: 14.5
click at [632, 359] on input "**********" at bounding box center [742, 362] width 303 height 25
type input "**********"
click at [787, 549] on button "Buchungsanfrage absenden" at bounding box center [781, 553] width 226 height 31
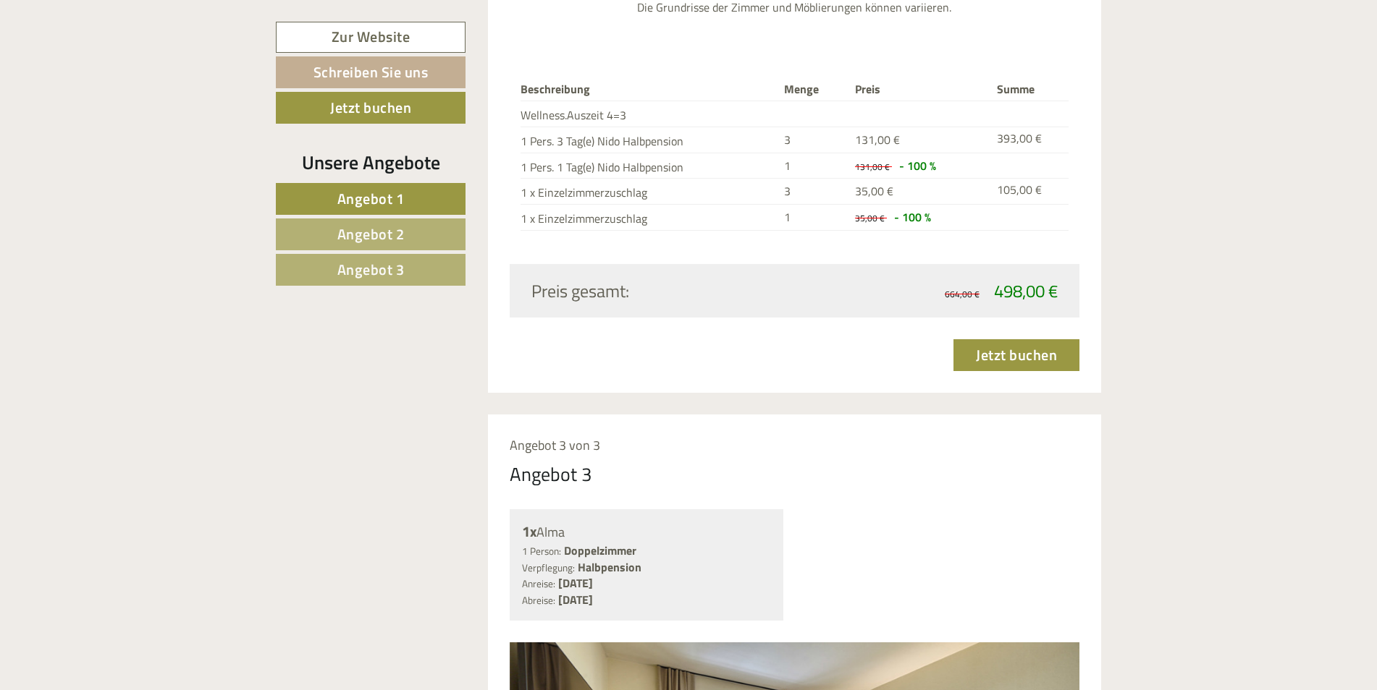
scroll to position [2750, 0]
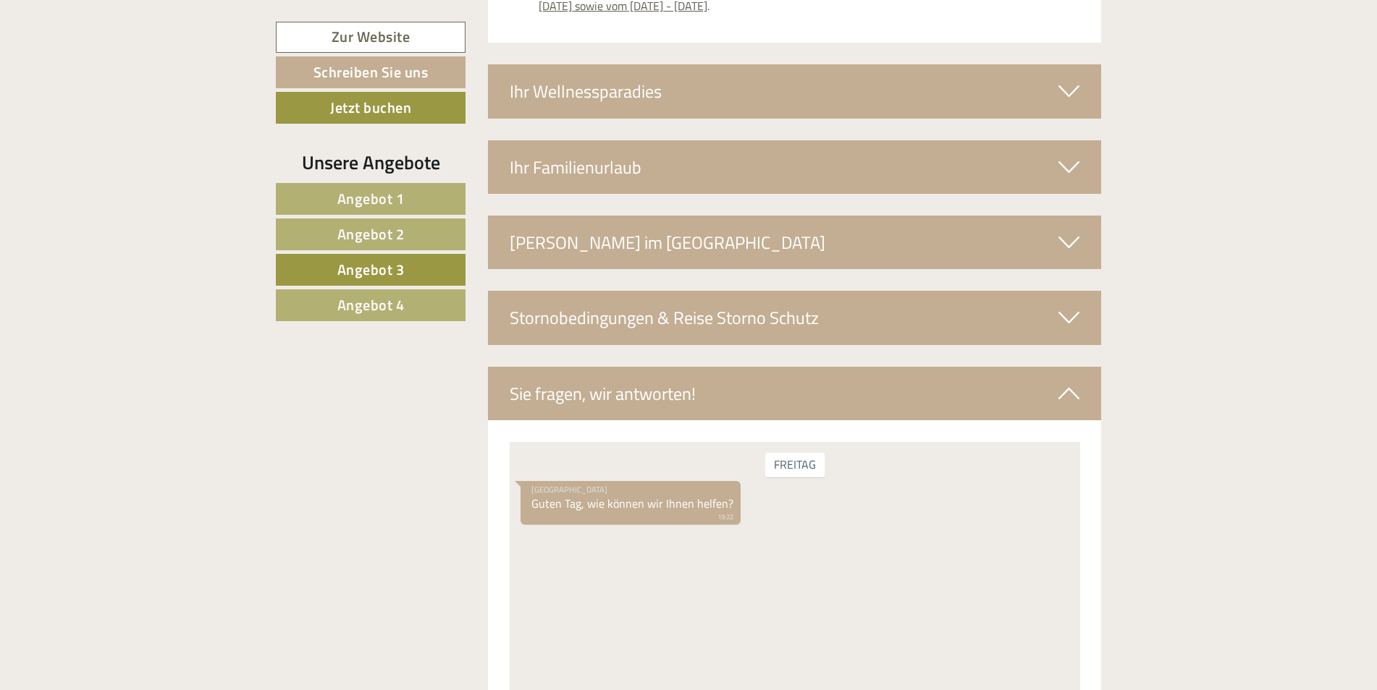
scroll to position [2669, 0]
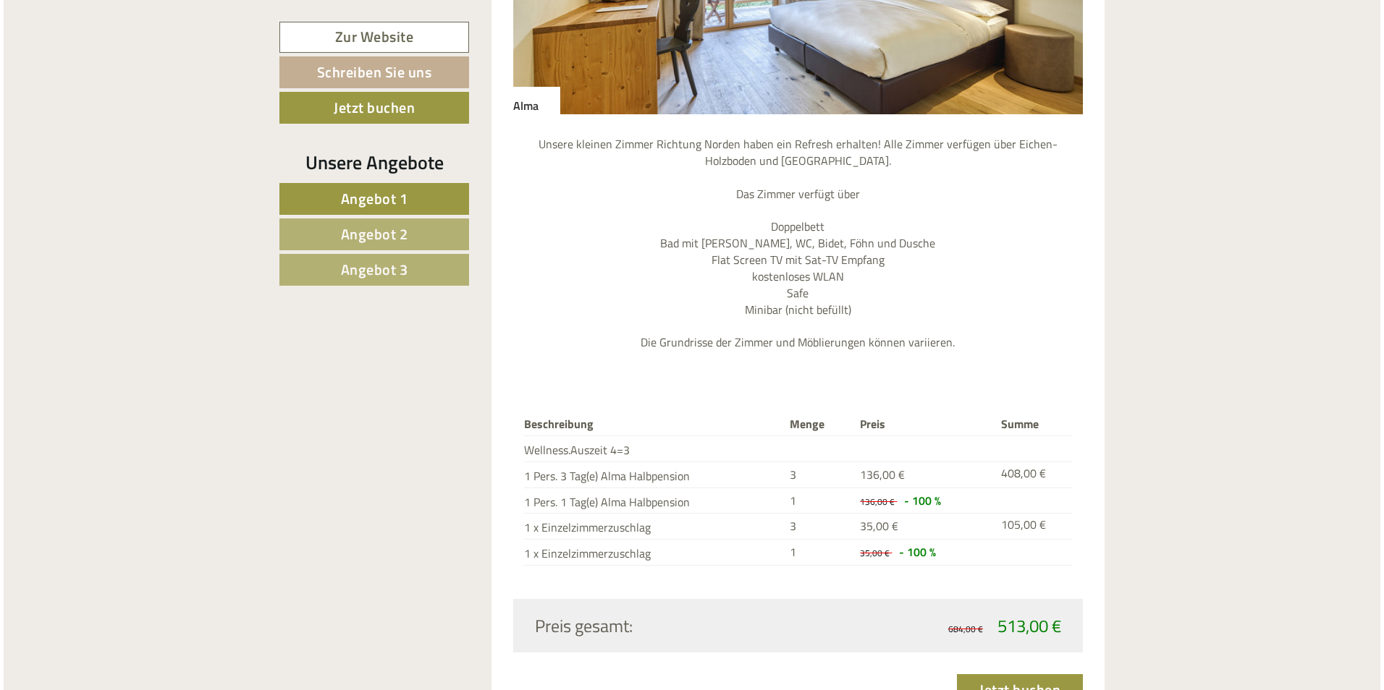
scroll to position [3691, 0]
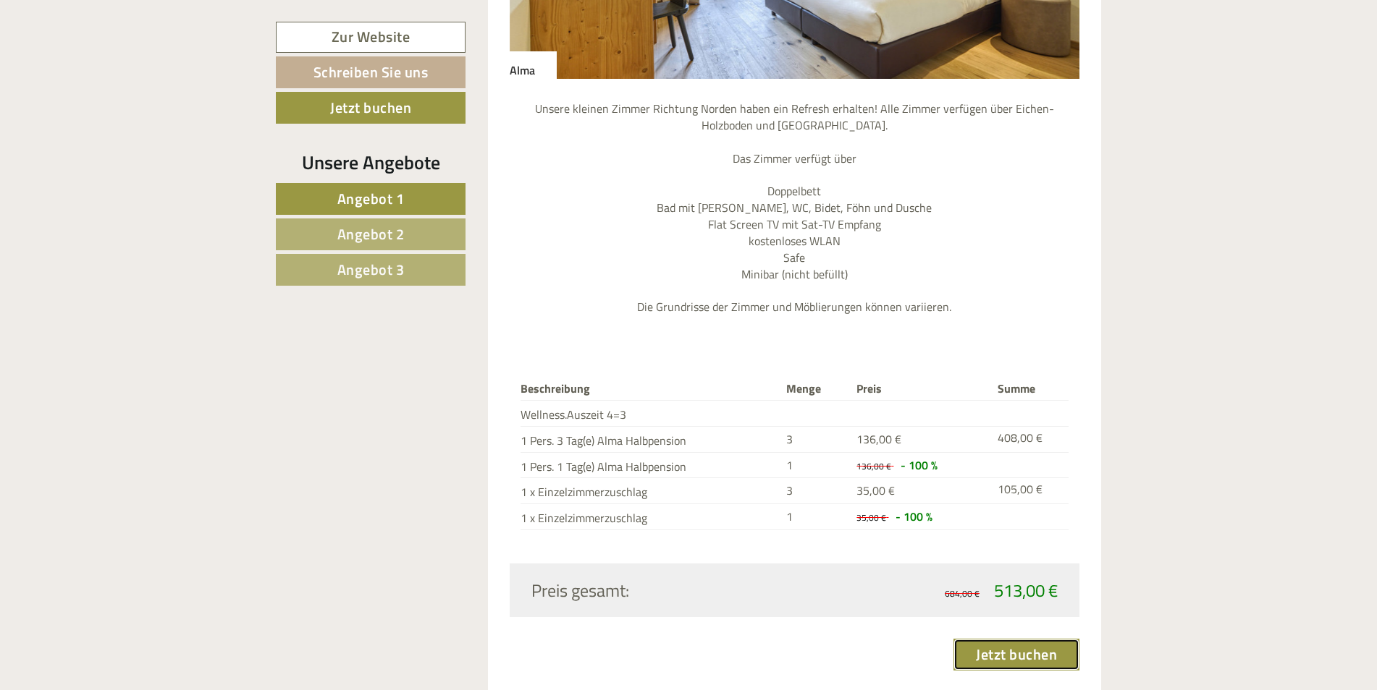
click at [1029, 639] on link "Jetzt buchen" at bounding box center [1016, 655] width 126 height 32
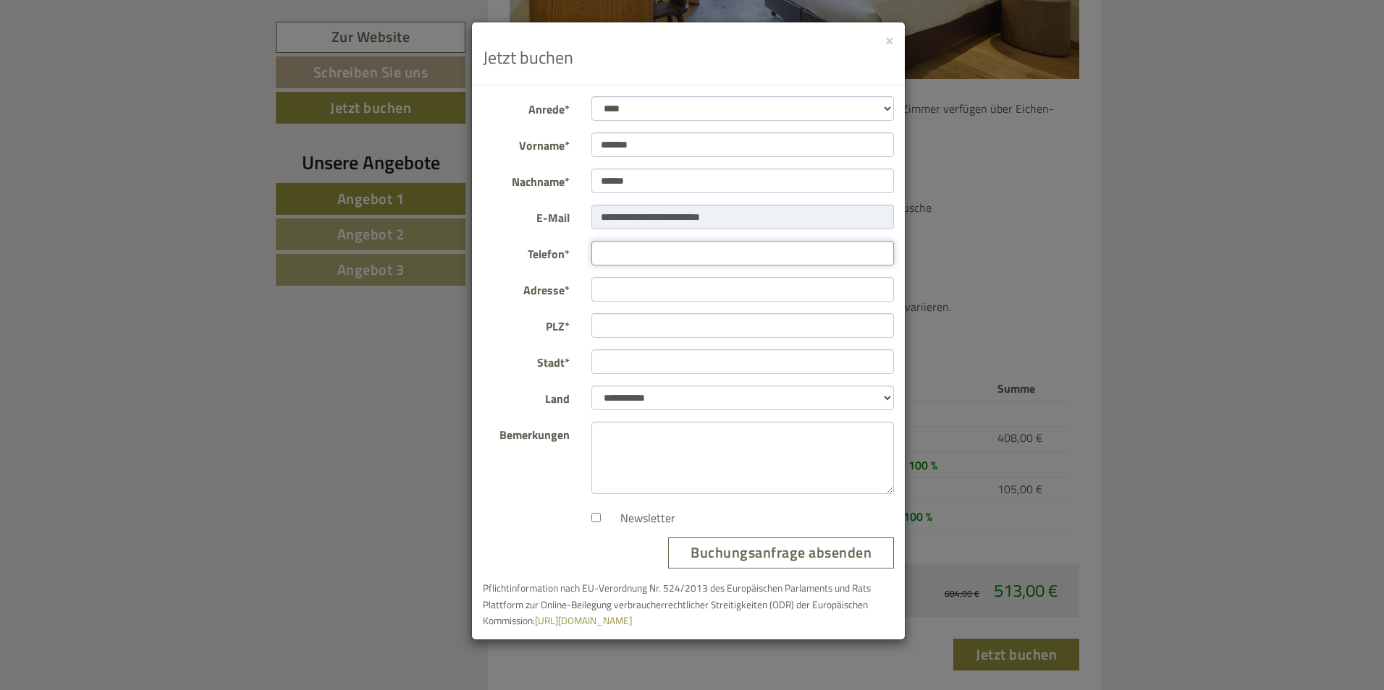
click at [679, 245] on input "Telefon*" at bounding box center [742, 253] width 303 height 25
type input "**********"
type input "*****"
type input "**********"
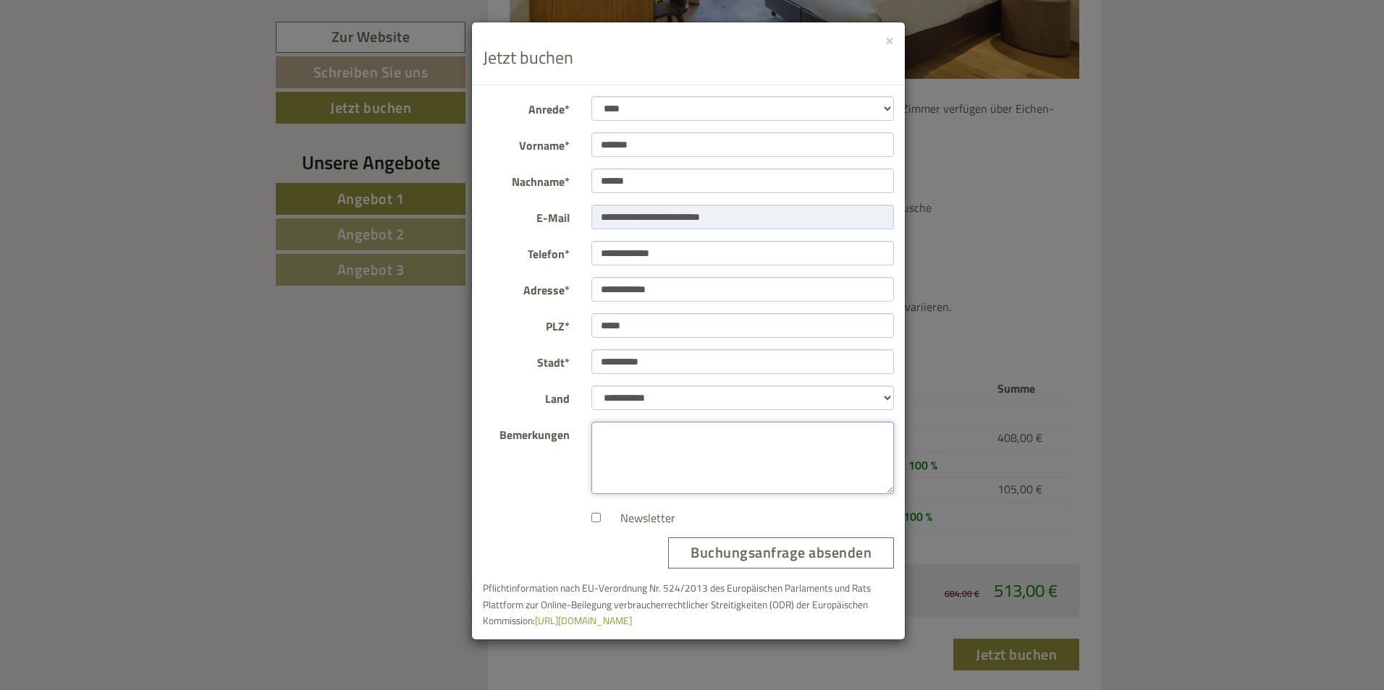
click at [766, 437] on textarea "Bemerkungen" at bounding box center [742, 458] width 303 height 72
drag, startPoint x: 687, startPoint y: 145, endPoint x: 580, endPoint y: 147, distance: 107.1
click at [580, 147] on div "*******" at bounding box center [742, 144] width 325 height 25
type input "*****"
drag, startPoint x: 686, startPoint y: 288, endPoint x: 580, endPoint y: 297, distance: 106.0
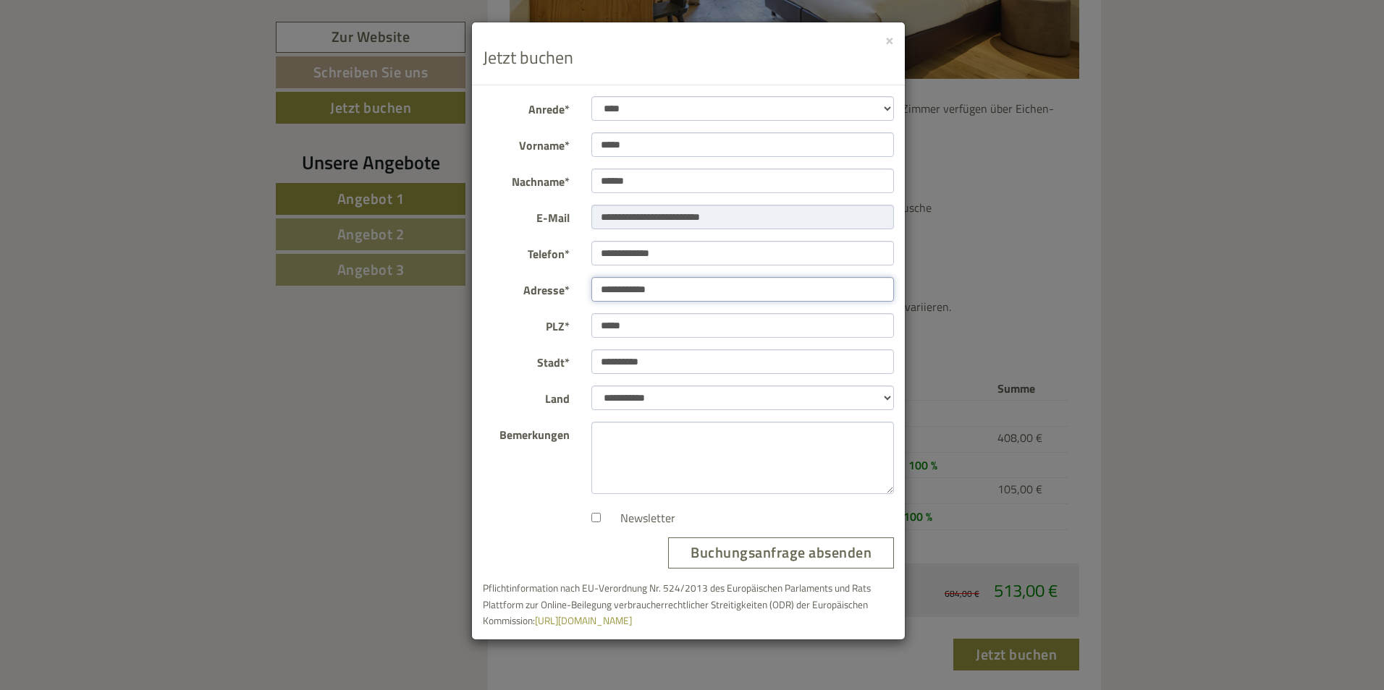
click at [580, 297] on div "**********" at bounding box center [742, 289] width 325 height 25
type input "**********"
click at [887, 106] on select "**********" at bounding box center [742, 108] width 303 height 25
select select "*"
click at [591, 96] on select "**********" at bounding box center [742, 108] width 303 height 25
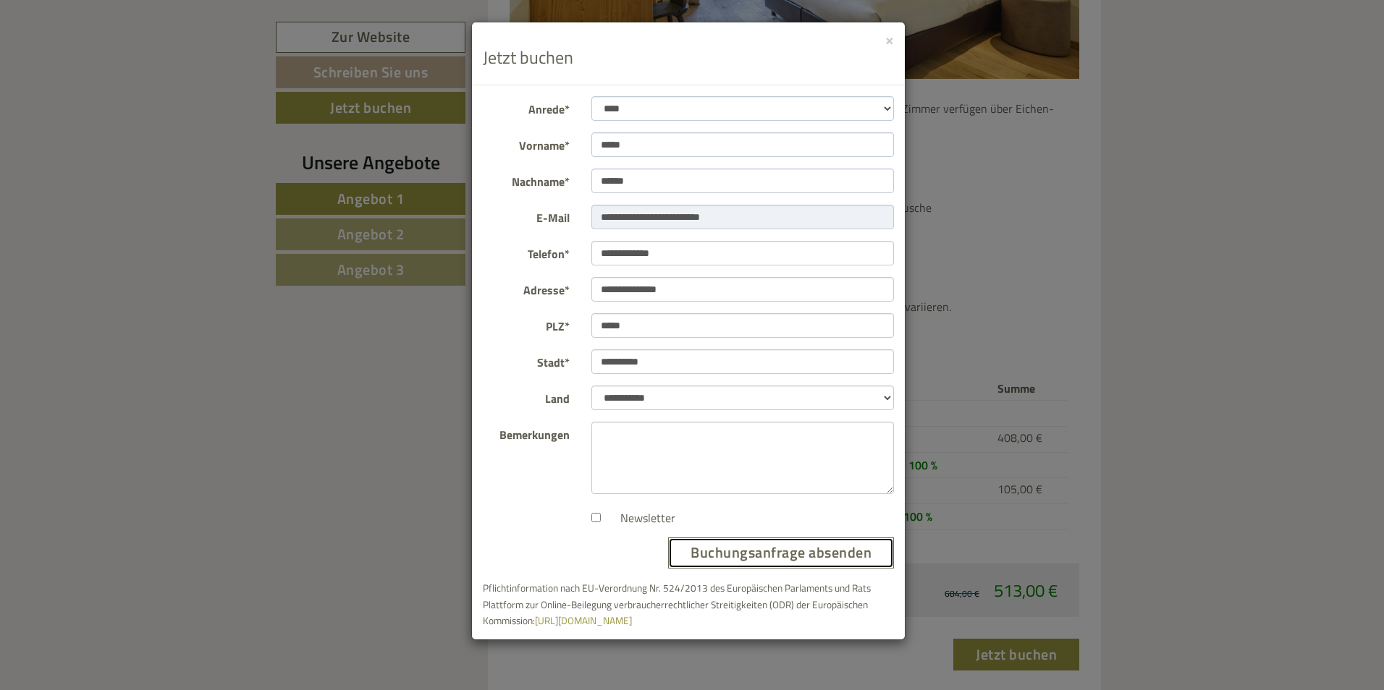
click at [760, 544] on button "Buchungsanfrage absenden" at bounding box center [781, 553] width 226 height 31
